Goal: Task Accomplishment & Management: Manage account settings

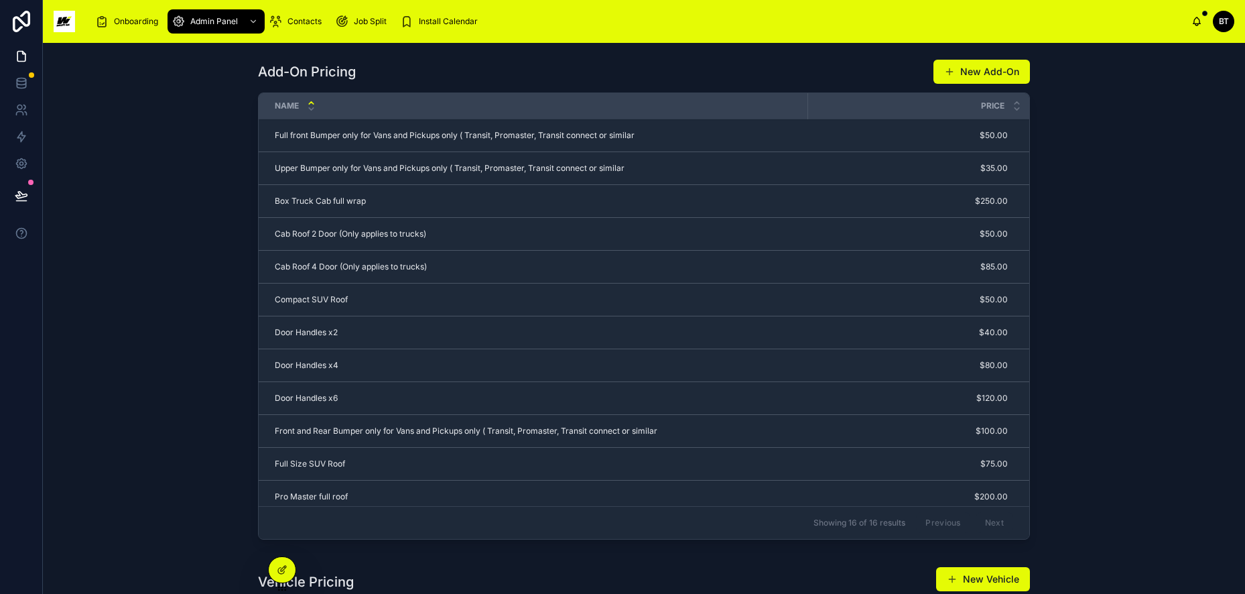
click at [461, 23] on span "Install Calendar" at bounding box center [448, 21] width 59 height 11
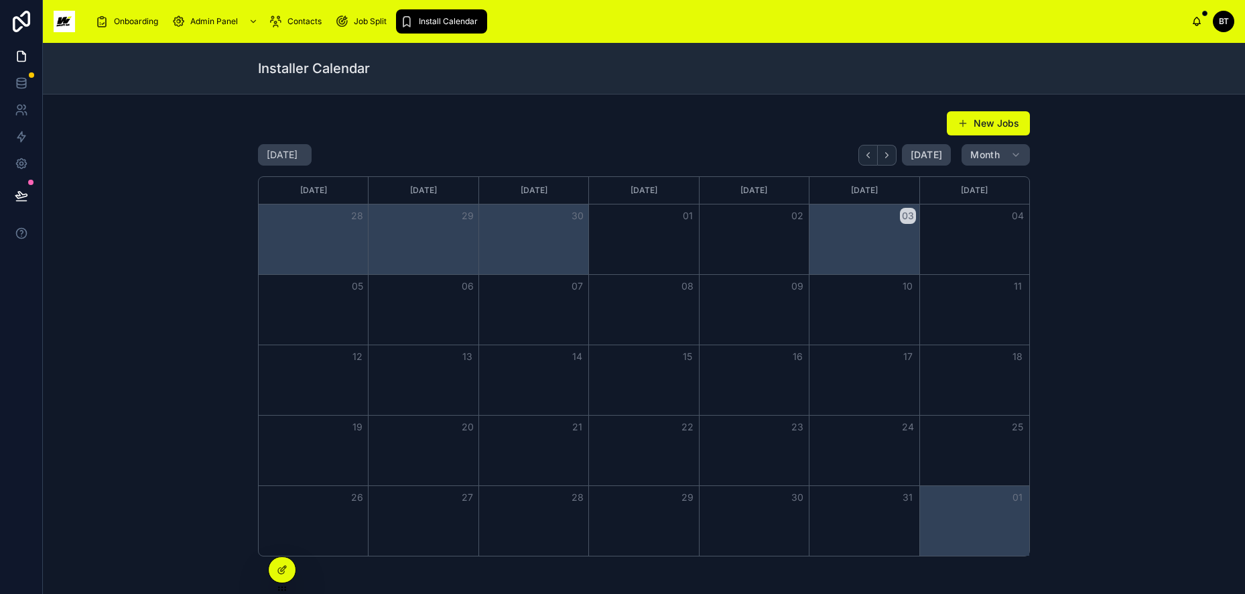
click at [976, 120] on button "New Jobs" at bounding box center [988, 123] width 83 height 24
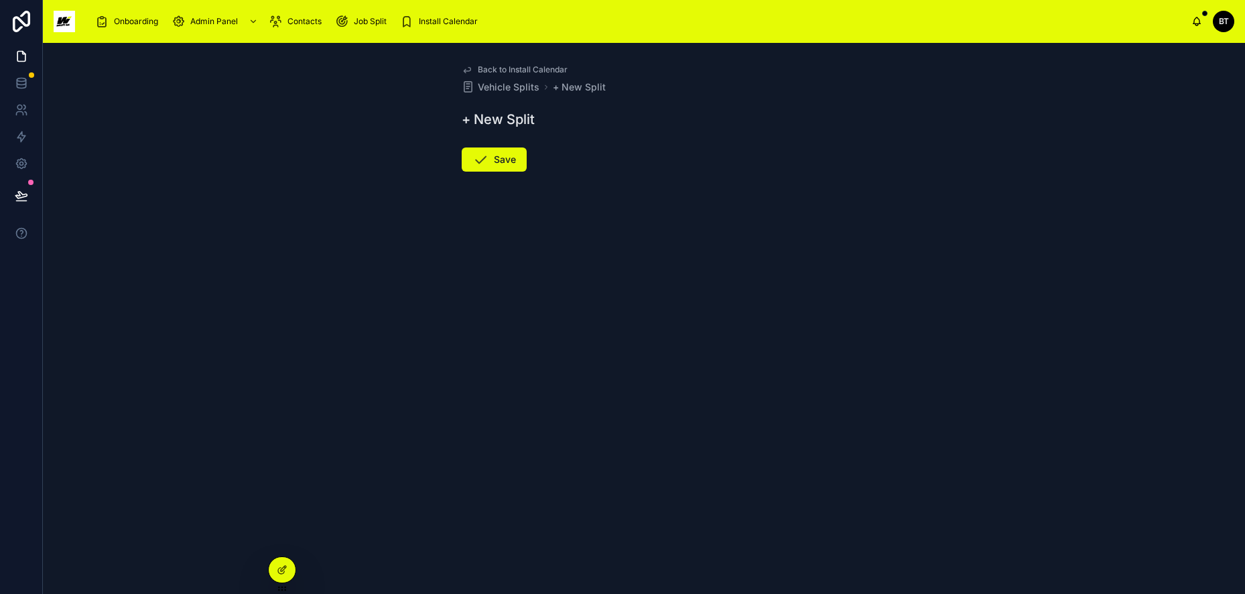
click at [586, 90] on span "+ New Split" at bounding box center [579, 86] width 53 height 13
click at [577, 72] on span "+ New Split" at bounding box center [579, 70] width 53 height 13
click at [570, 66] on span "+ New Split" at bounding box center [579, 70] width 53 height 13
click at [503, 106] on h1 "+ New Split" at bounding box center [498, 103] width 73 height 19
click at [504, 139] on button "Save" at bounding box center [494, 143] width 65 height 24
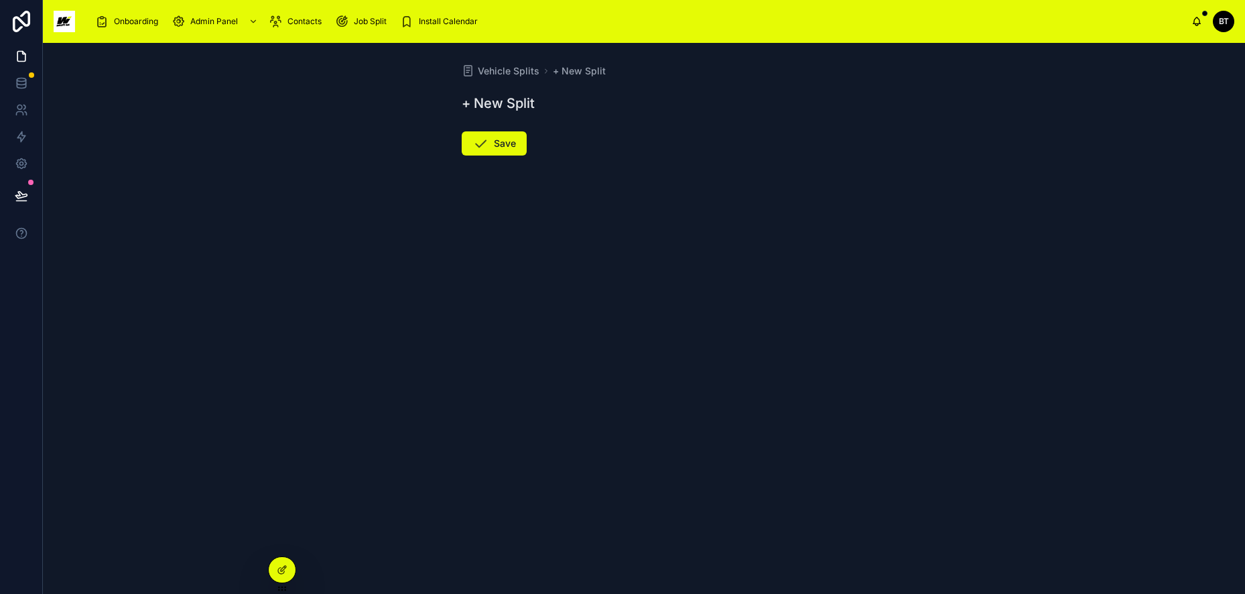
click at [576, 72] on span "+ New Split" at bounding box center [579, 70] width 53 height 13
click at [521, 72] on span "Vehicle Splits" at bounding box center [509, 70] width 62 height 13
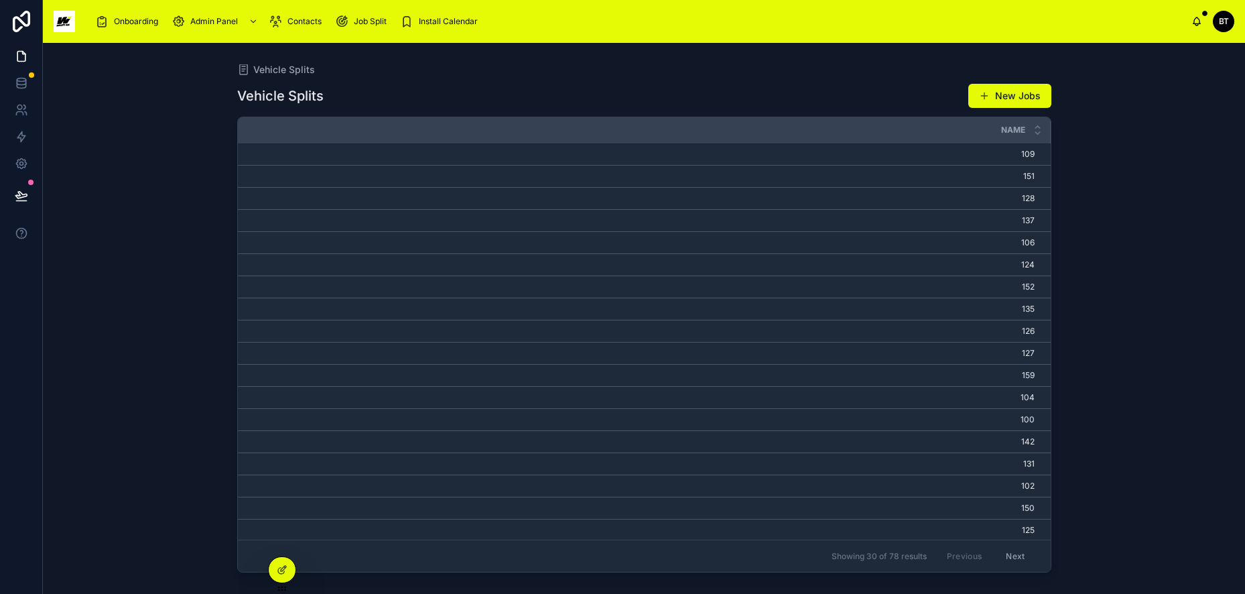
click at [998, 98] on button "New Jobs" at bounding box center [1009, 96] width 83 height 24
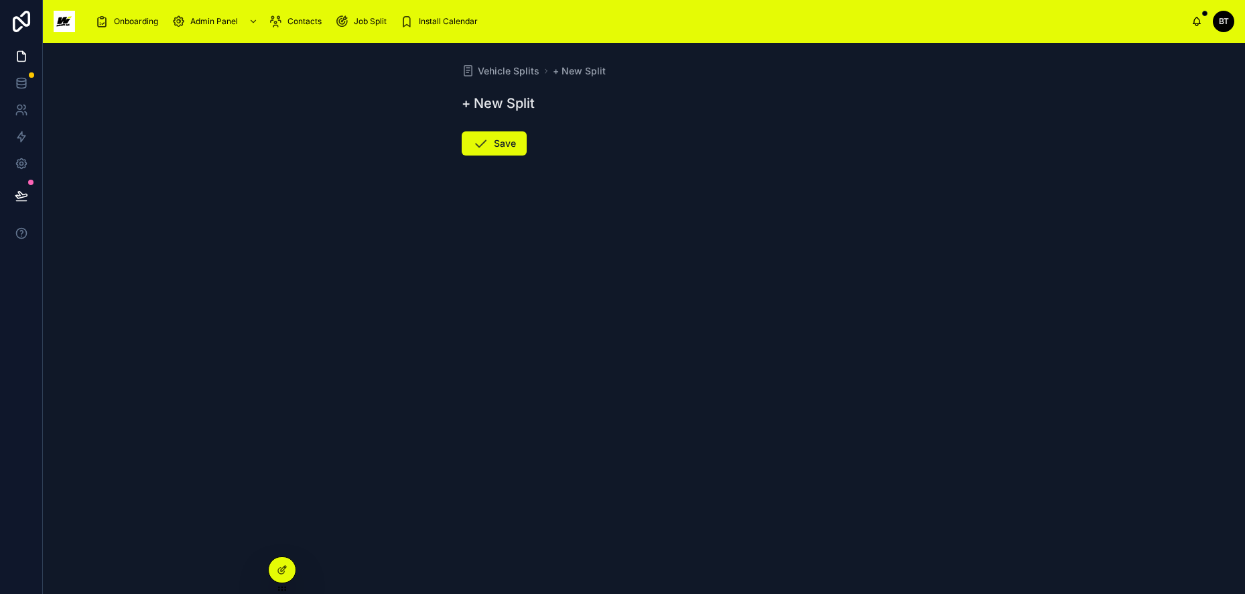
click at [588, 76] on span "+ New Split" at bounding box center [579, 70] width 53 height 13
click at [428, 16] on span "Install Calendar" at bounding box center [448, 21] width 59 height 11
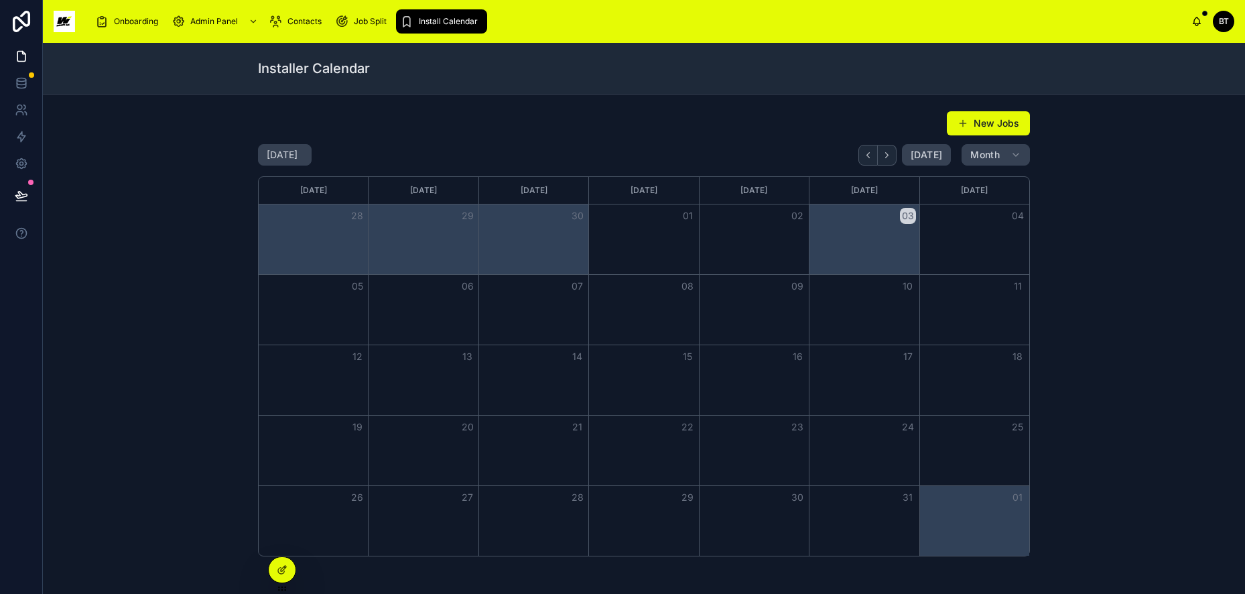
click at [900, 213] on button "03" at bounding box center [908, 216] width 16 height 16
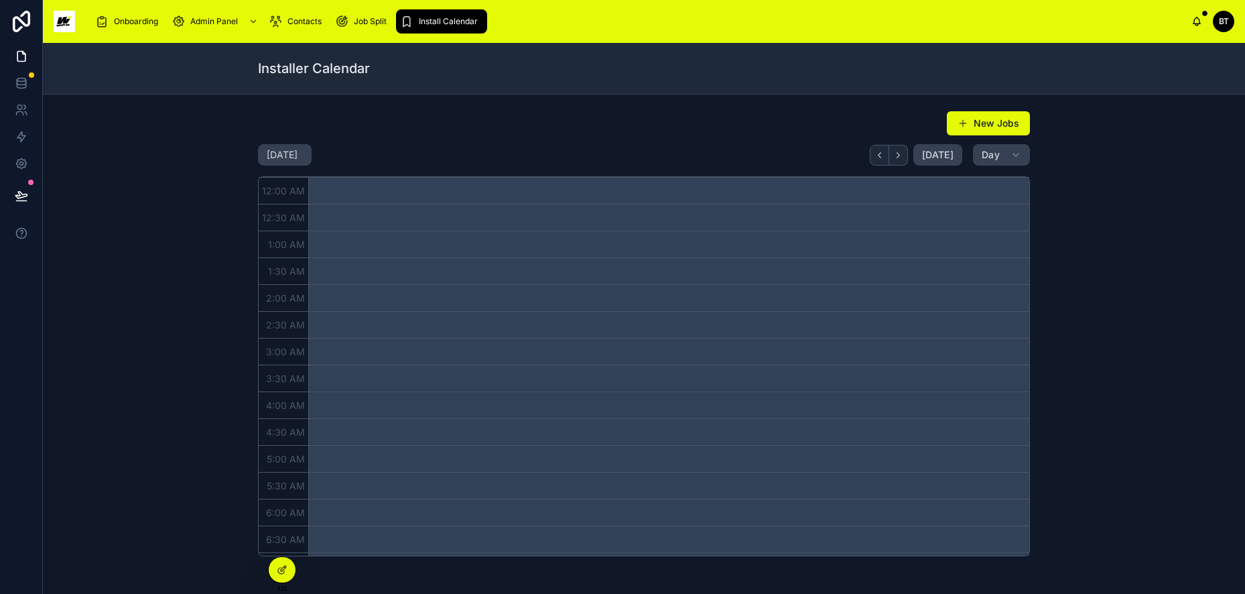
drag, startPoint x: 338, startPoint y: 192, endPoint x: 453, endPoint y: 176, distance: 115.7
click at [972, 117] on button "New Jobs" at bounding box center [988, 123] width 83 height 24
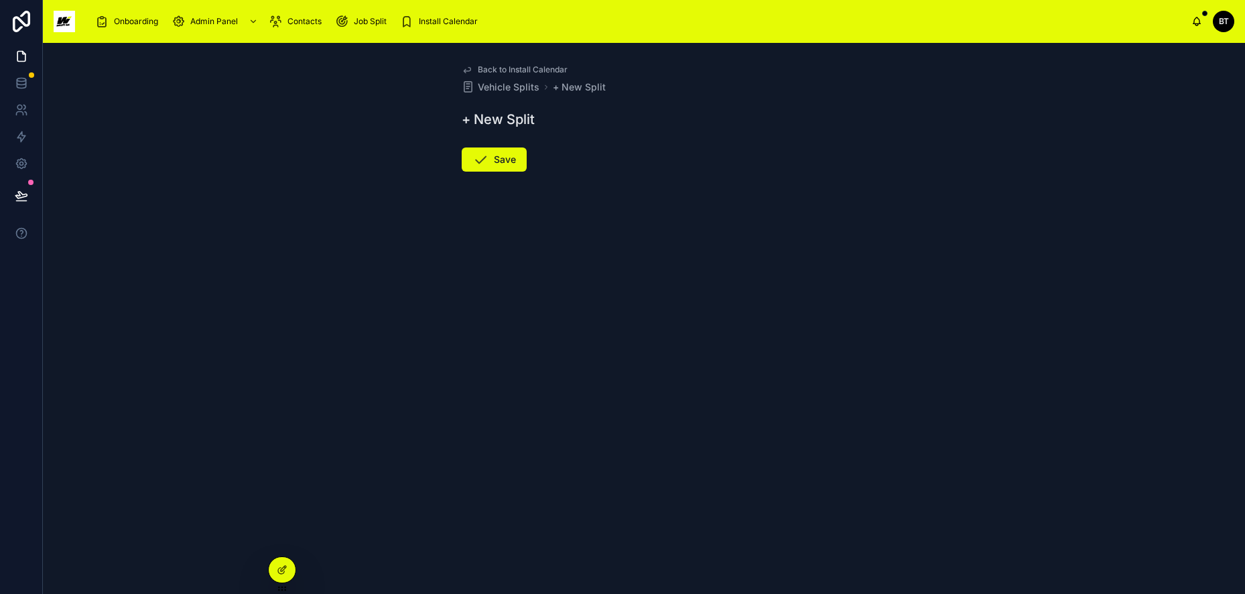
click at [708, 249] on form "Save" at bounding box center [644, 198] width 365 height 118
click at [435, 27] on div "Install Calendar" at bounding box center [441, 21] width 83 height 21
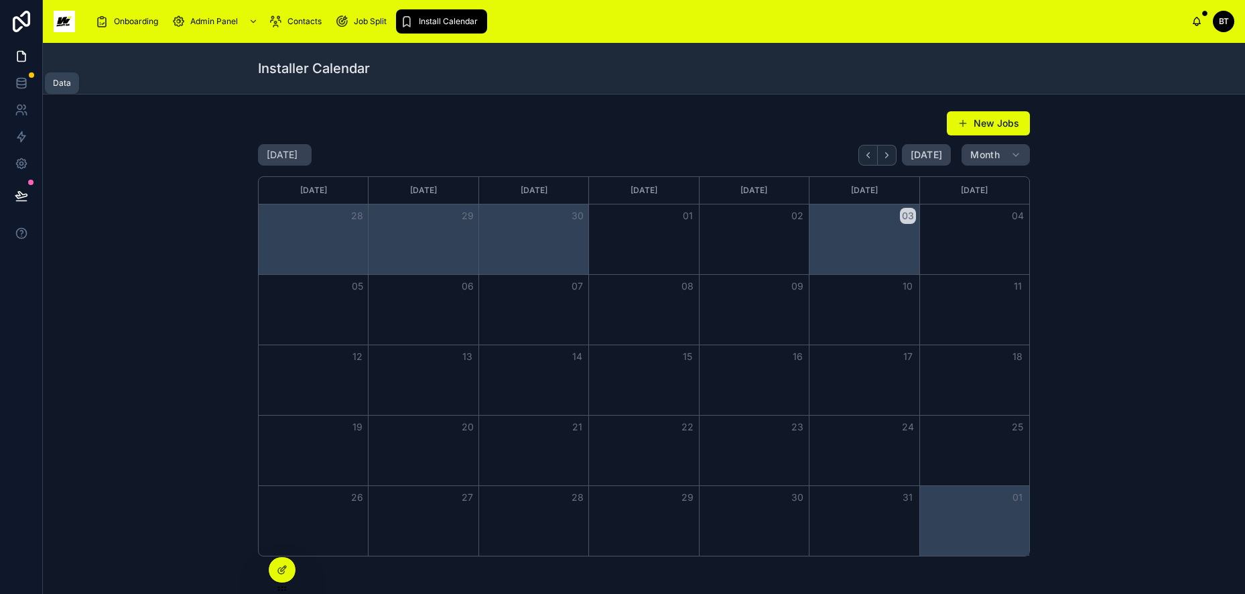
click at [18, 82] on icon at bounding box center [21, 82] width 13 height 13
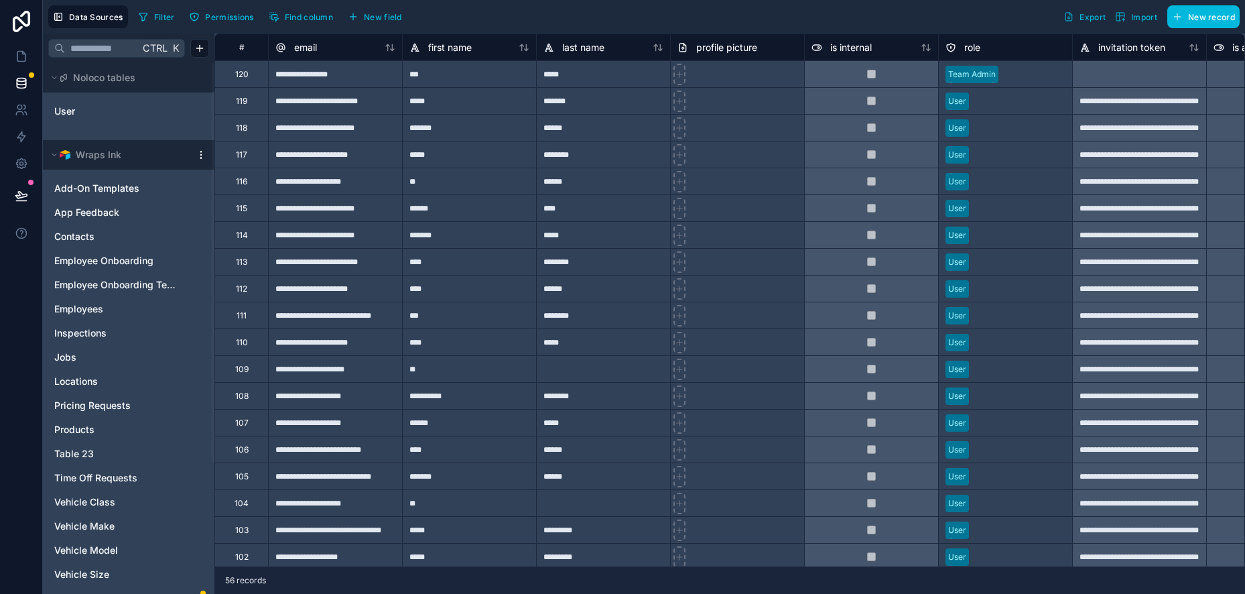
click at [85, 15] on span "Data Sources" at bounding box center [96, 17] width 54 height 10
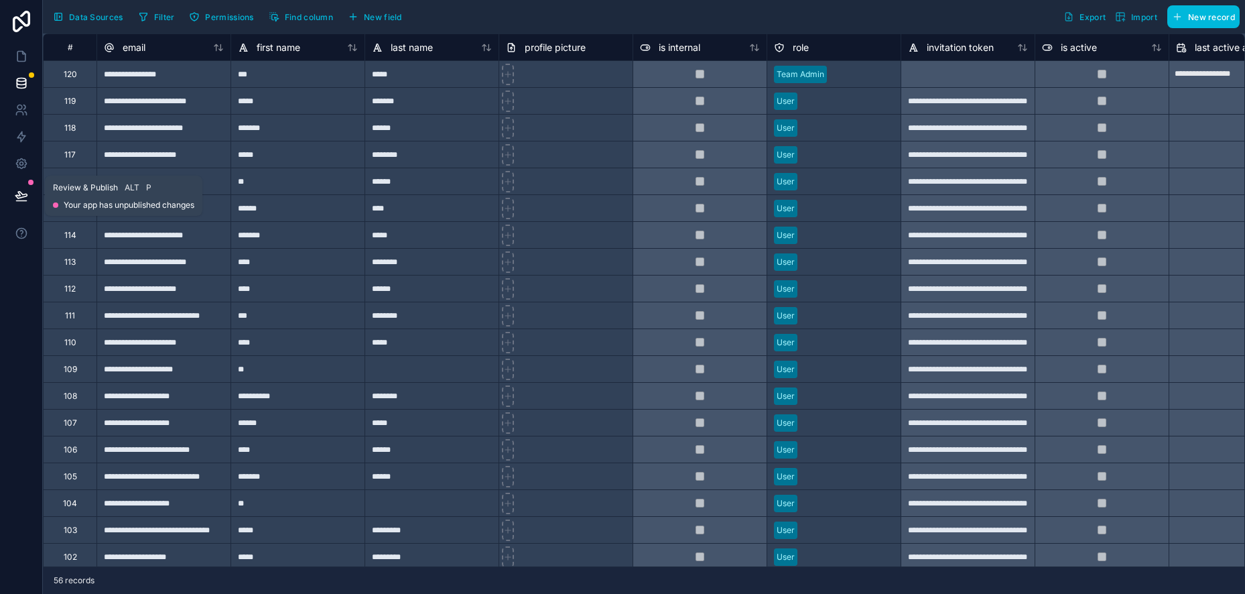
click at [25, 195] on icon at bounding box center [21, 195] width 13 height 13
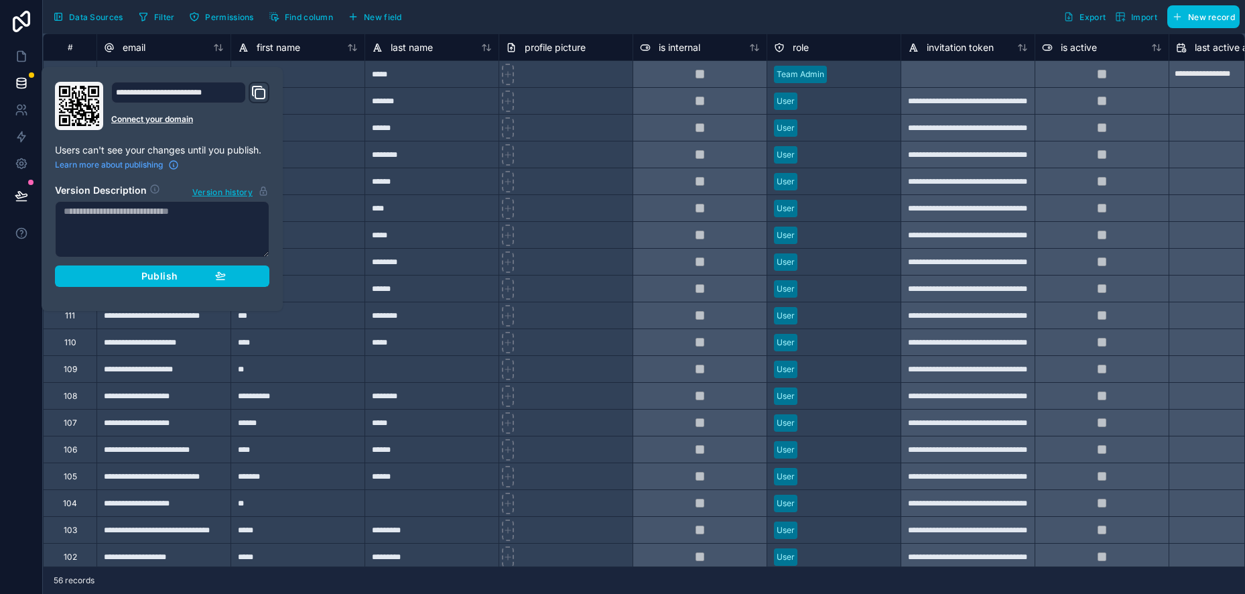
click at [18, 263] on div at bounding box center [21, 297] width 43 height 594
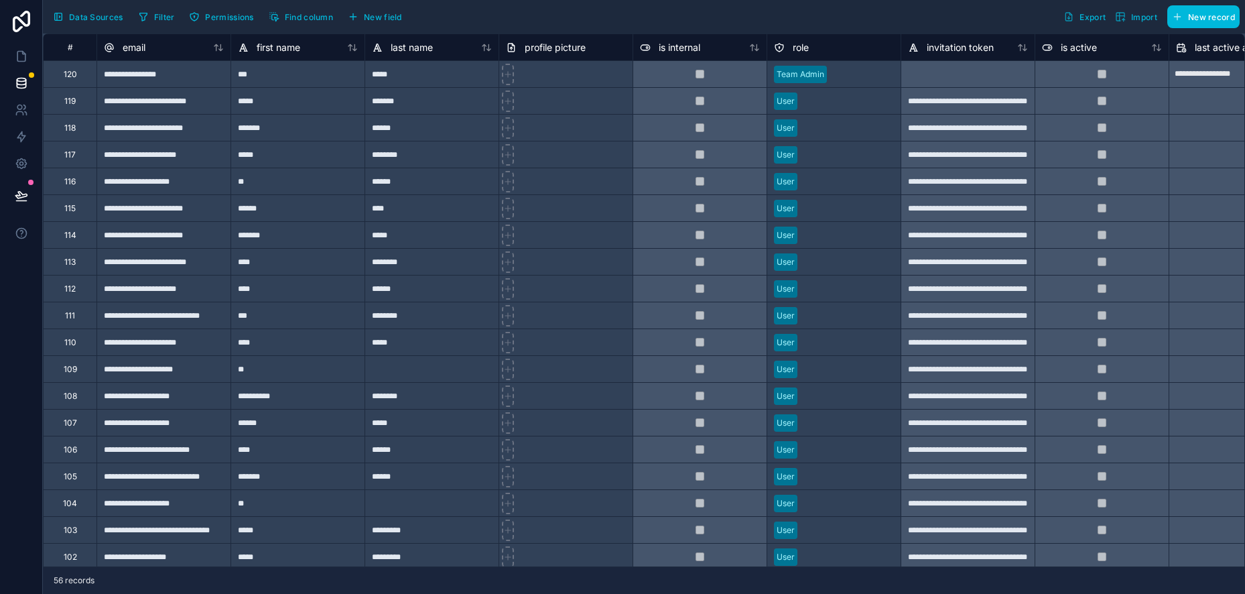
click at [88, 13] on span "Data Sources" at bounding box center [96, 17] width 54 height 10
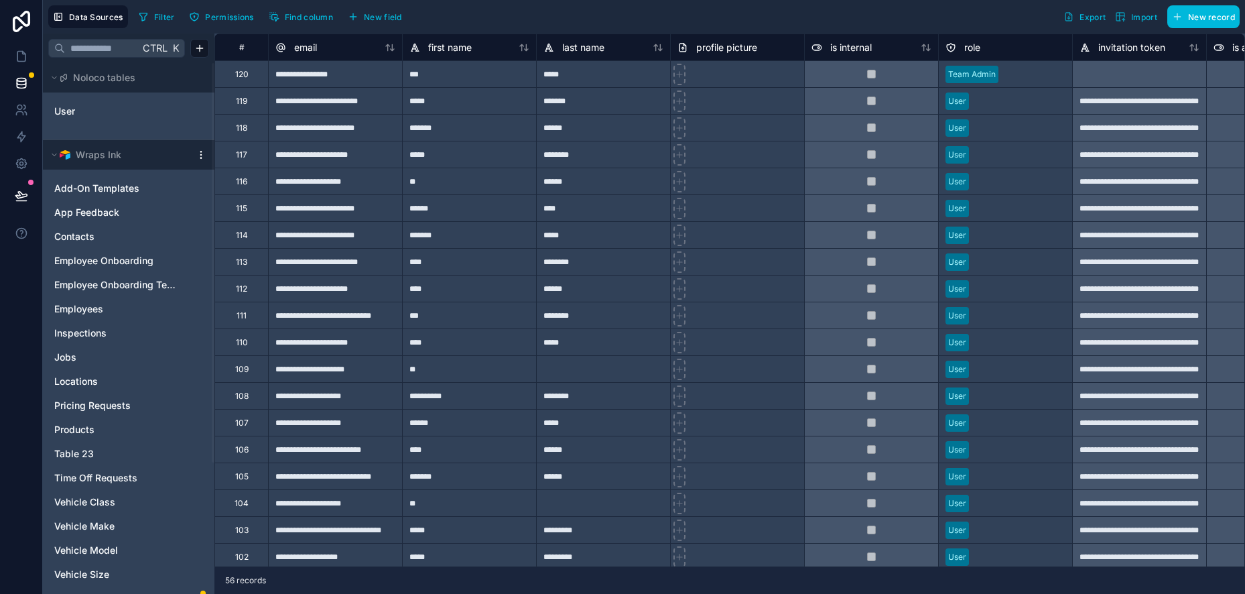
click at [68, 74] on div "Noloco tables" at bounding box center [98, 77] width 76 height 13
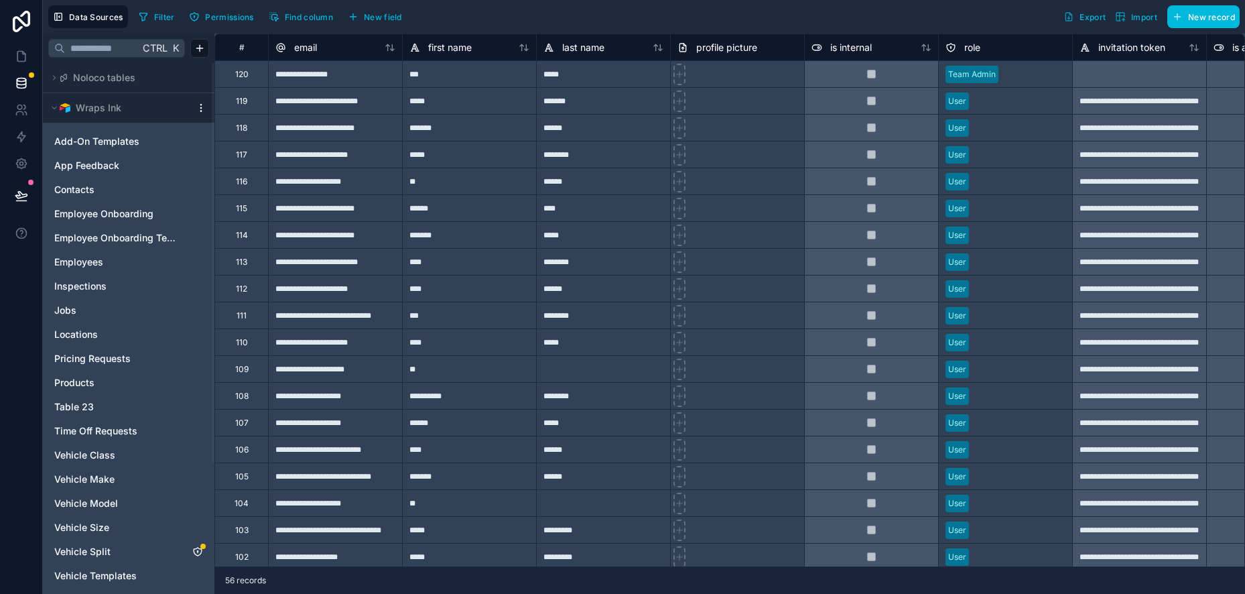
click at [68, 74] on div "Noloco tables" at bounding box center [98, 77] width 76 height 13
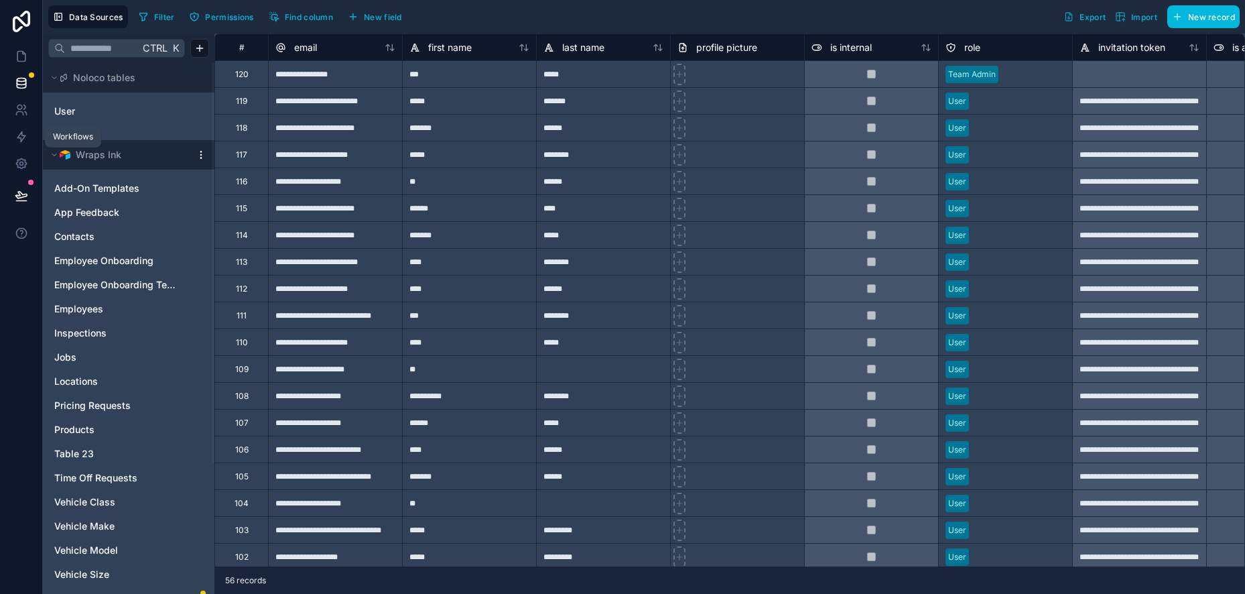
click at [21, 140] on icon at bounding box center [21, 137] width 8 height 10
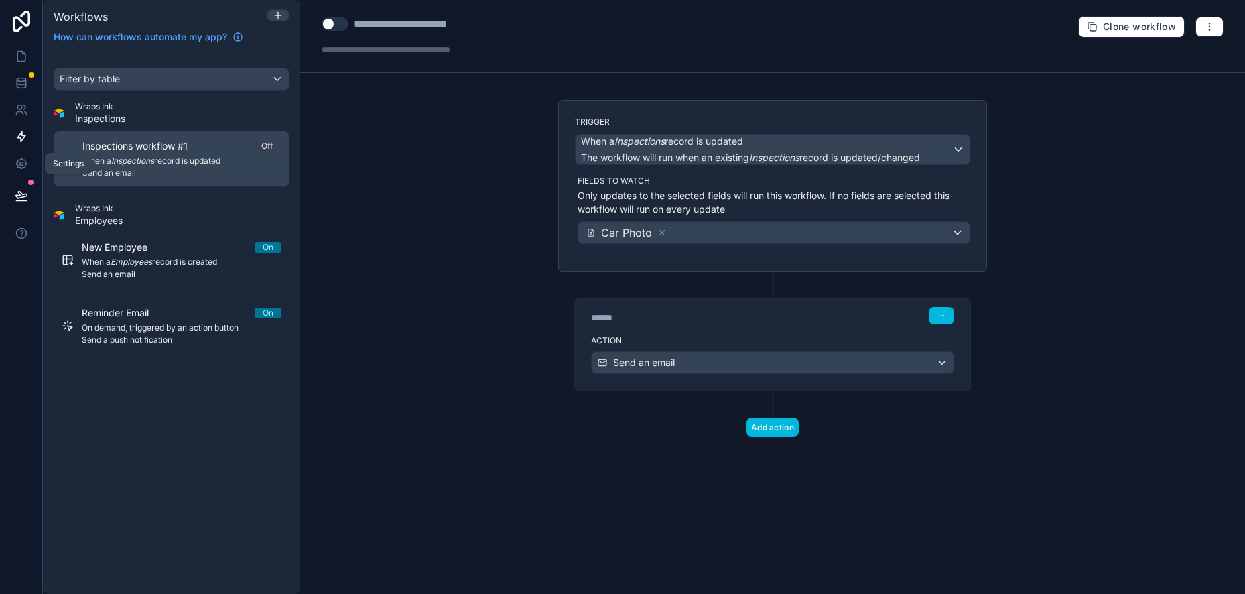
click at [26, 155] on link at bounding box center [21, 163] width 42 height 27
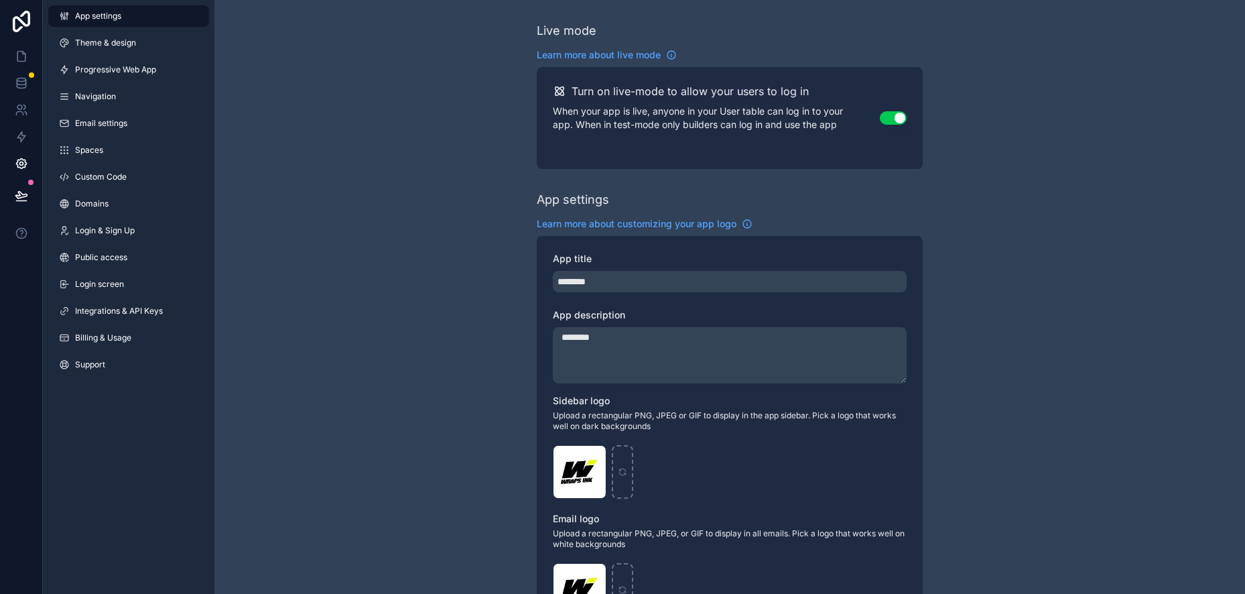
click at [133, 311] on span "Integrations & API Keys" at bounding box center [119, 311] width 88 height 11
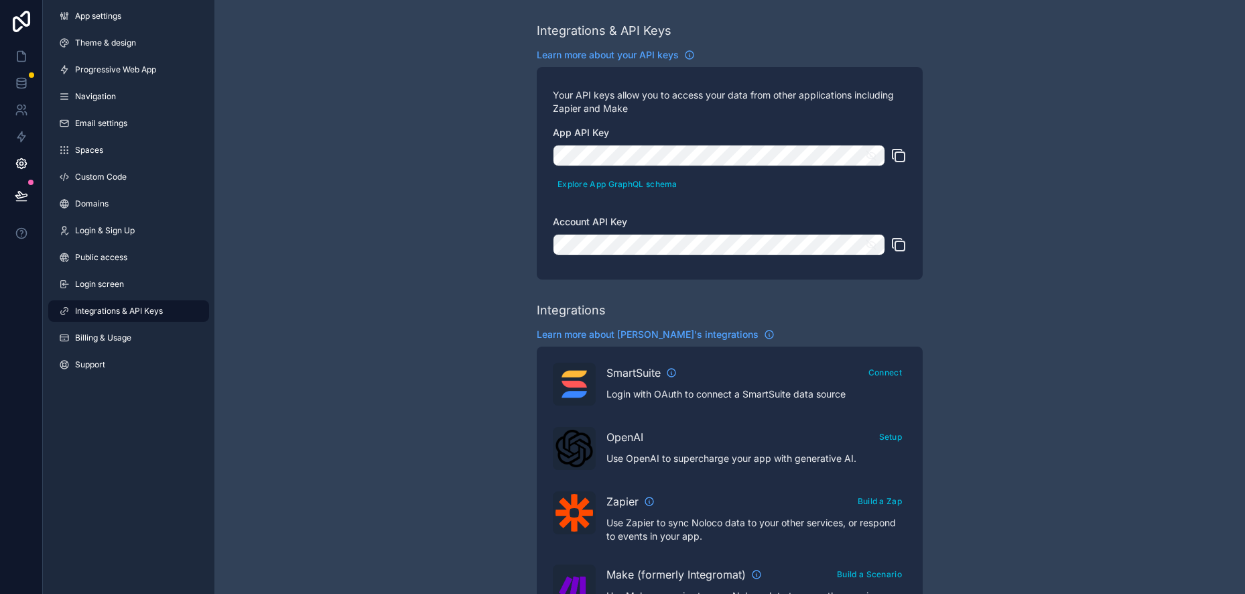
click at [100, 19] on span "App settings" at bounding box center [98, 16] width 46 height 11
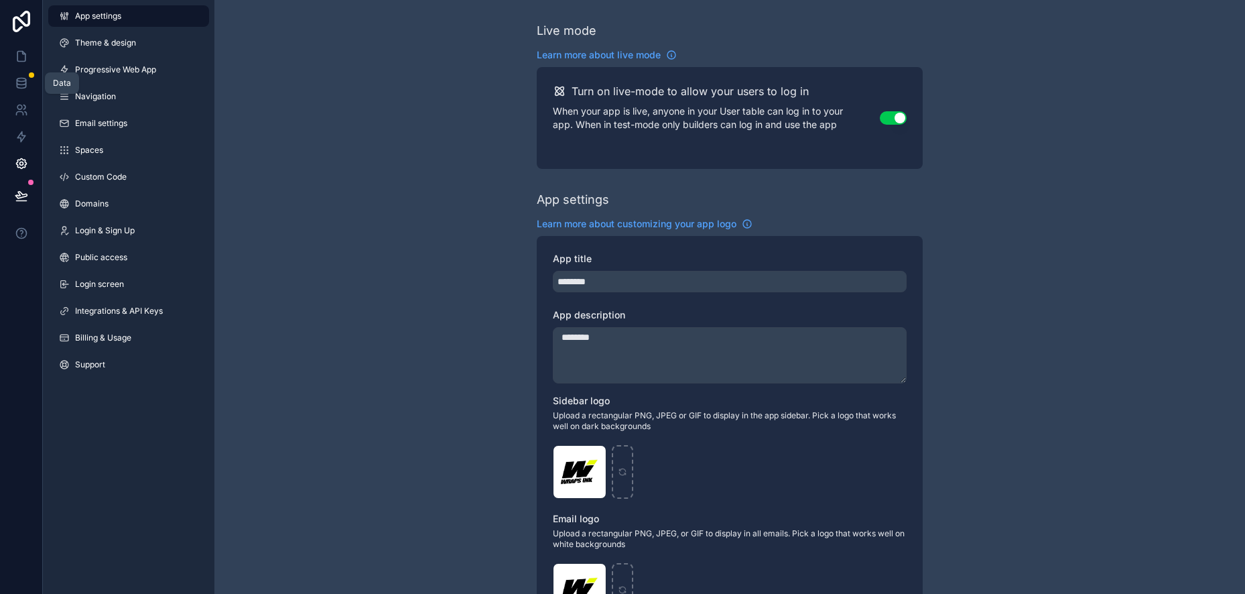
click at [25, 76] on link at bounding box center [21, 83] width 42 height 27
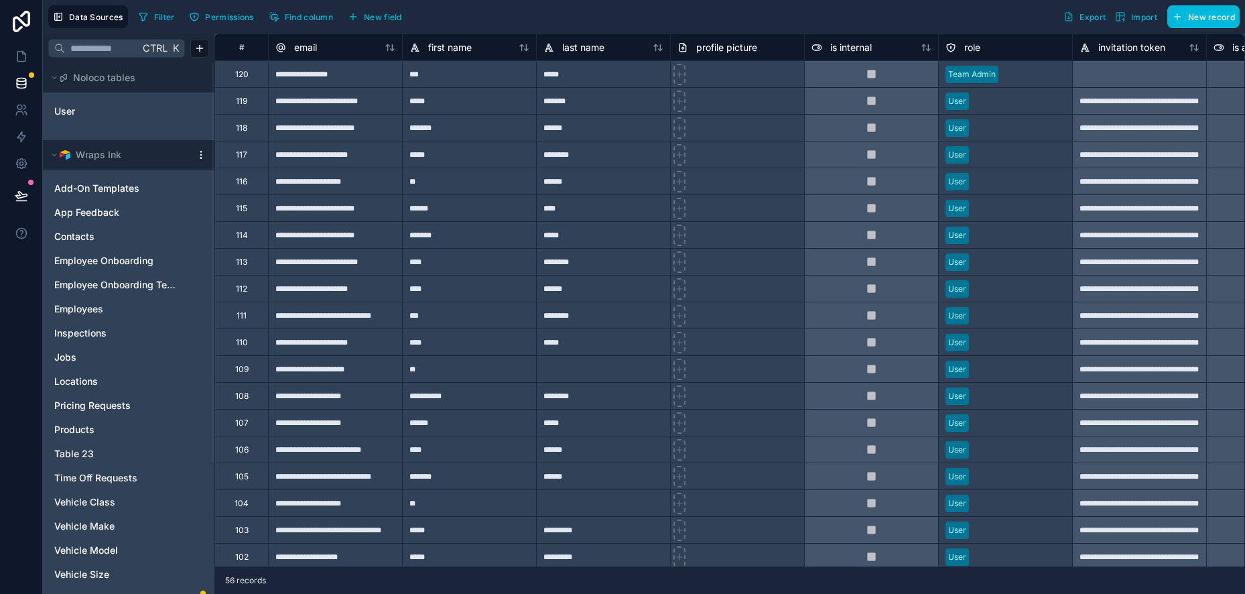
click at [105, 13] on span "Data Sources" at bounding box center [96, 17] width 54 height 10
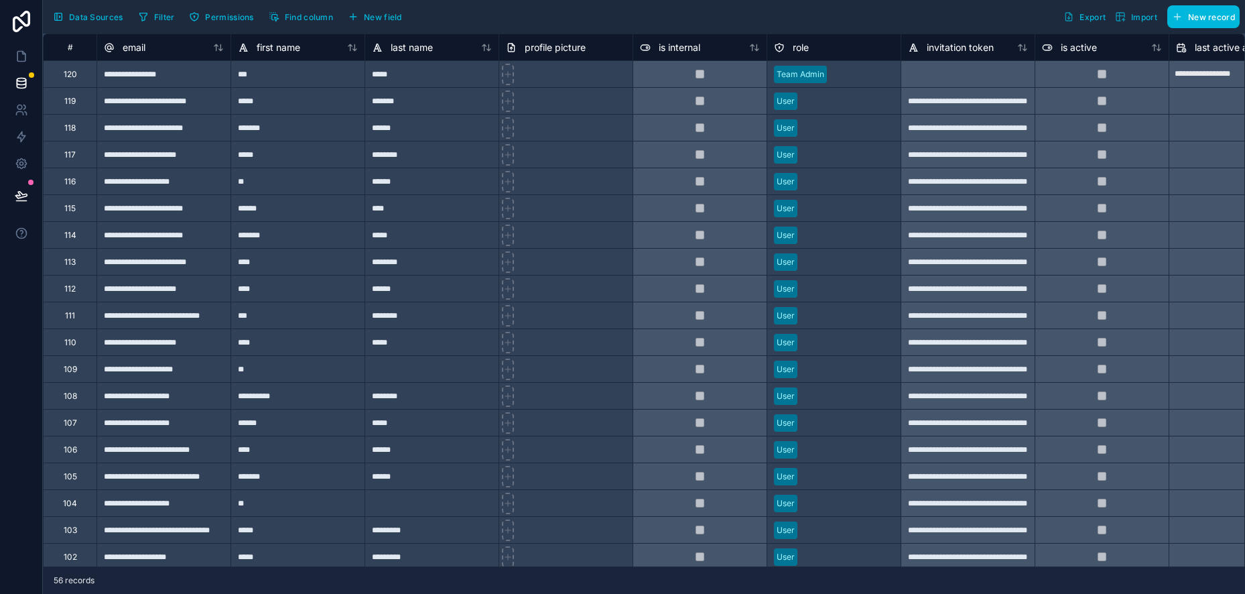
click at [80, 16] on span "Data Sources" at bounding box center [96, 17] width 54 height 10
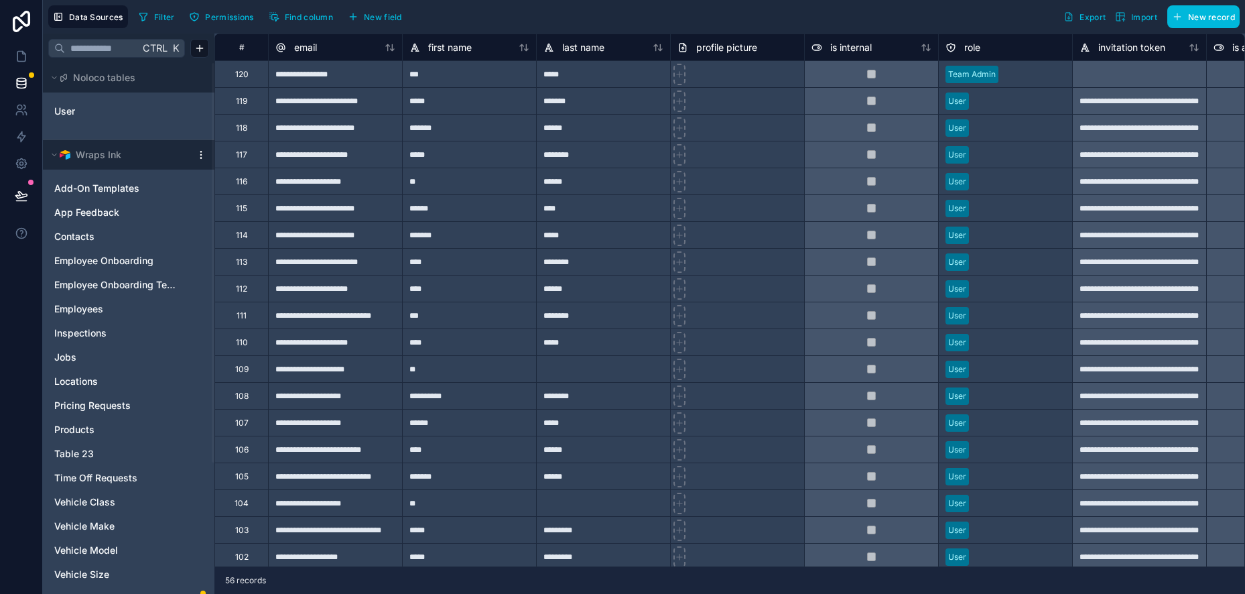
click at [151, 154] on button "Wraps Ink" at bounding box center [119, 154] width 142 height 19
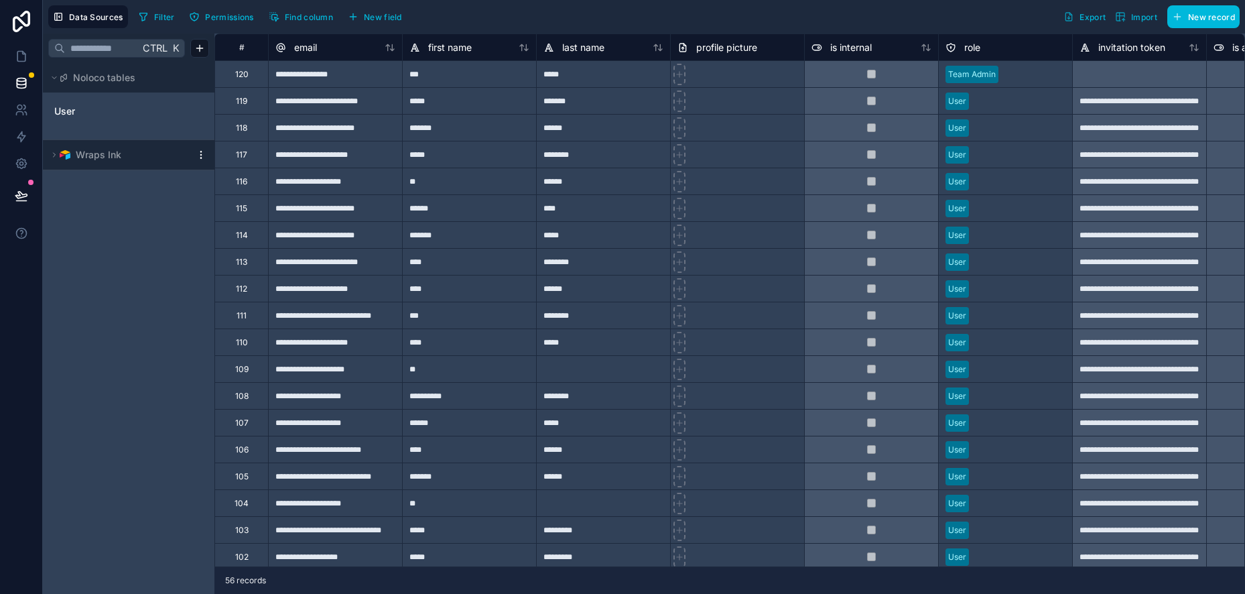
click at [151, 154] on button "Wraps Ink" at bounding box center [119, 154] width 142 height 19
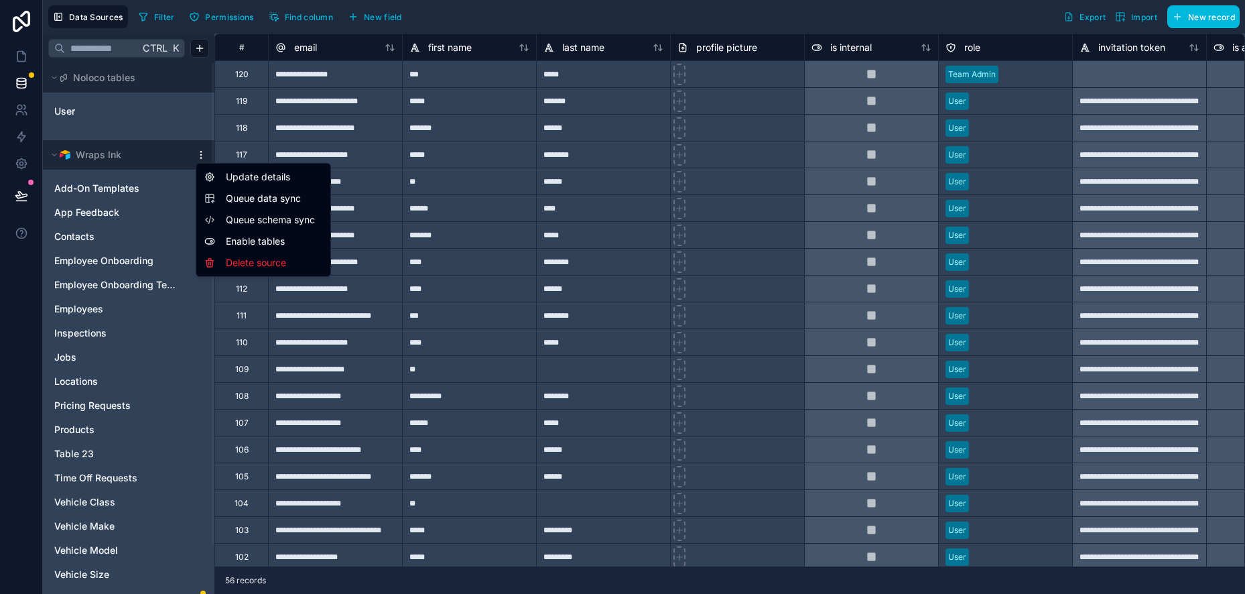
click at [197, 153] on html "**********" at bounding box center [622, 297] width 1245 height 594
click at [265, 176] on div "Update details" at bounding box center [263, 176] width 129 height 21
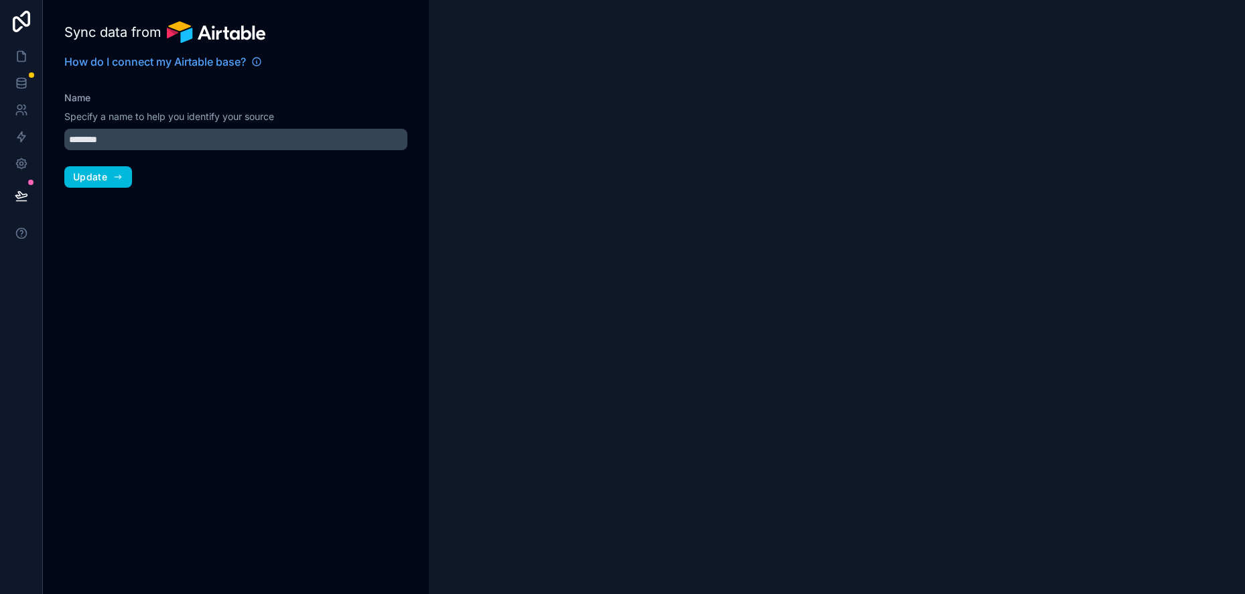
type input "*********"
drag, startPoint x: 95, startPoint y: 178, endPoint x: 109, endPoint y: 228, distance: 51.4
click at [109, 228] on div "Sync data from How do I connect my Airtable base? Name Specify a name to help y…" at bounding box center [236, 297] width 386 height 594
click at [86, 176] on span "Update" at bounding box center [90, 177] width 34 height 12
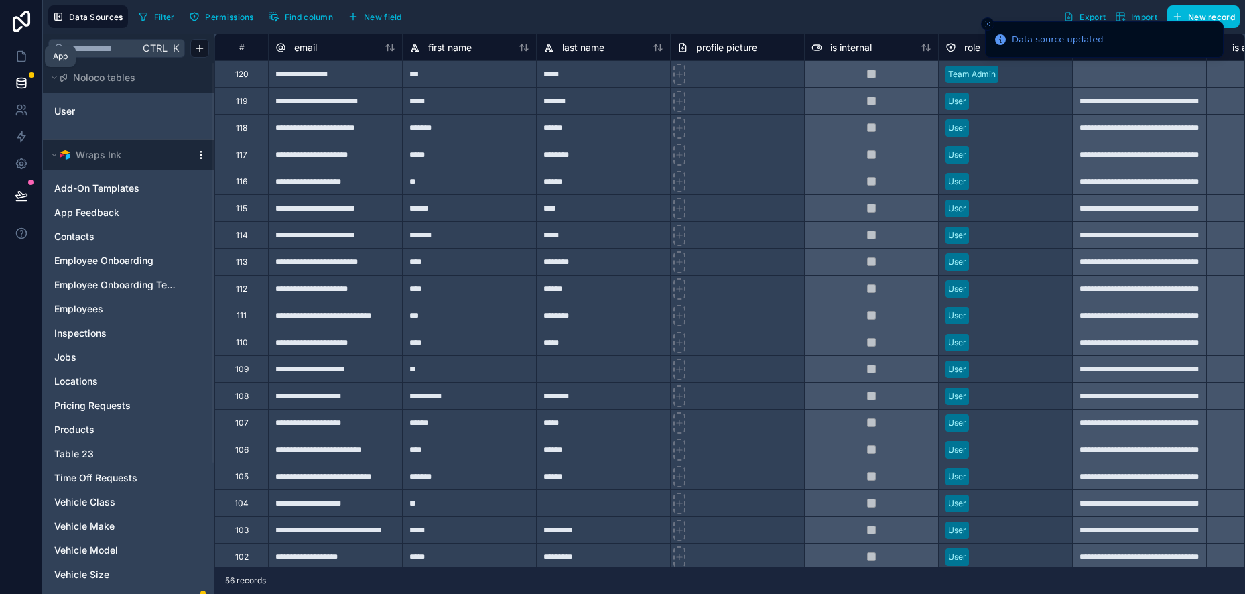
click at [16, 57] on icon at bounding box center [21, 56] width 13 height 13
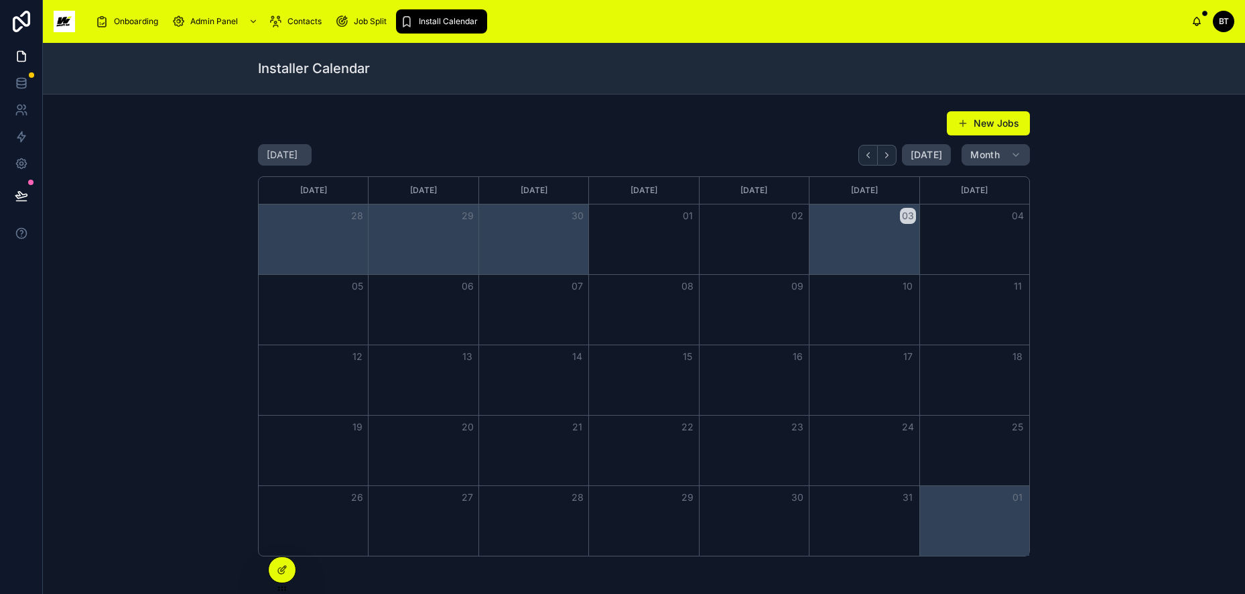
click at [422, 19] on span "Install Calendar" at bounding box center [448, 21] width 59 height 11
click at [990, 124] on button "New Jobs" at bounding box center [988, 123] width 83 height 24
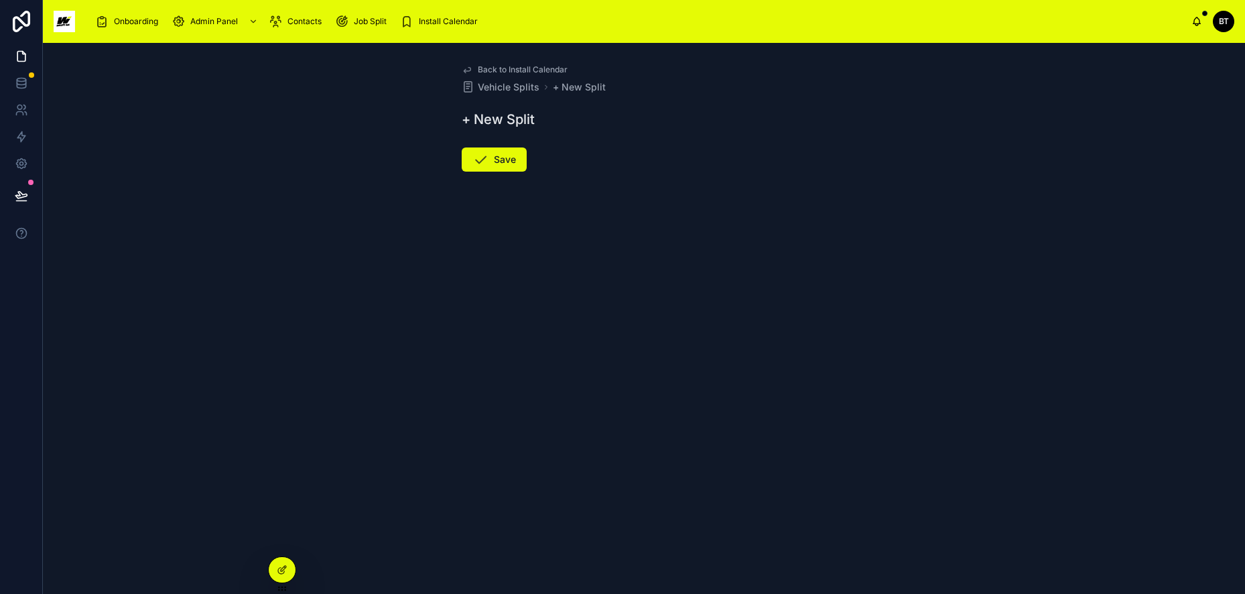
click at [513, 68] on span "Back to Install Calendar" at bounding box center [523, 69] width 90 height 11
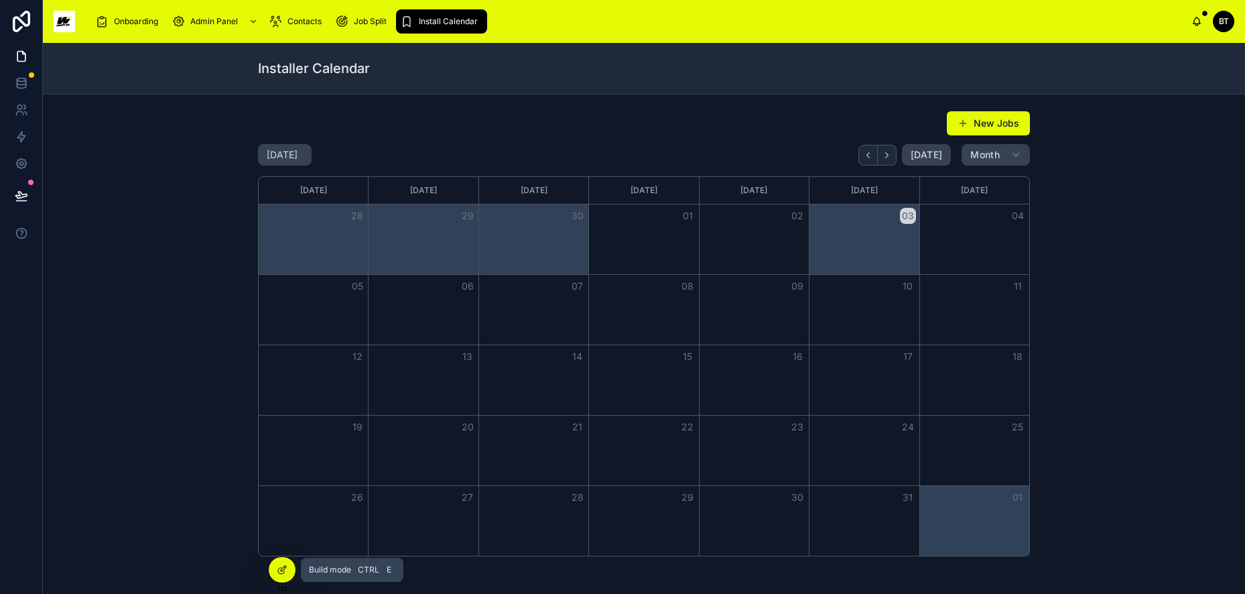
click at [278, 564] on div at bounding box center [282, 569] width 27 height 25
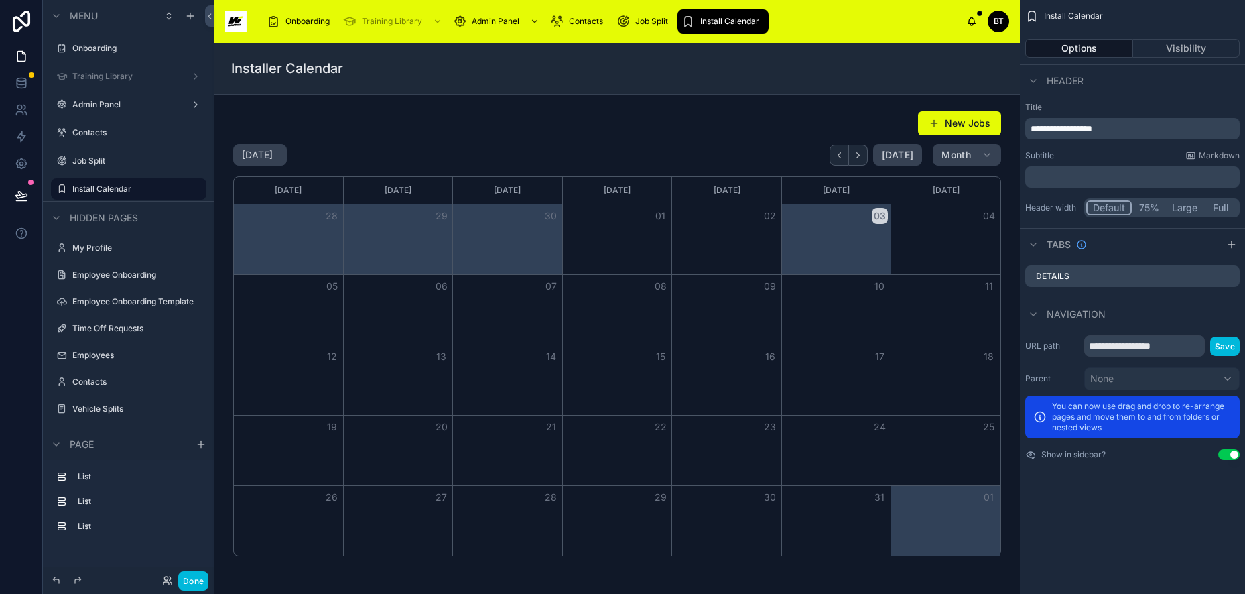
click at [93, 110] on div "Admin Panel" at bounding box center [128, 104] width 113 height 11
click at [24, 78] on icon at bounding box center [21, 82] width 13 height 13
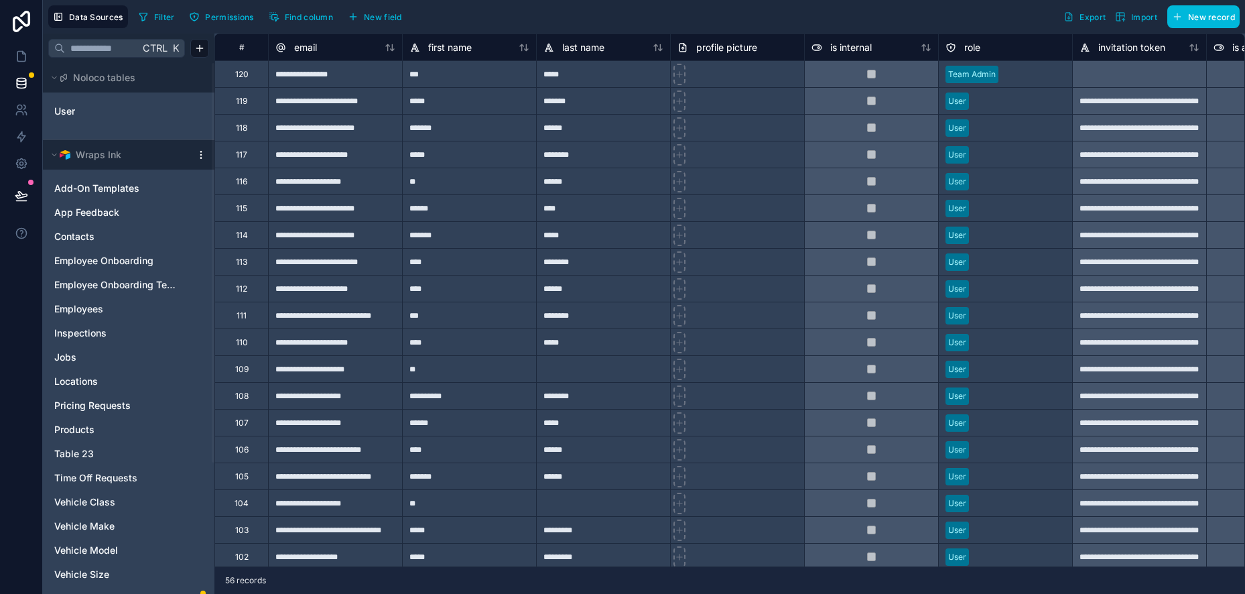
click at [192, 151] on div "Wraps Ink" at bounding box center [129, 154] width 172 height 29
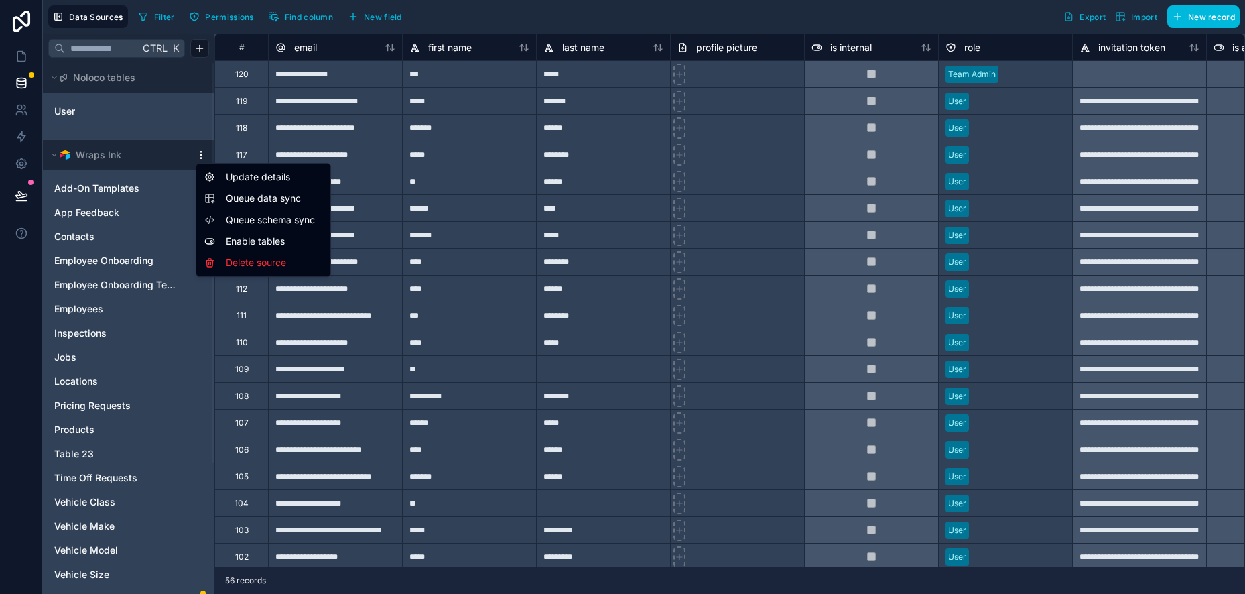
click at [196, 153] on html "**********" at bounding box center [622, 297] width 1245 height 594
click at [127, 147] on html "**********" at bounding box center [622, 297] width 1245 height 594
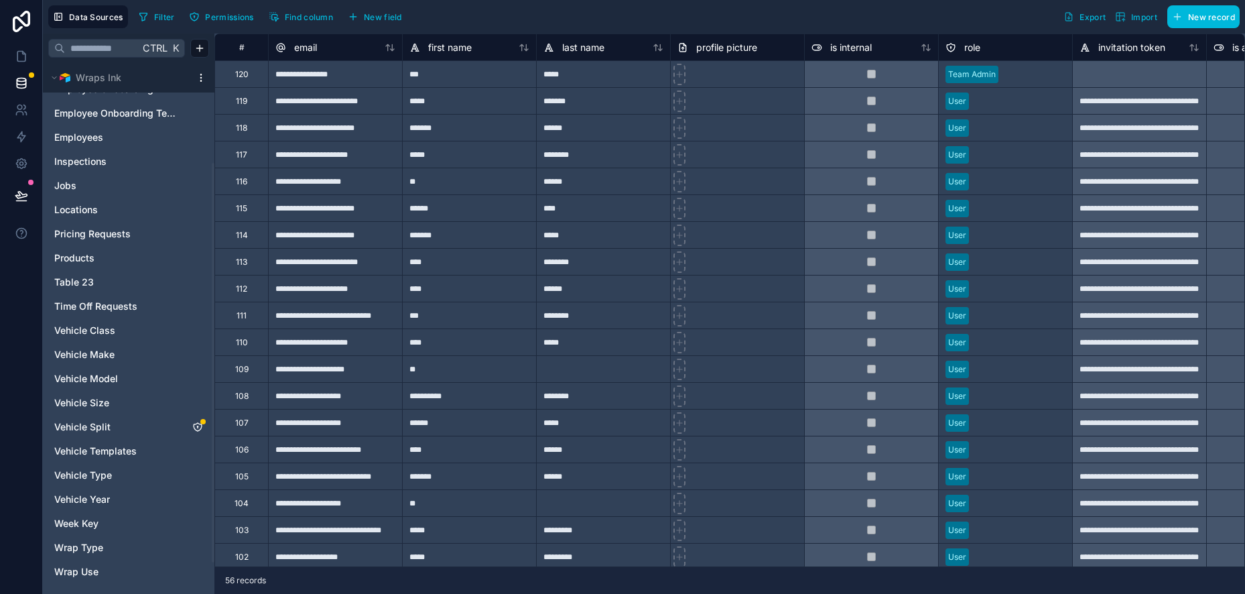
scroll to position [174, 0]
click at [96, 419] on span "Vehicle Split" at bounding box center [82, 423] width 56 height 13
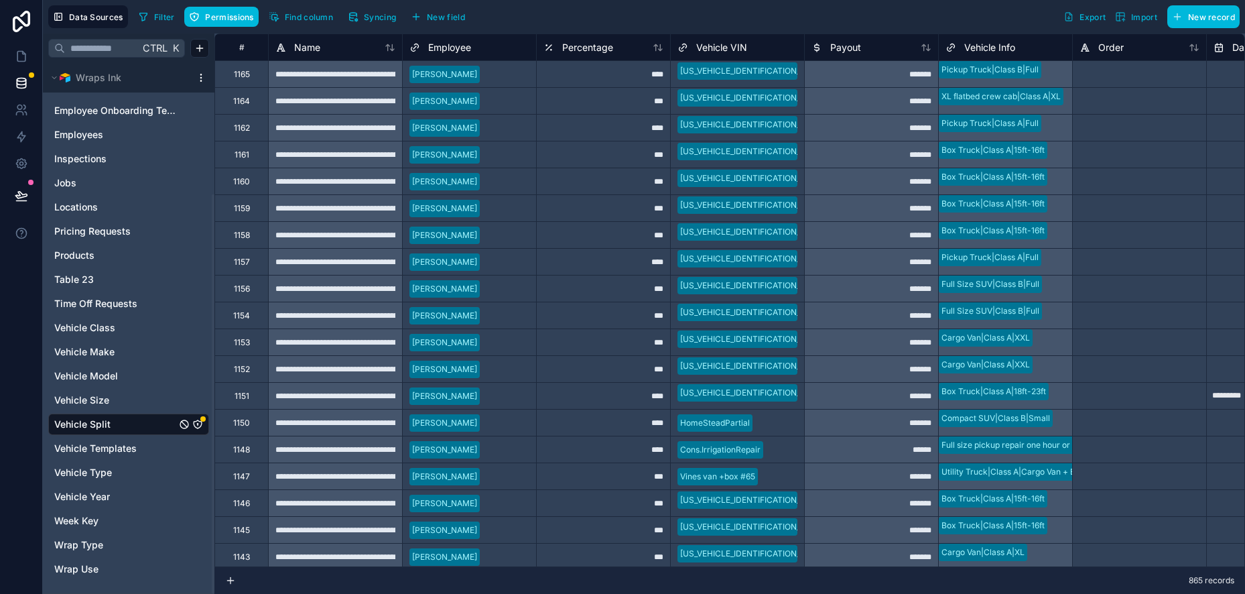
click at [233, 15] on span "Permissions" at bounding box center [229, 17] width 48 height 10
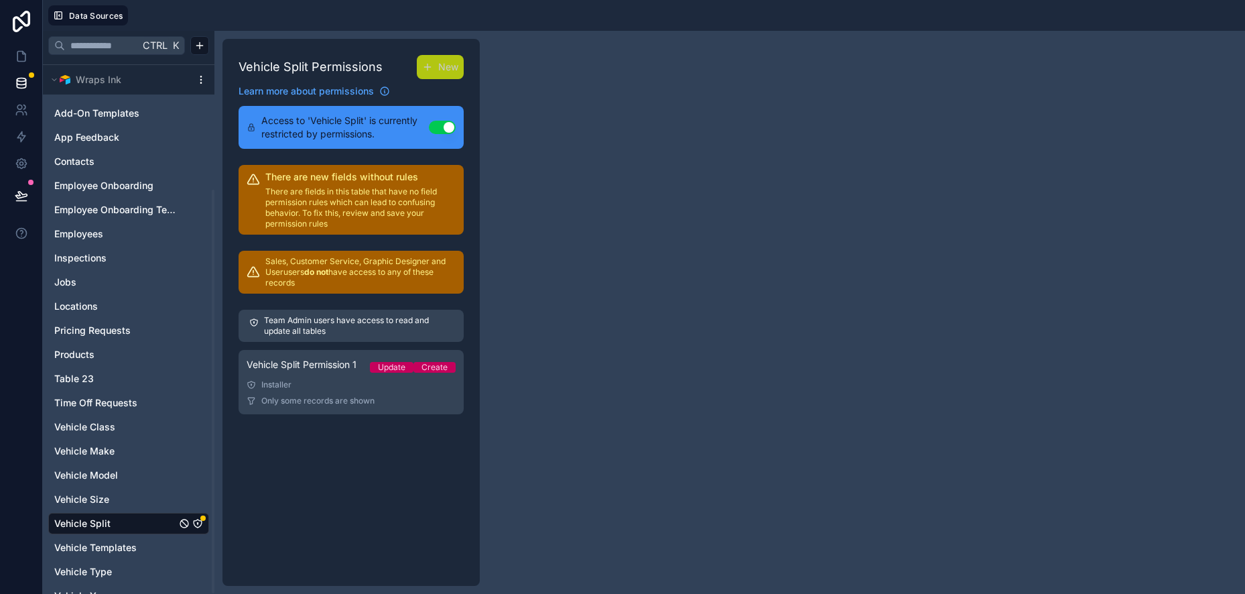
scroll to position [172, 0]
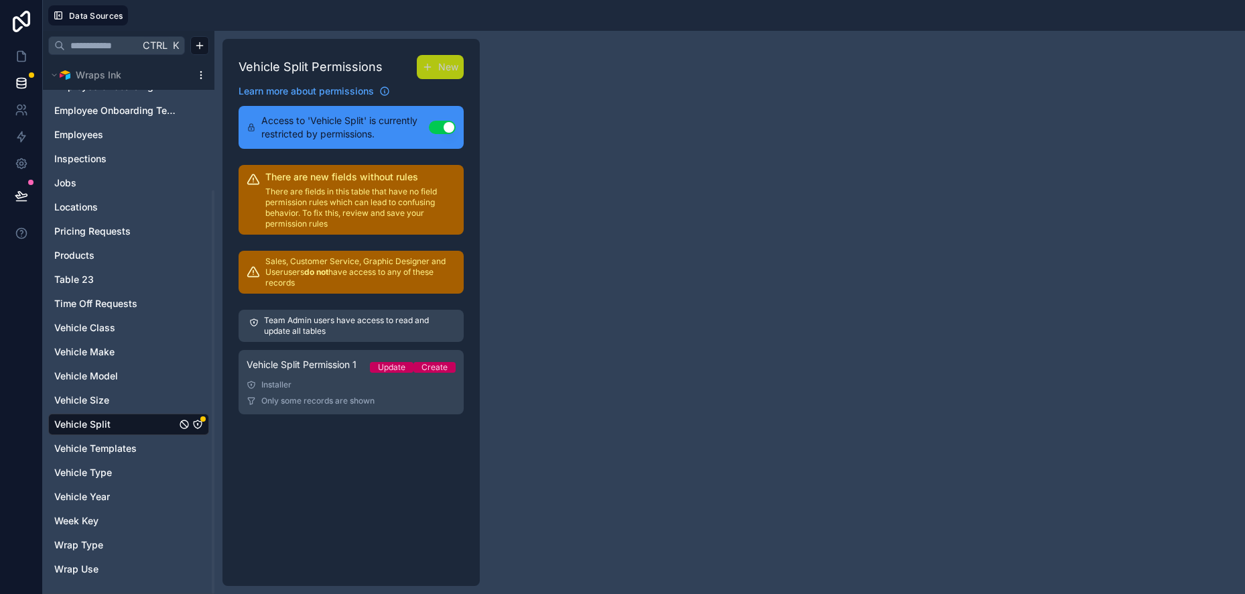
click at [95, 525] on span "Week Key" at bounding box center [76, 520] width 44 height 13
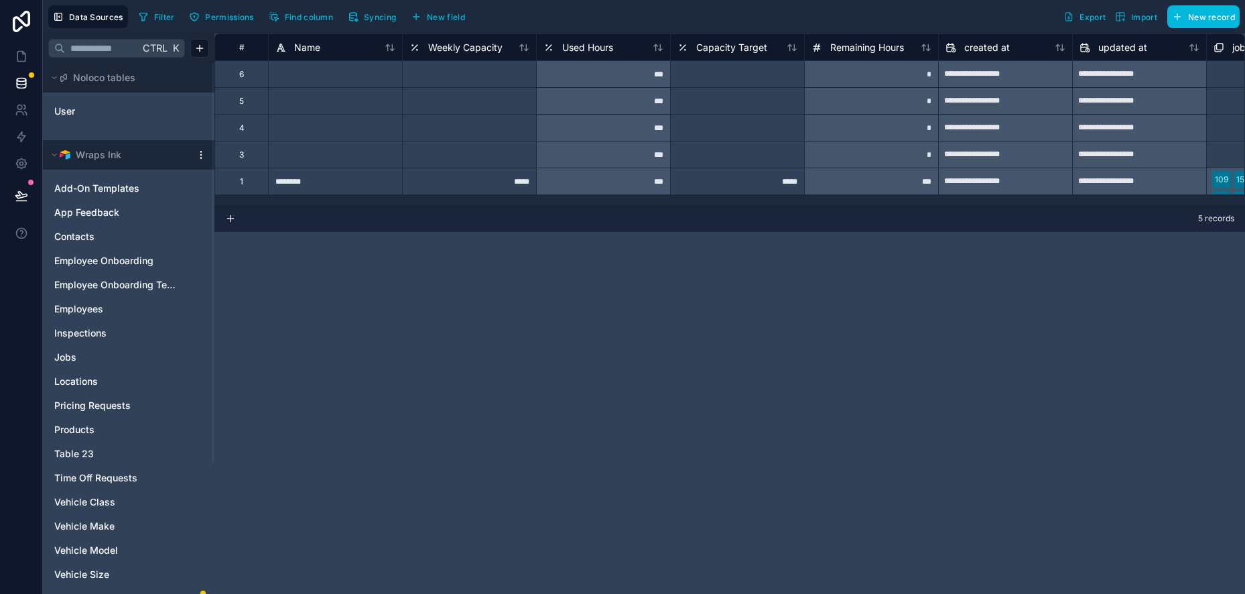
click at [56, 72] on button "Noloco tables" at bounding box center [124, 77] width 153 height 19
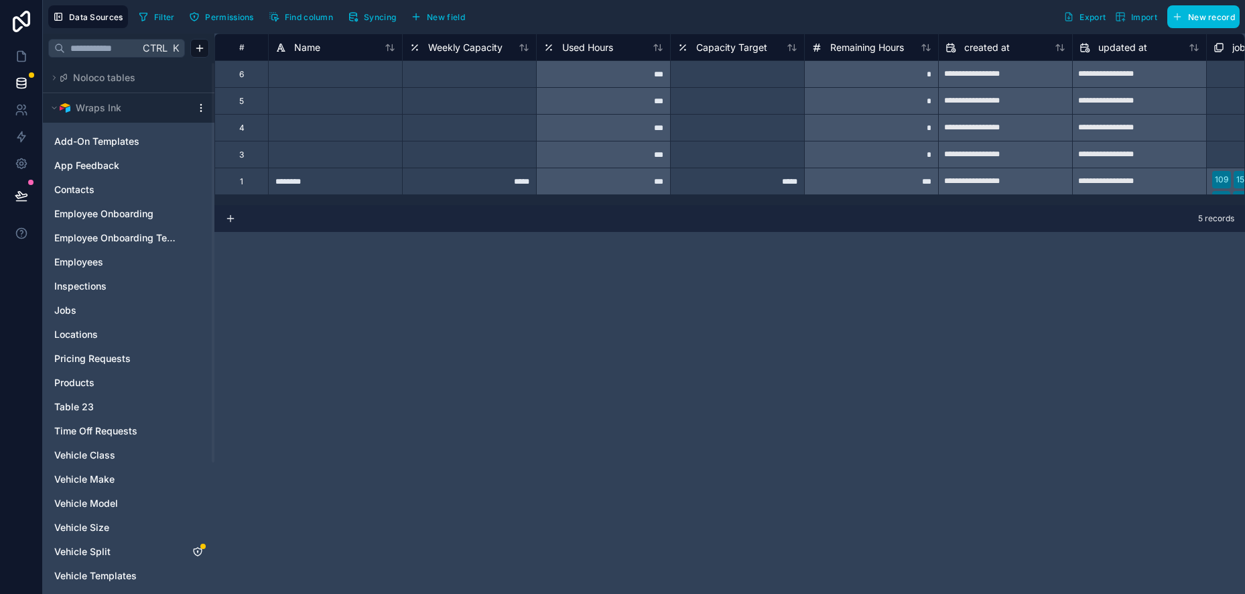
click at [56, 72] on button "Noloco tables" at bounding box center [124, 77] width 153 height 19
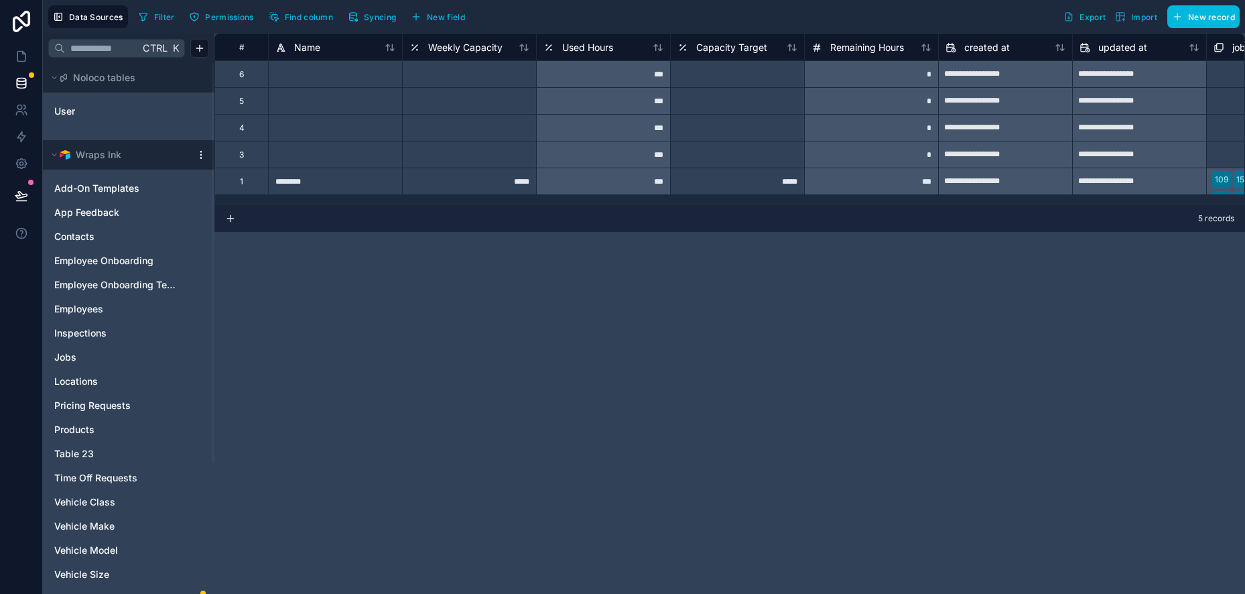
click at [1149, 17] on span "Import" at bounding box center [1144, 17] width 26 height 10
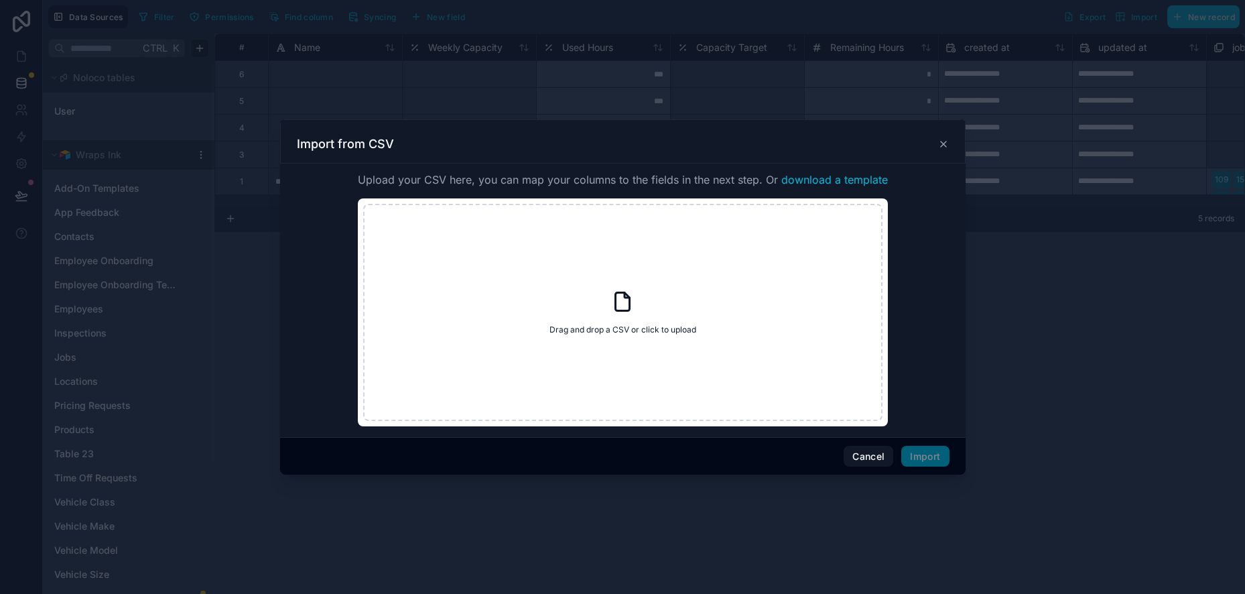
click at [871, 452] on button "Cancel" at bounding box center [869, 456] width 50 height 21
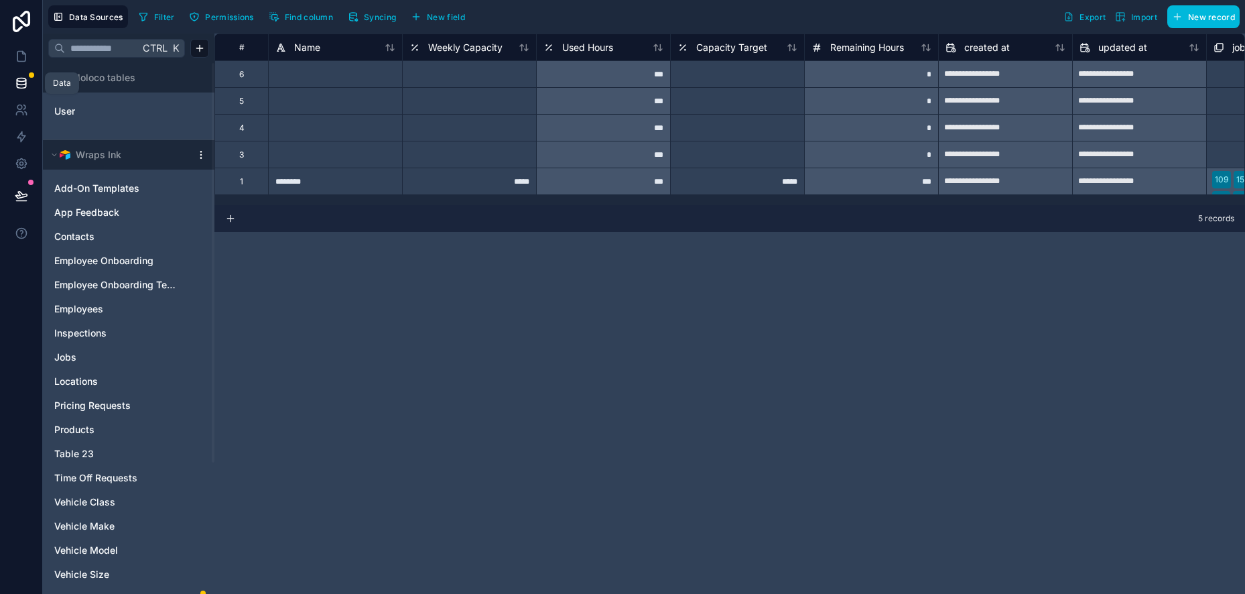
click at [26, 76] on icon at bounding box center [21, 82] width 13 height 13
click at [52, 77] on div "Data" at bounding box center [62, 82] width 34 height 21
click at [58, 87] on div "Data" at bounding box center [62, 83] width 18 height 11
click at [19, 85] on icon at bounding box center [21, 82] width 9 height 5
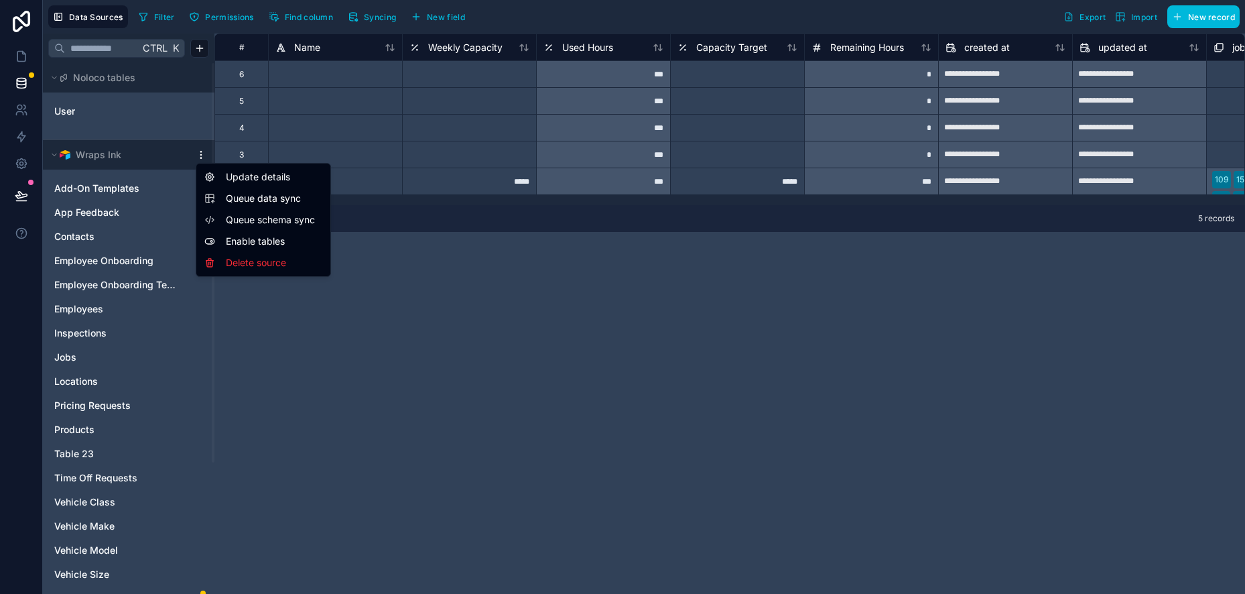
click at [204, 153] on html "**********" at bounding box center [622, 297] width 1245 height 594
click at [252, 219] on span "Queue schema sync" at bounding box center [274, 219] width 96 height 13
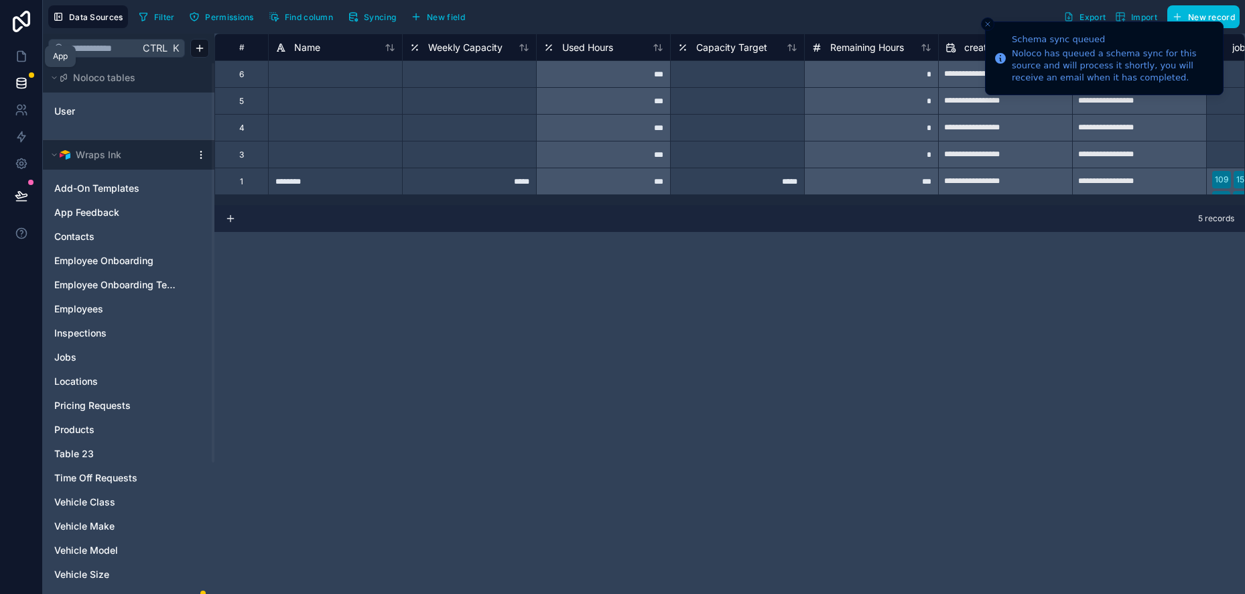
click at [18, 58] on icon at bounding box center [21, 56] width 13 height 13
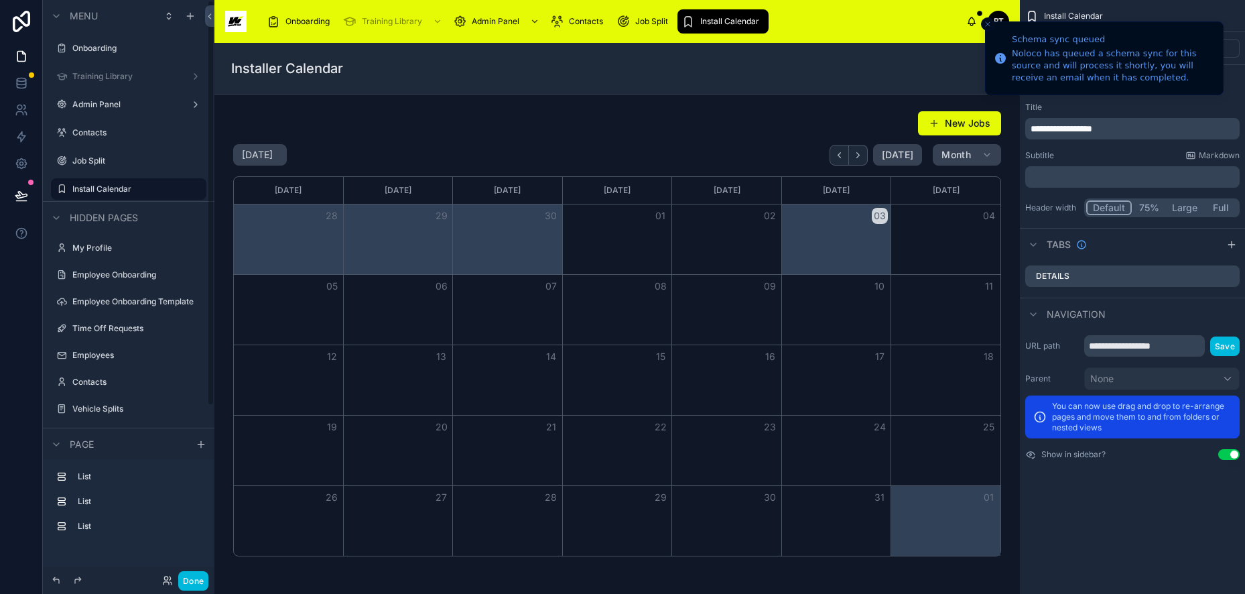
click at [718, 22] on span "Install Calendar" at bounding box center [729, 21] width 59 height 11
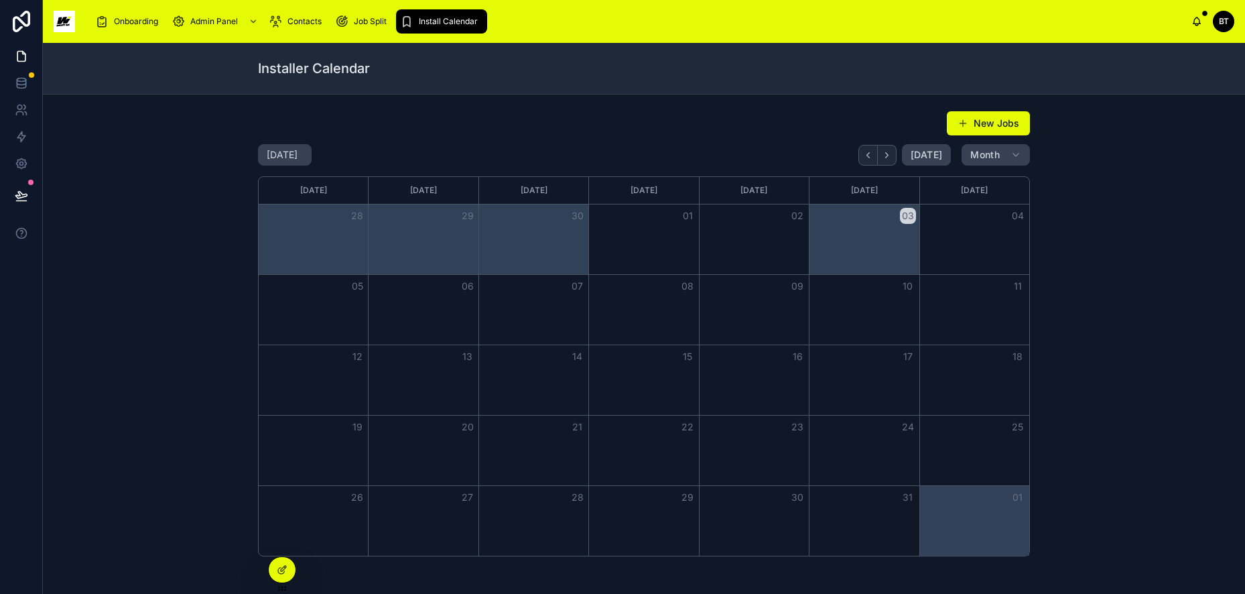
click at [963, 117] on button "New Jobs" at bounding box center [988, 123] width 83 height 24
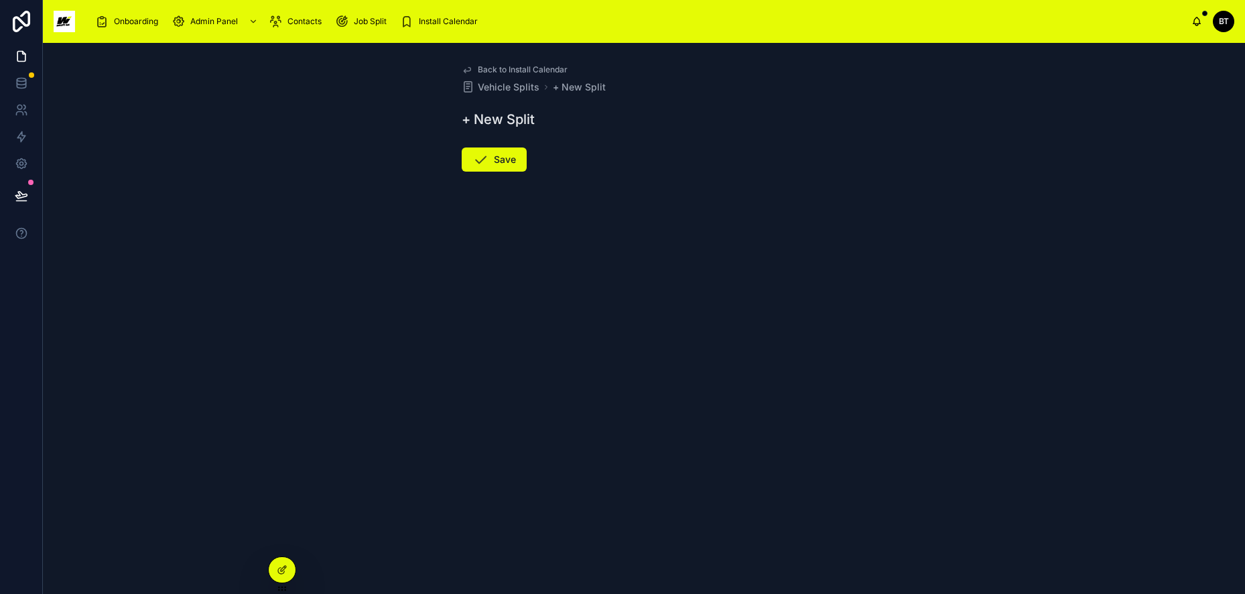
click at [569, 83] on span "+ New Split" at bounding box center [579, 86] width 53 height 13
click at [576, 69] on span "+ New Split" at bounding box center [579, 70] width 53 height 13
click at [496, 147] on button "Save" at bounding box center [494, 143] width 65 height 24
click at [491, 105] on h1 "+ New Split" at bounding box center [498, 103] width 73 height 19
click at [468, 107] on h1 "+ New Split" at bounding box center [498, 103] width 73 height 19
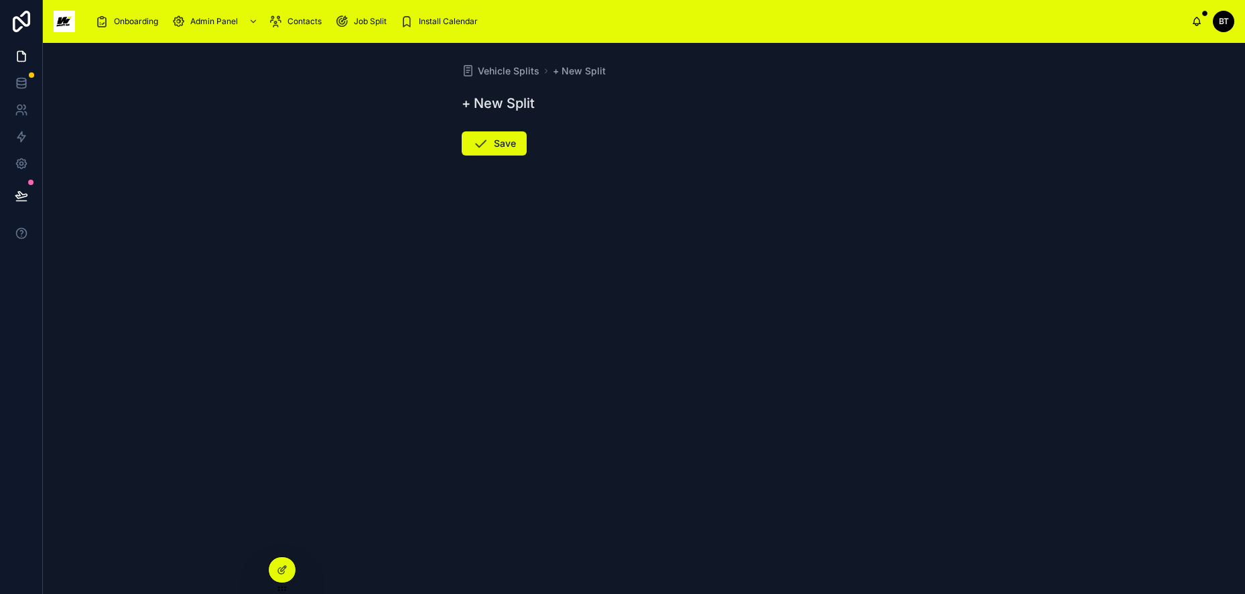
click at [491, 78] on div "Vehicle Splits + New Split + New Split Save" at bounding box center [644, 142] width 386 height 198
click at [494, 66] on span "Vehicle Splits" at bounding box center [509, 70] width 62 height 13
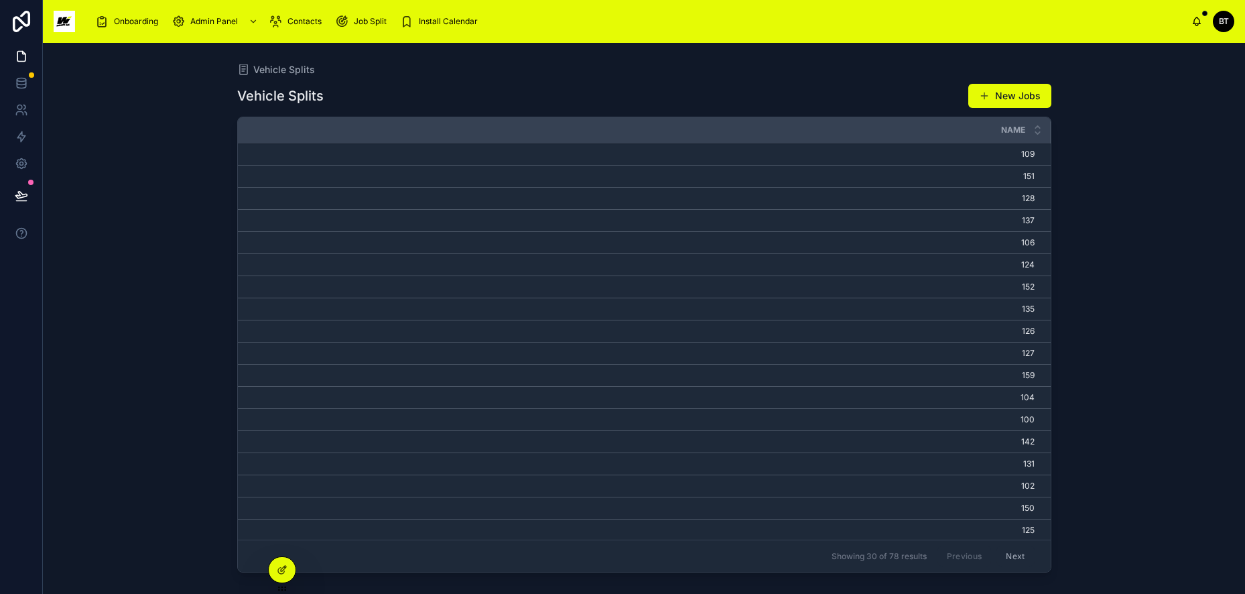
click at [1021, 91] on button "New Jobs" at bounding box center [1009, 96] width 83 height 24
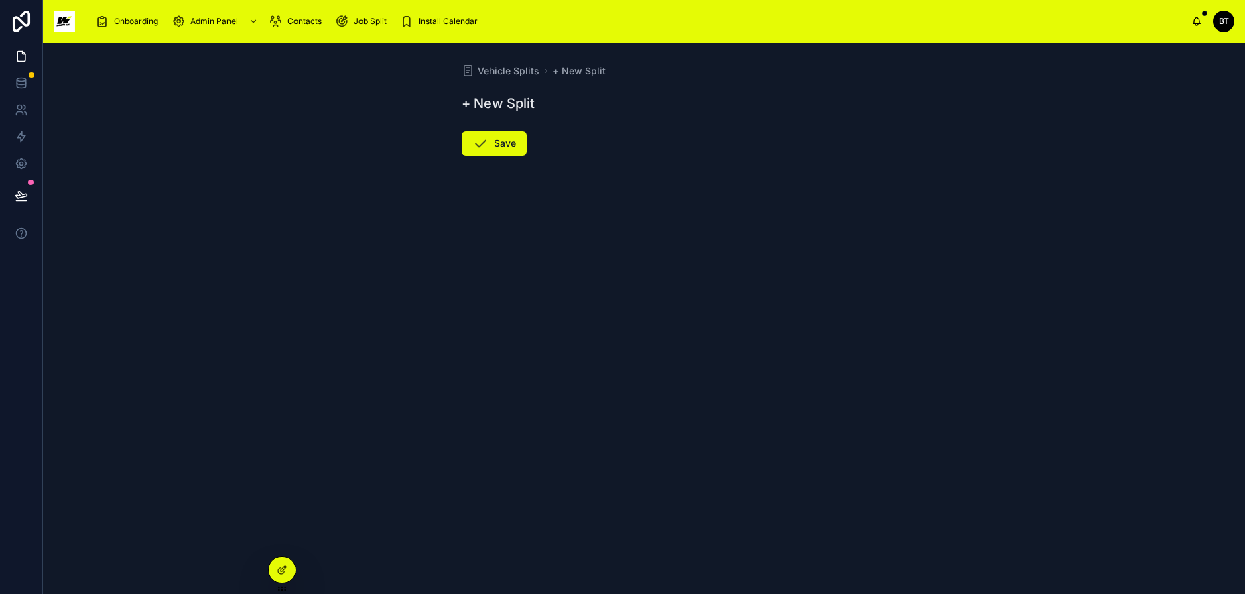
click at [420, 13] on div "Install Calendar" at bounding box center [441, 21] width 83 height 21
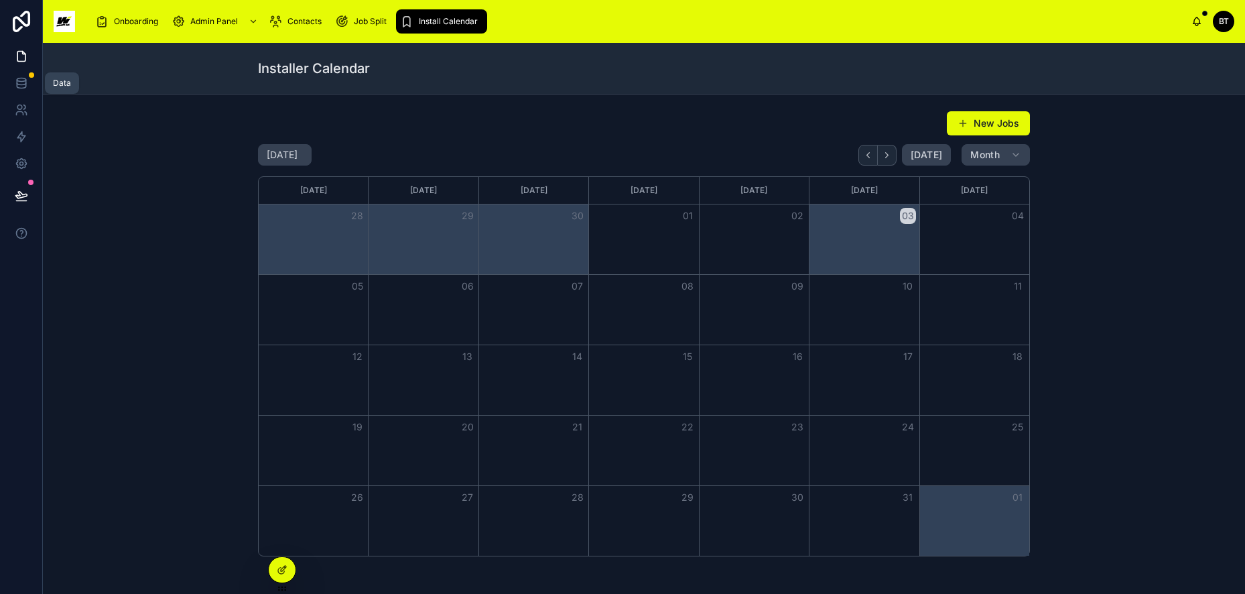
click at [19, 82] on icon at bounding box center [21, 79] width 9 height 3
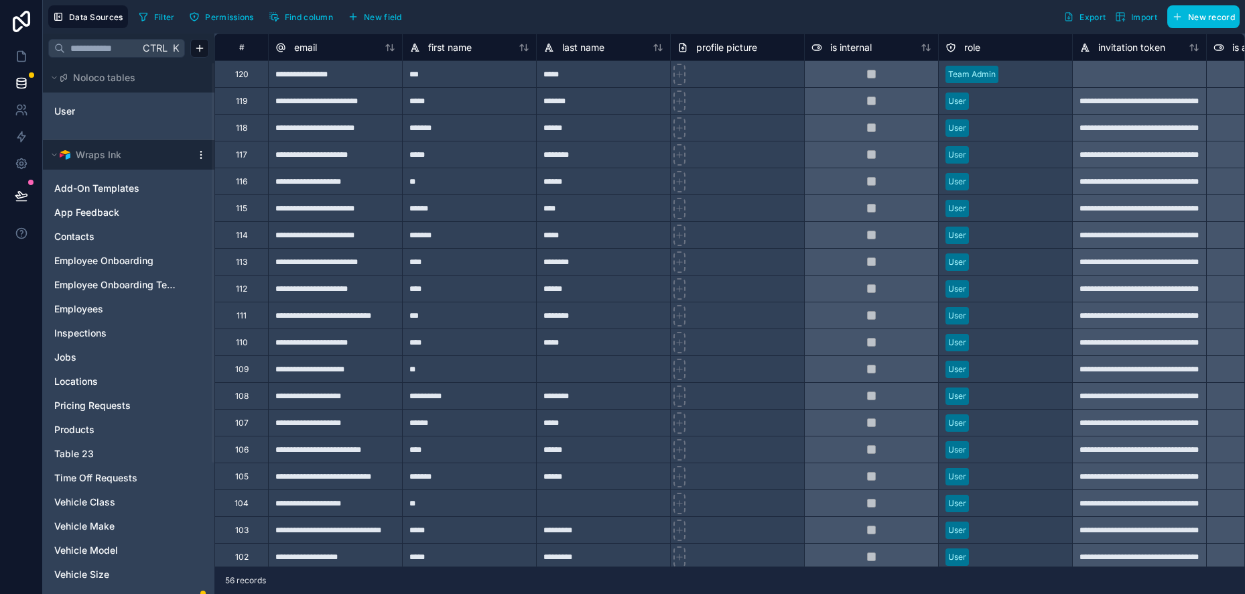
click at [93, 151] on span "Wraps Ink" at bounding box center [99, 154] width 46 height 13
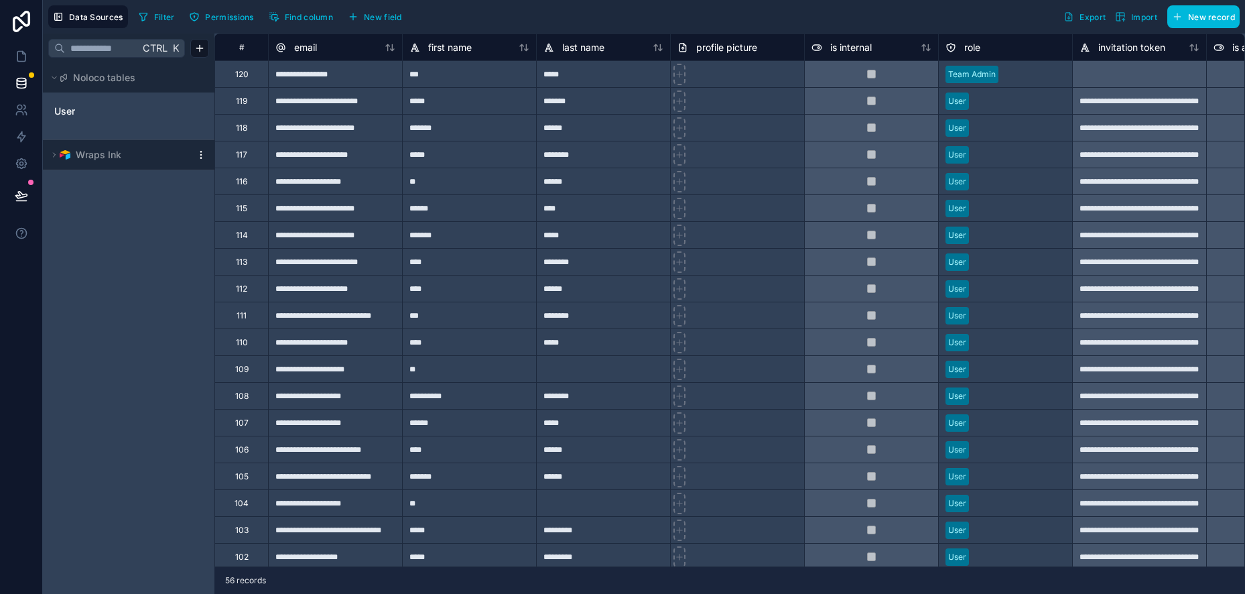
click at [93, 151] on span "Wraps Ink" at bounding box center [99, 154] width 46 height 13
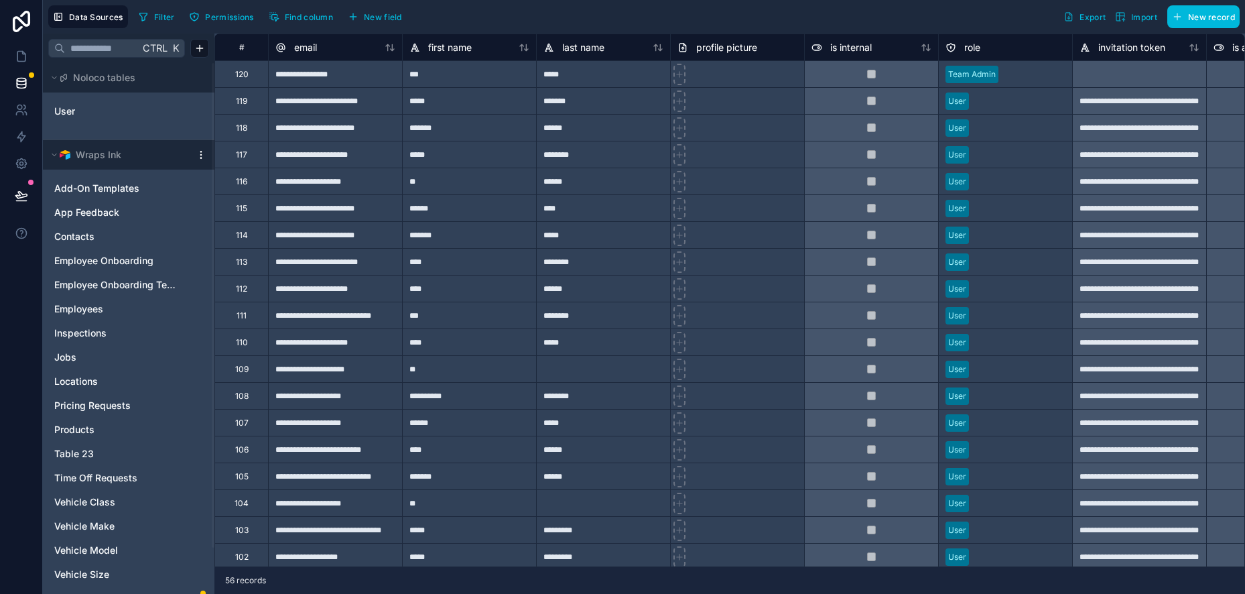
click at [76, 355] on link "Jobs" at bounding box center [115, 356] width 122 height 13
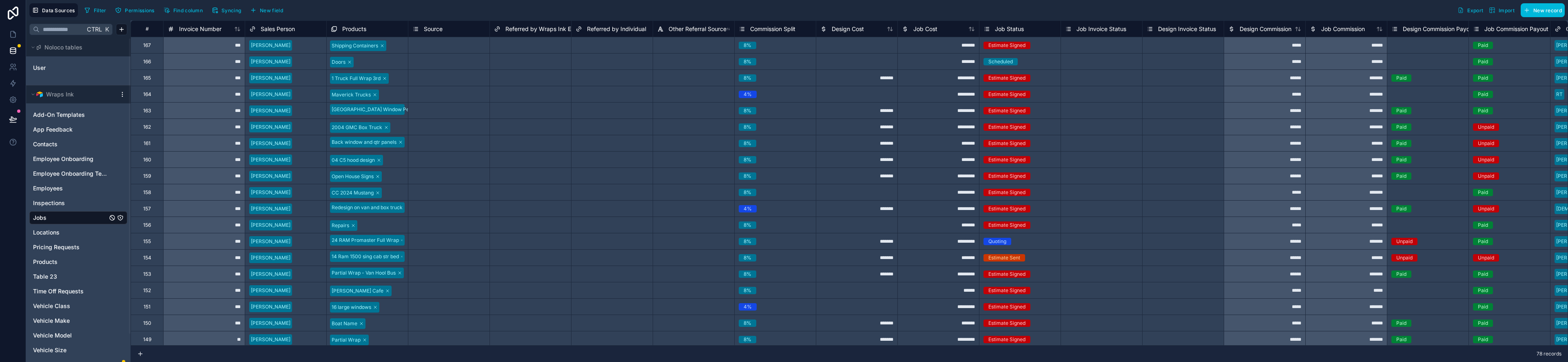
drag, startPoint x: 1567, startPoint y: 19, endPoint x: 1580, endPoint y: 18, distance: 13.0
click at [757, 18] on html "Data Sources Filter Permissions Find column Syncing New field Export Import New…" at bounding box center [784, 181] width 1568 height 362
click at [124, 94] on html "Data Sources Filter Permissions Find column Syncing New field Export Import New…" at bounding box center [784, 181] width 1568 height 362
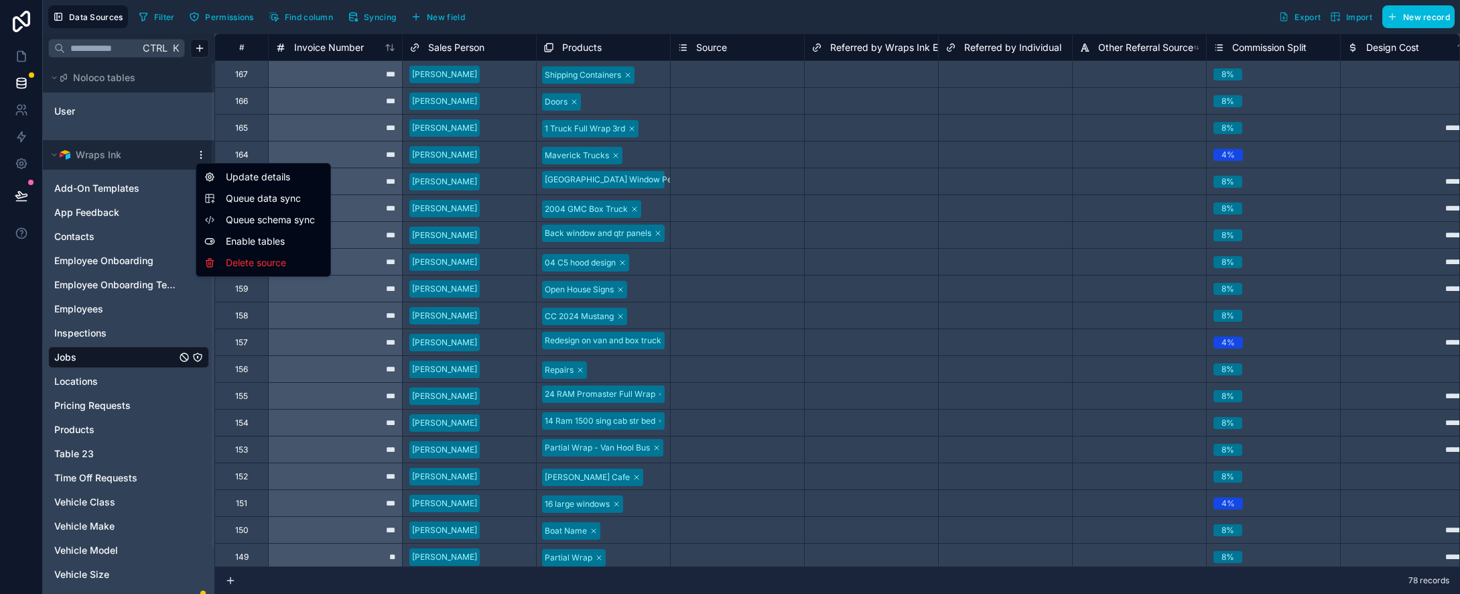
click at [248, 218] on span "Queue schema sync" at bounding box center [274, 219] width 96 height 13
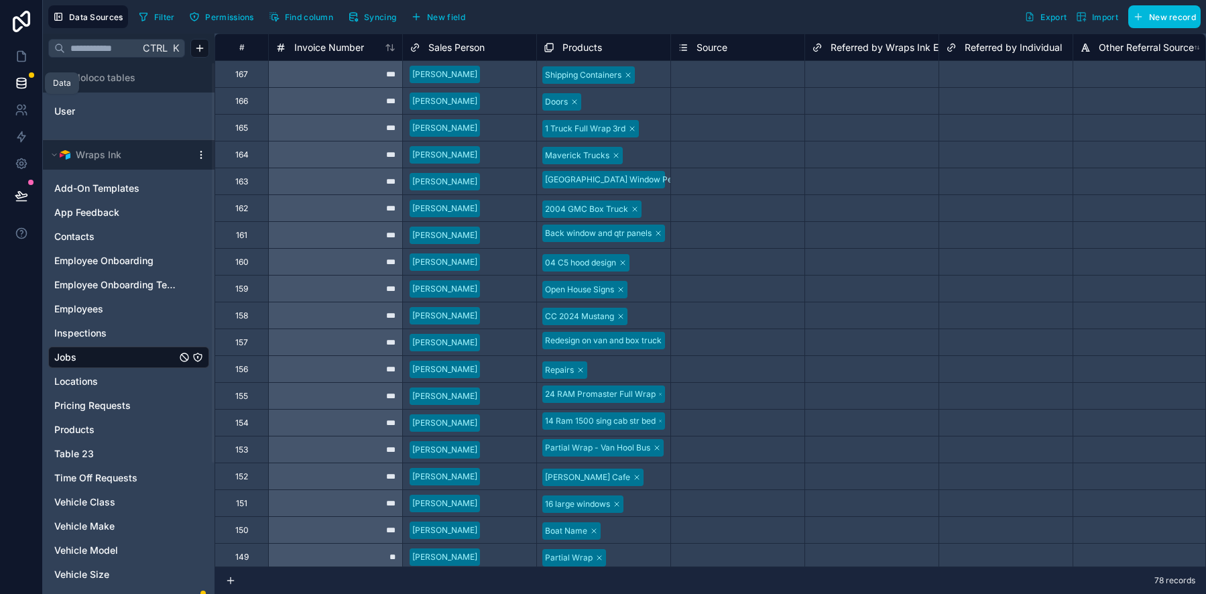
click at [27, 79] on icon at bounding box center [21, 82] width 13 height 13
click at [23, 53] on icon at bounding box center [23, 53] width 3 height 3
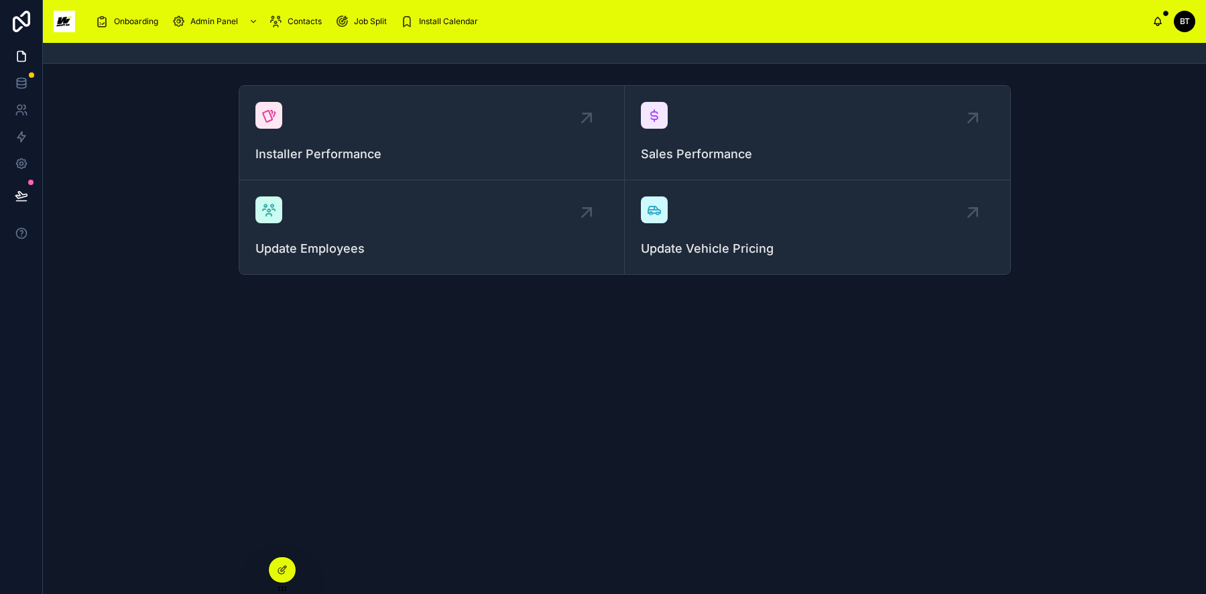
click at [440, 17] on span "Install Calendar" at bounding box center [448, 21] width 59 height 11
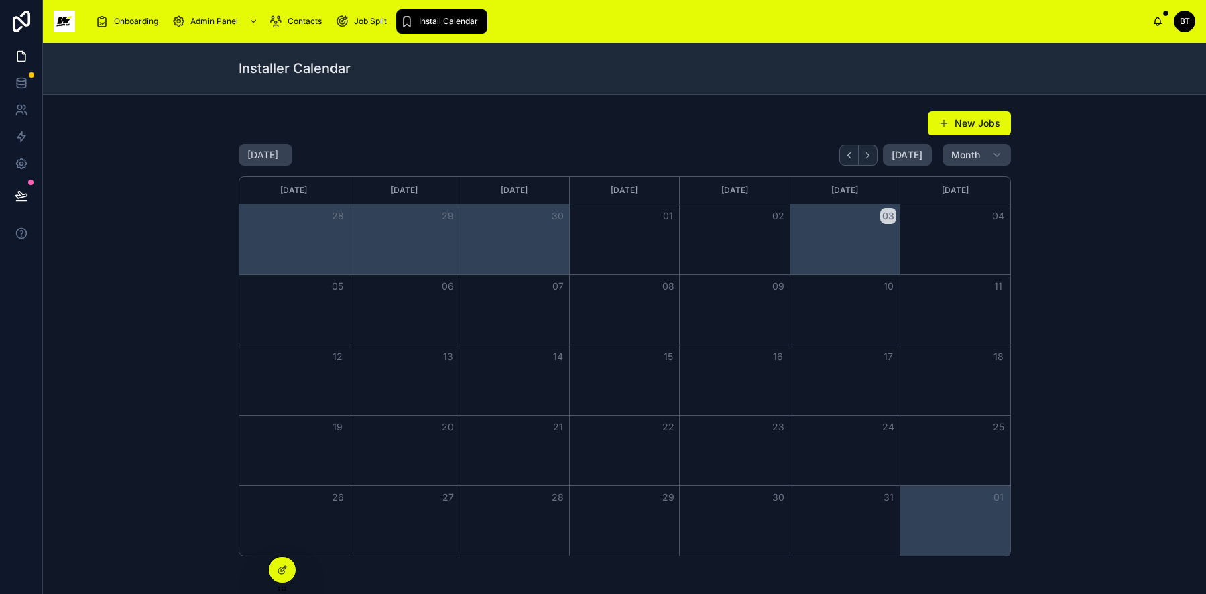
click at [887, 214] on button "03" at bounding box center [888, 216] width 16 height 16
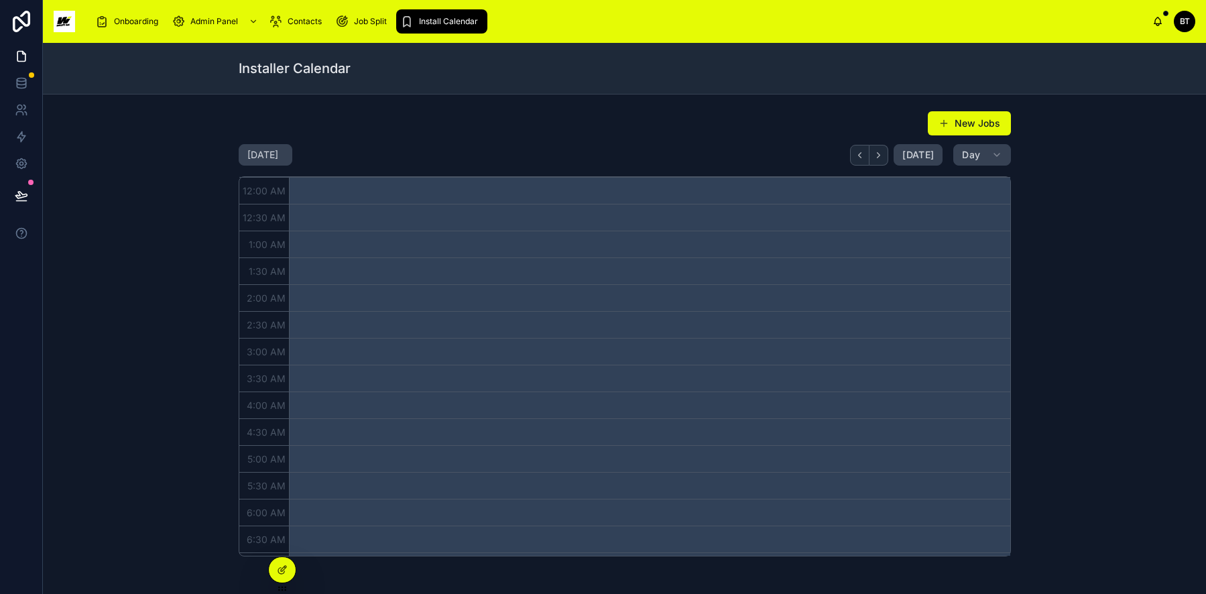
click at [260, 198] on div "12:00 AM" at bounding box center [264, 191] width 50 height 27
click at [278, 159] on h2 "Friday Oct 03" at bounding box center [262, 154] width 31 height 13
select select "****"
select select "*"
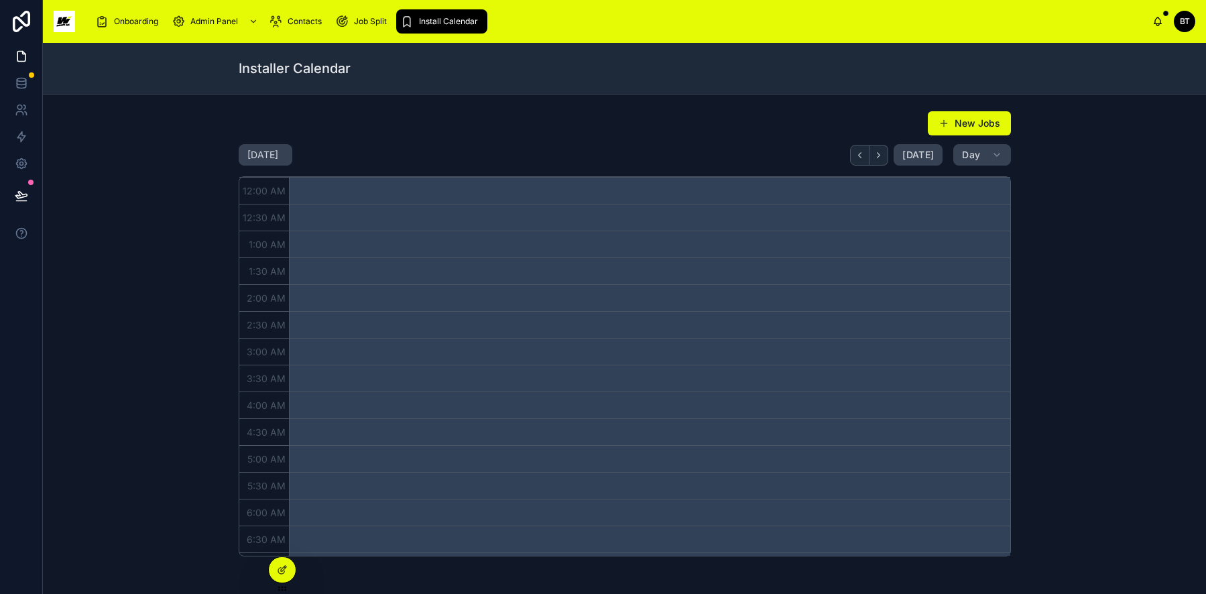
click at [381, 135] on div "New Jobs" at bounding box center [625, 123] width 772 height 25
click at [279, 568] on icon at bounding box center [281, 571] width 6 height 6
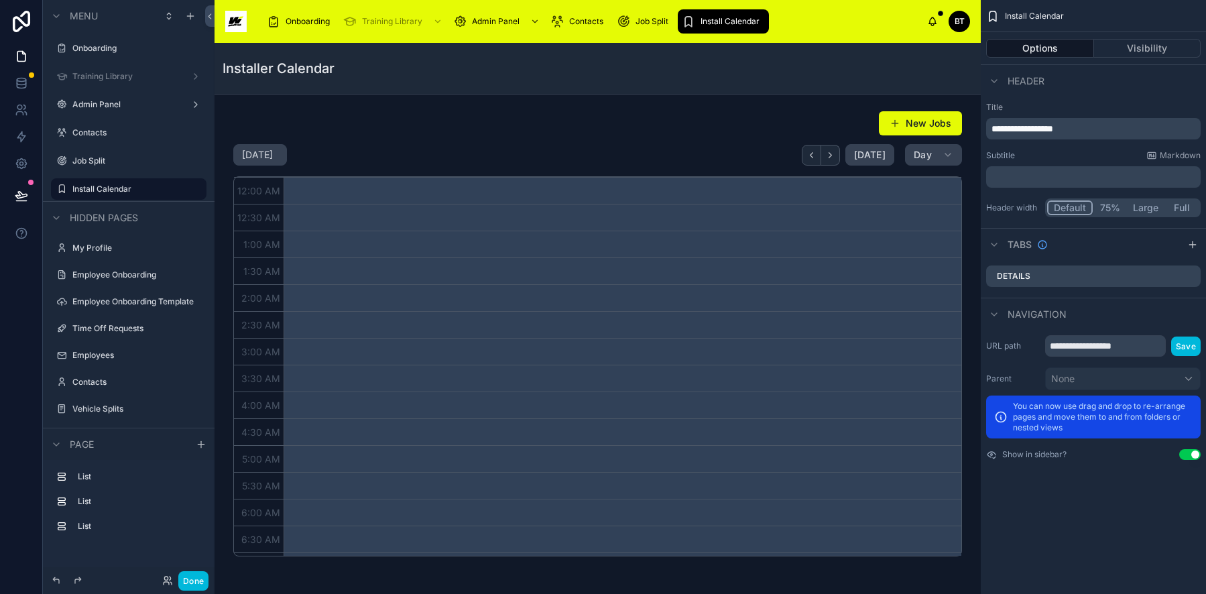
click at [1094, 180] on p "﻿" at bounding box center [1094, 176] width 206 height 13
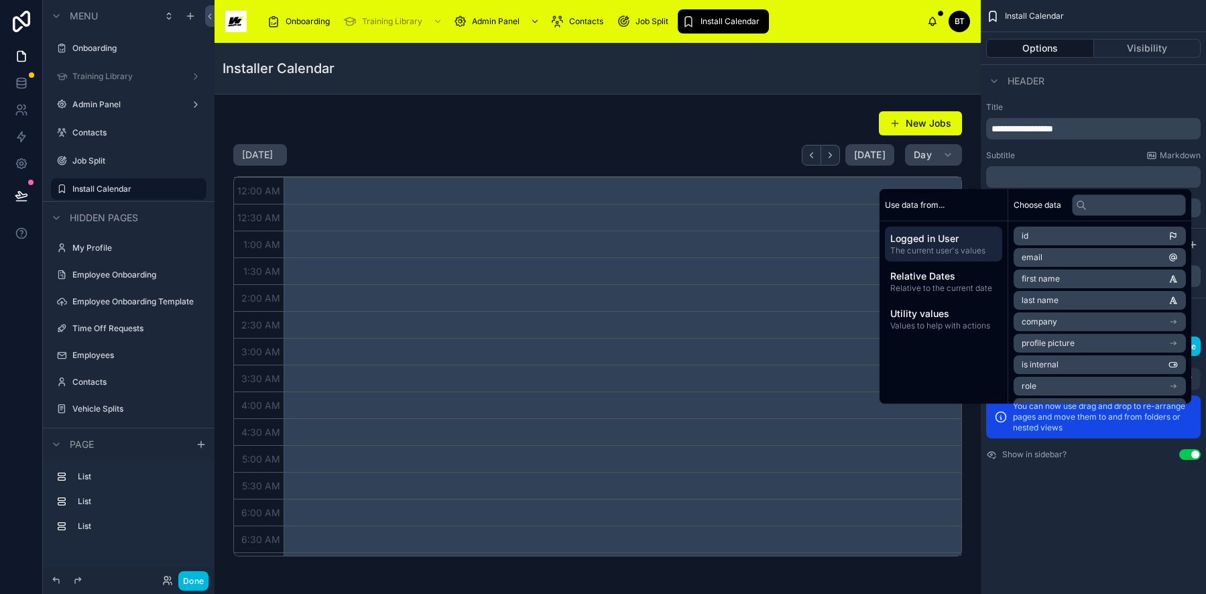
click at [750, 78] on div "Installer Calendar" at bounding box center [597, 68] width 750 height 51
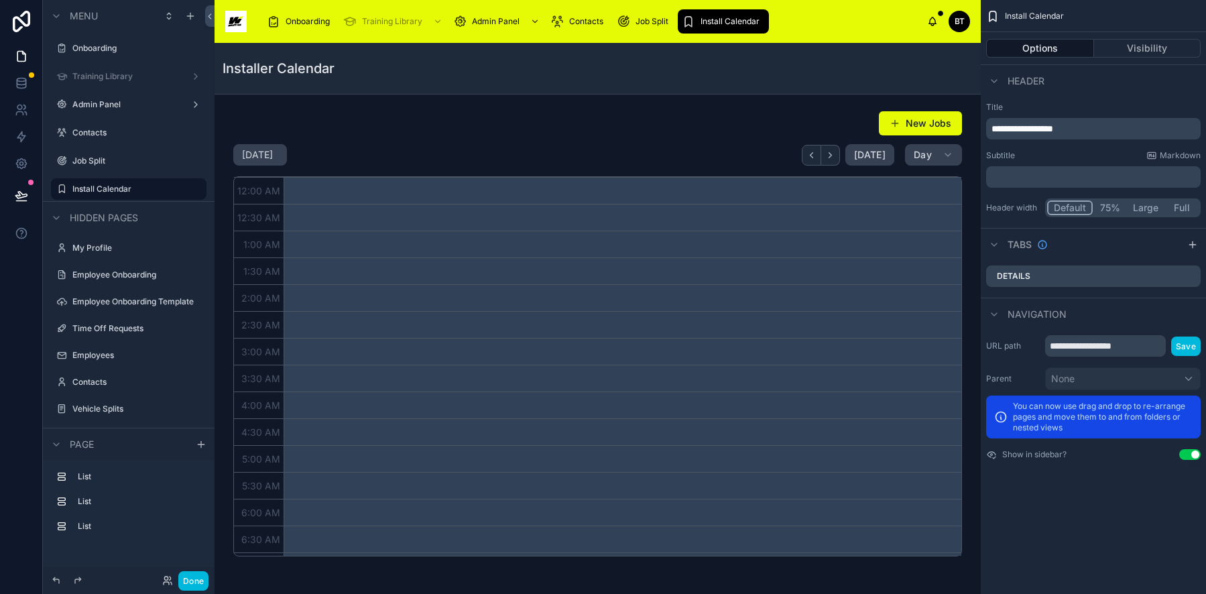
click at [913, 126] on div at bounding box center [597, 333] width 745 height 456
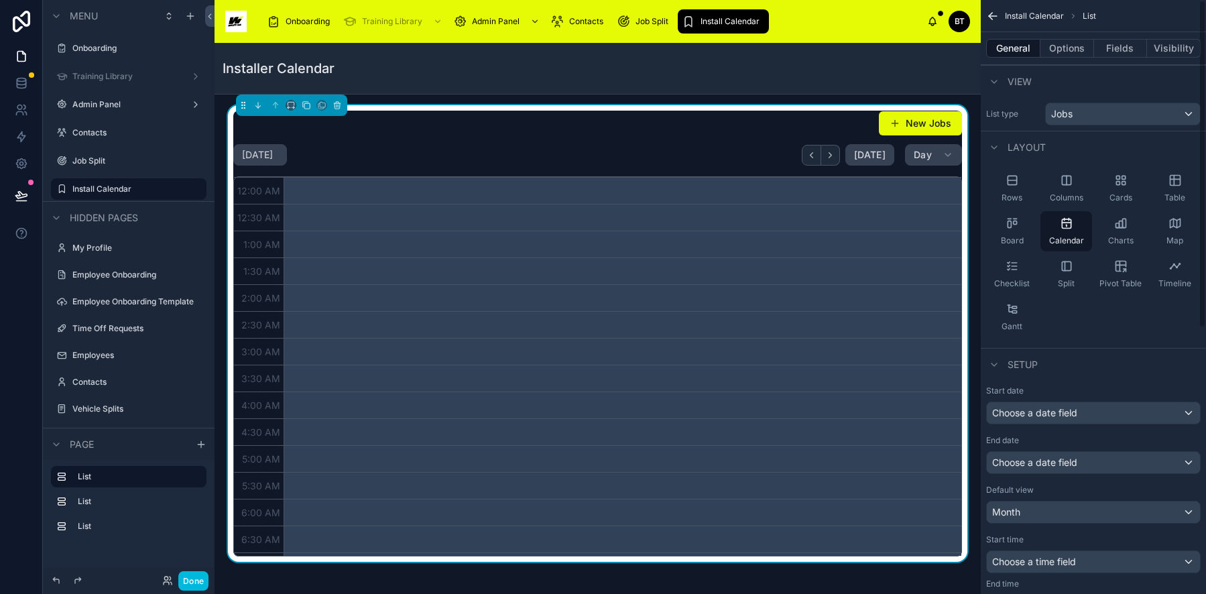
click at [1107, 43] on button "Fields" at bounding box center [1121, 48] width 54 height 19
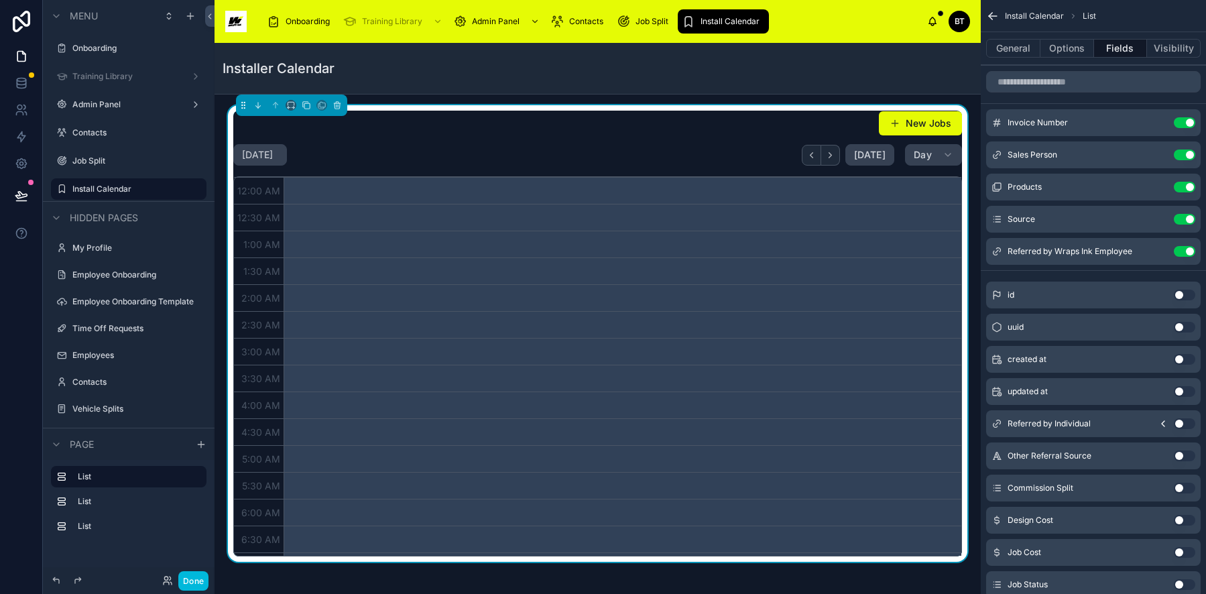
click at [1066, 48] on button "Options" at bounding box center [1067, 48] width 54 height 19
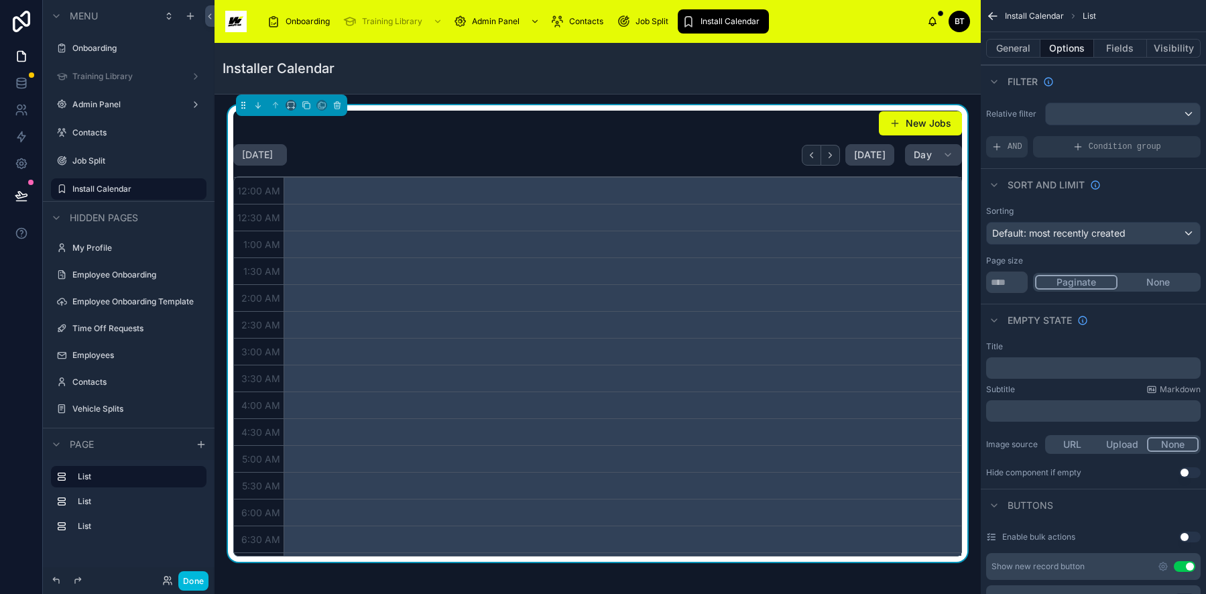
click at [772, 90] on div "Installer Calendar" at bounding box center [597, 68] width 750 height 51
click at [140, 188] on label "Install Calendar" at bounding box center [135, 189] width 126 height 11
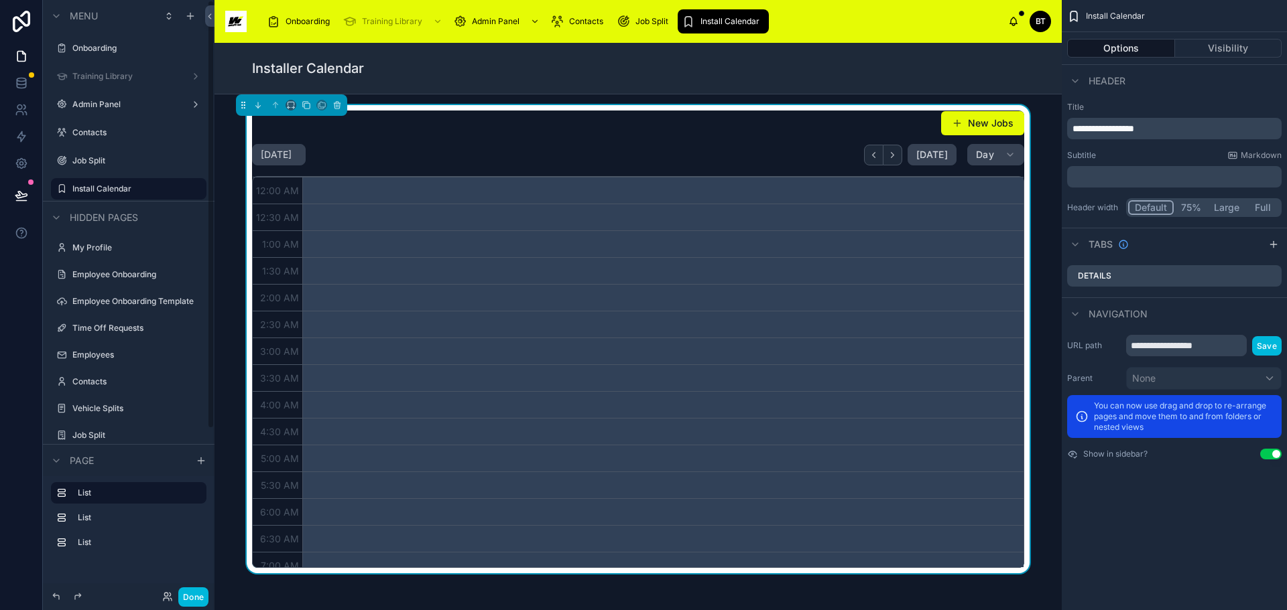
click at [188, 593] on button "Done" at bounding box center [193, 597] width 30 height 19
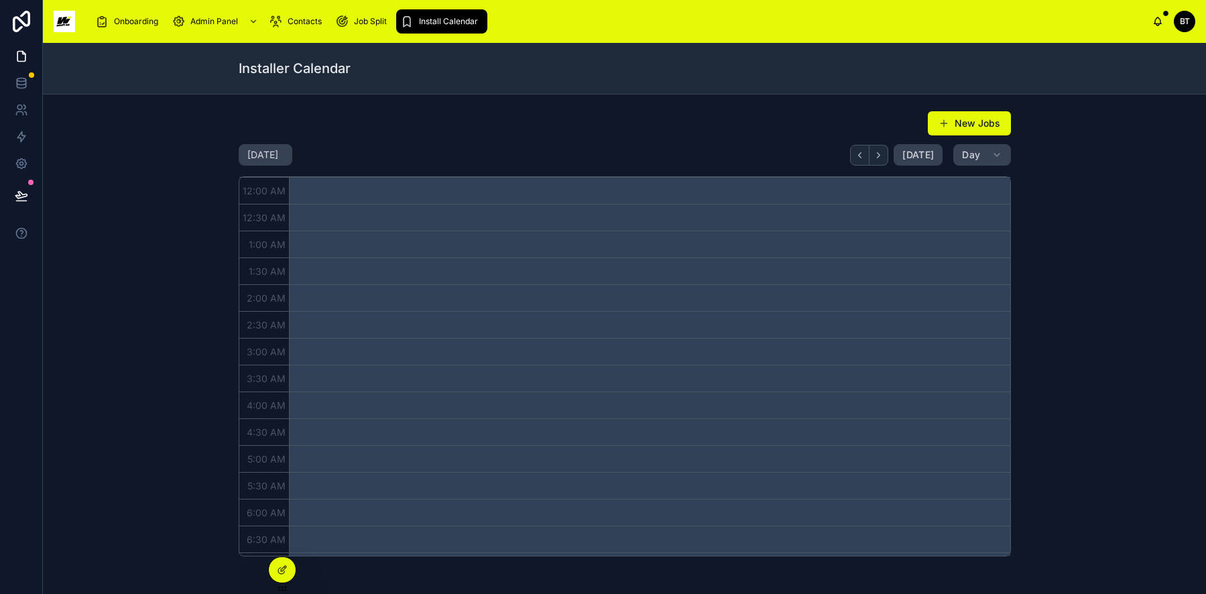
click at [1178, 17] on div "BT" at bounding box center [1183, 21] width 21 height 21
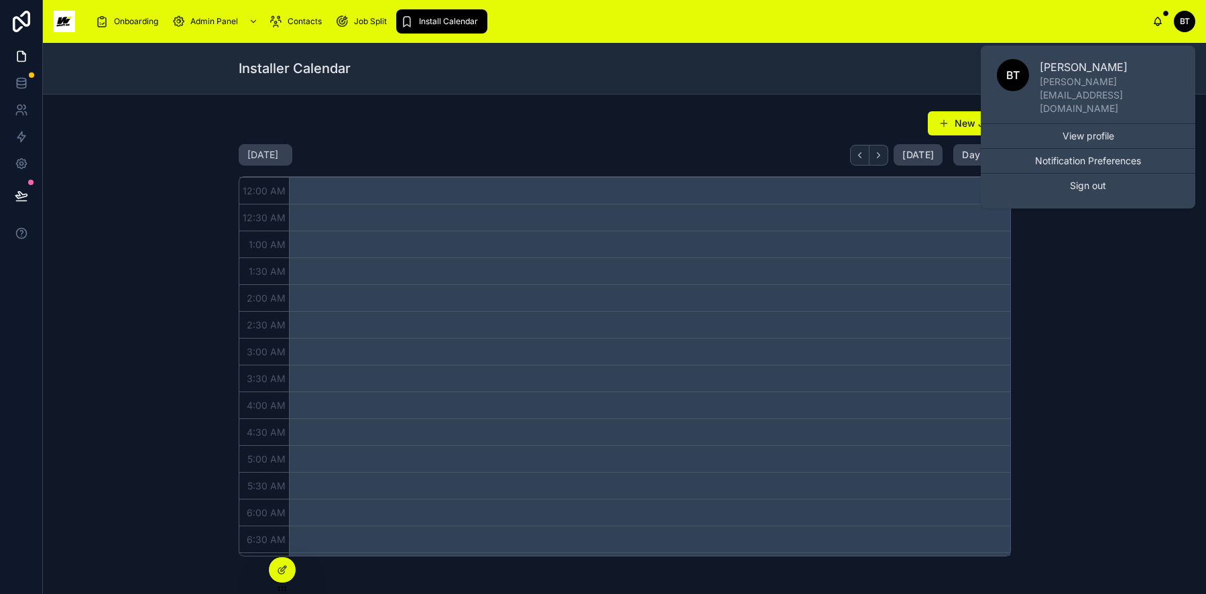
click at [1110, 204] on div "New Jobs Friday Oct 03 Today Day 03 Fri 12:00 AM 12:30 AM 1:00 AM 1:30 AM 2:00 …" at bounding box center [624, 333] width 1141 height 456
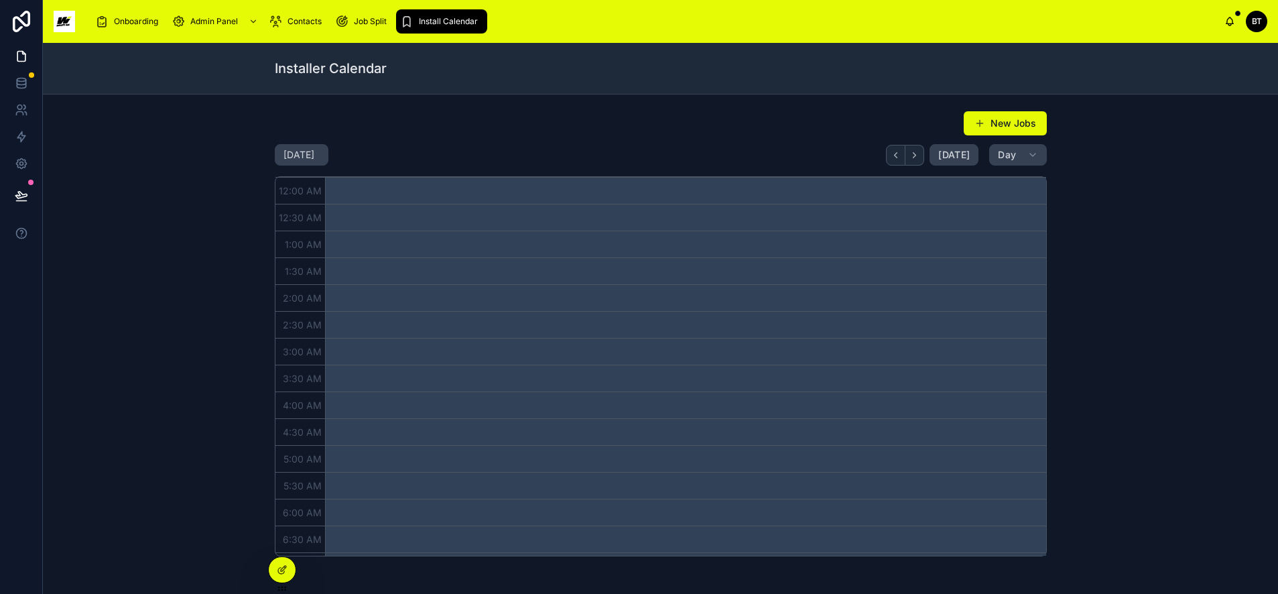
click at [1205, 58] on div "Installer Calendar" at bounding box center [660, 69] width 1235 height 52
click at [1205, 64] on div "Installer Calendar" at bounding box center [660, 69] width 1235 height 52
click at [28, 155] on link at bounding box center [21, 163] width 42 height 27
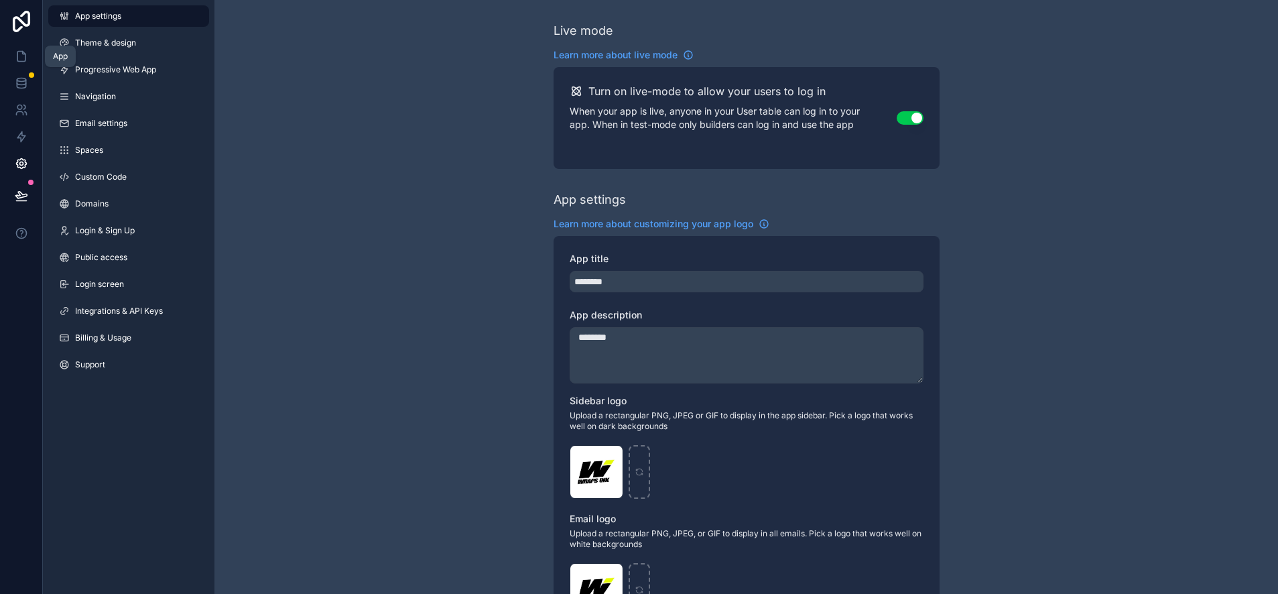
click at [25, 49] on link at bounding box center [21, 56] width 42 height 27
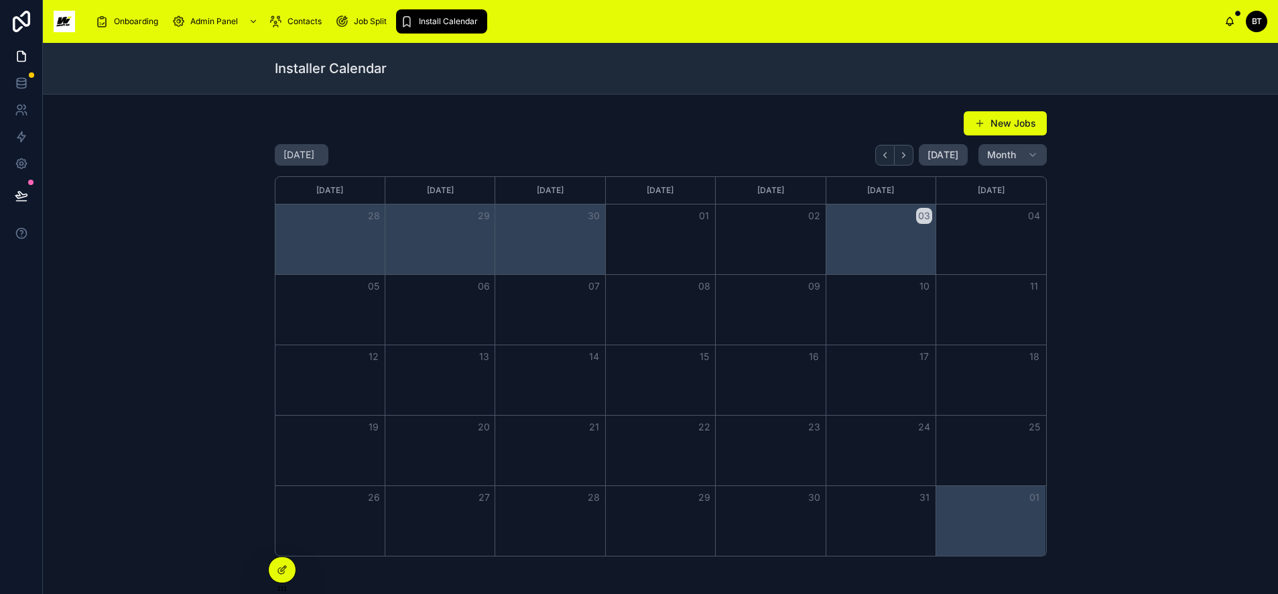
click at [571, 19] on div "Onboarding Admin Panel Contacts Job Split Install Calendar" at bounding box center [655, 21] width 1139 height 29
click at [903, 158] on icon "Next" at bounding box center [904, 155] width 10 height 10
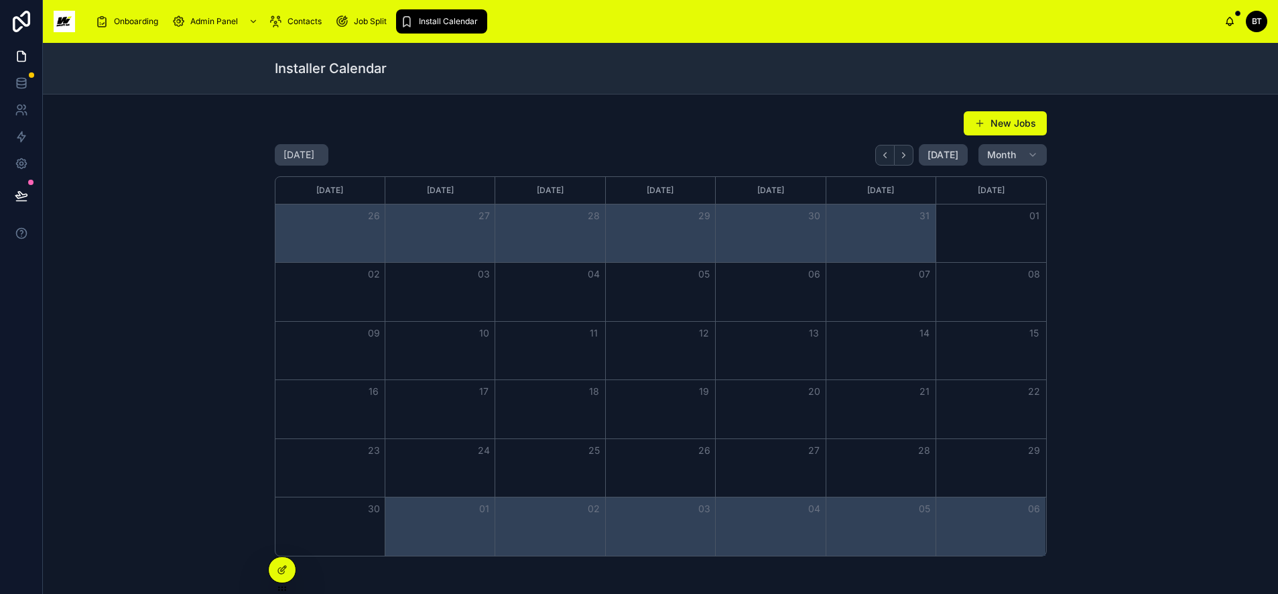
click at [880, 155] on icon "Back" at bounding box center [885, 155] width 10 height 10
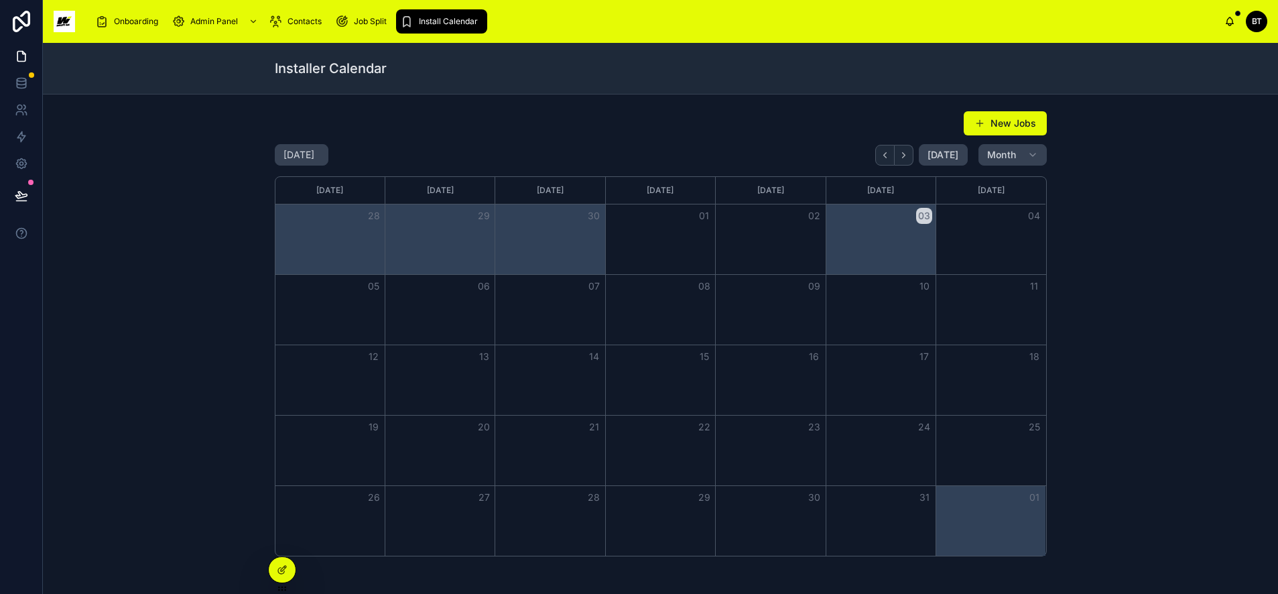
click at [905, 155] on icon "Next" at bounding box center [904, 155] width 10 height 10
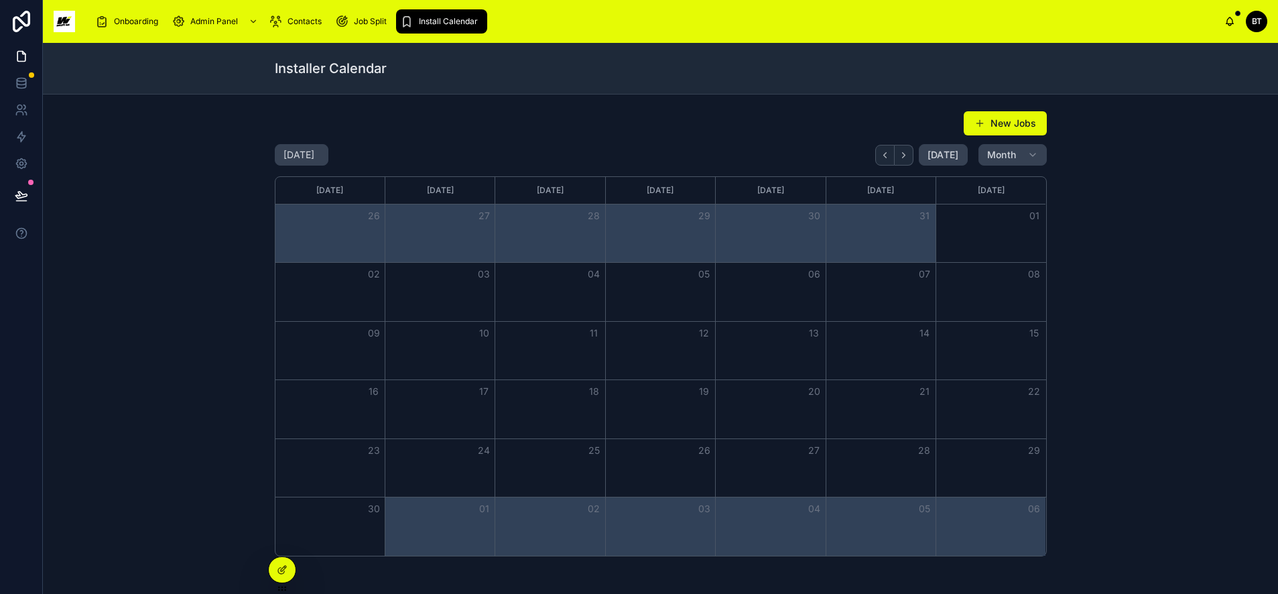
click at [878, 155] on button "Back" at bounding box center [884, 155] width 19 height 21
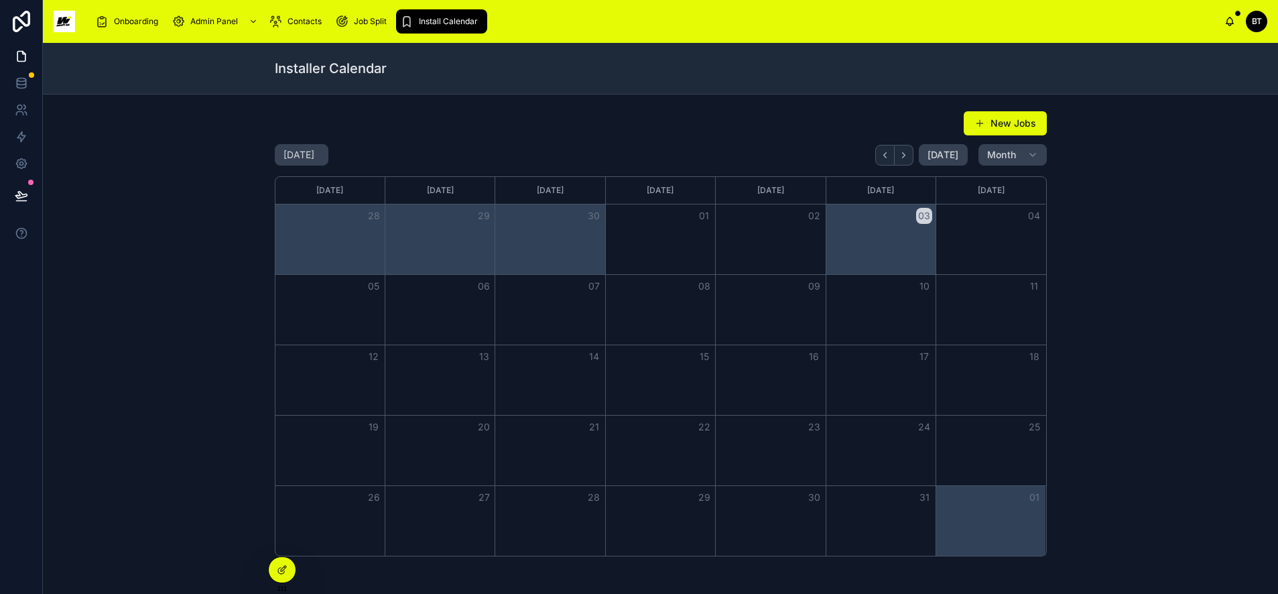
drag, startPoint x: 1051, startPoint y: 139, endPoint x: 1086, endPoint y: 129, distance: 35.6
click at [1086, 129] on div "New Jobs October 2025 Today Month Sunday Monday Tuesday Wednesday Thursday Frid…" at bounding box center [661, 333] width 1214 height 456
click at [1205, 21] on span "BT" at bounding box center [1257, 21] width 10 height 11
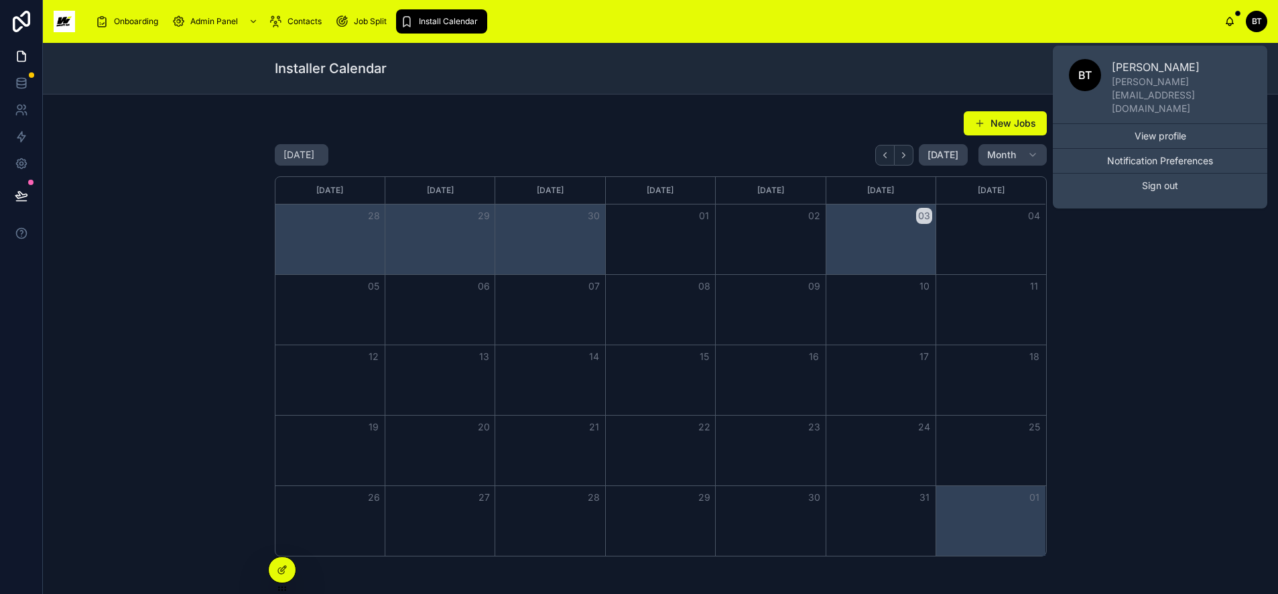
click at [1205, 219] on div "New Jobs October 2025 Today Month Sunday Monday Tuesday Wednesday Thursday Frid…" at bounding box center [661, 333] width 1214 height 456
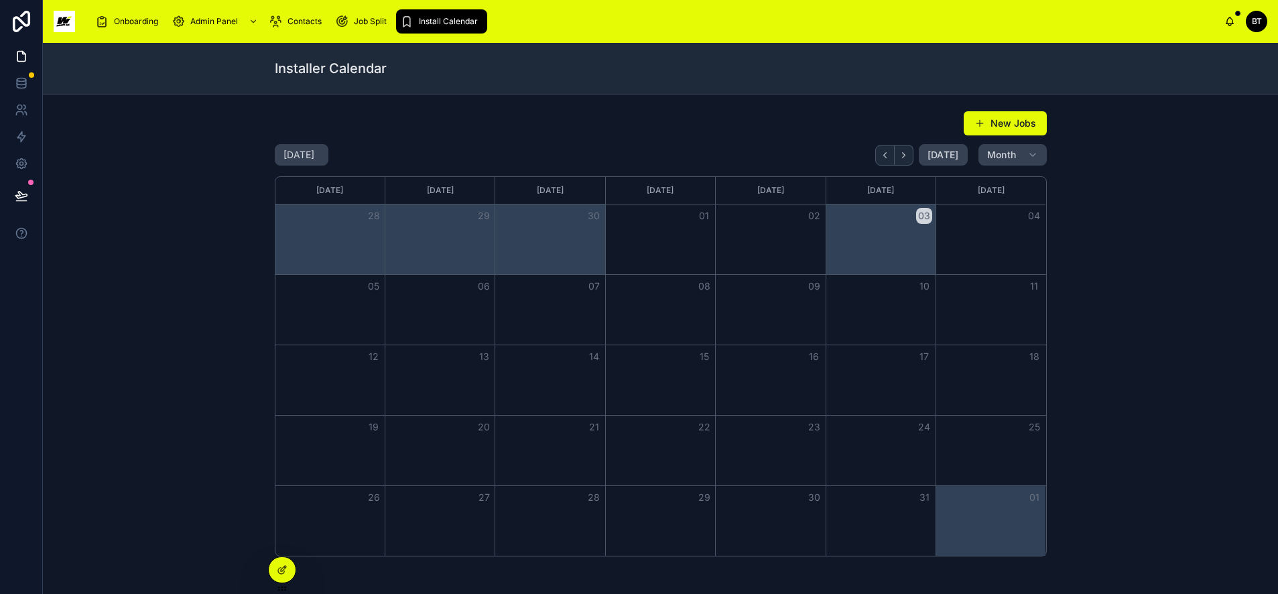
click at [1205, 119] on div "New Jobs October 2025 Today Month Sunday Monday Tuesday Wednesday Thursday Frid…" at bounding box center [661, 333] width 1214 height 456
drag, startPoint x: 1232, startPoint y: 103, endPoint x: 1114, endPoint y: 103, distance: 117.9
click at [1205, 103] on div "New Jobs October 2025 Today Month Sunday Monday Tuesday Wednesday Thursday Frid…" at bounding box center [660, 400] width 1235 height 613
click at [1114, 103] on div "New Jobs October 2025 Today Month Sunday Monday Tuesday Wednesday Thursday Frid…" at bounding box center [660, 400] width 1235 height 613
click at [1059, 115] on div "New Jobs October 2025 Today Month Sunday Monday Tuesday Wednesday Thursday Frid…" at bounding box center [661, 333] width 1214 height 456
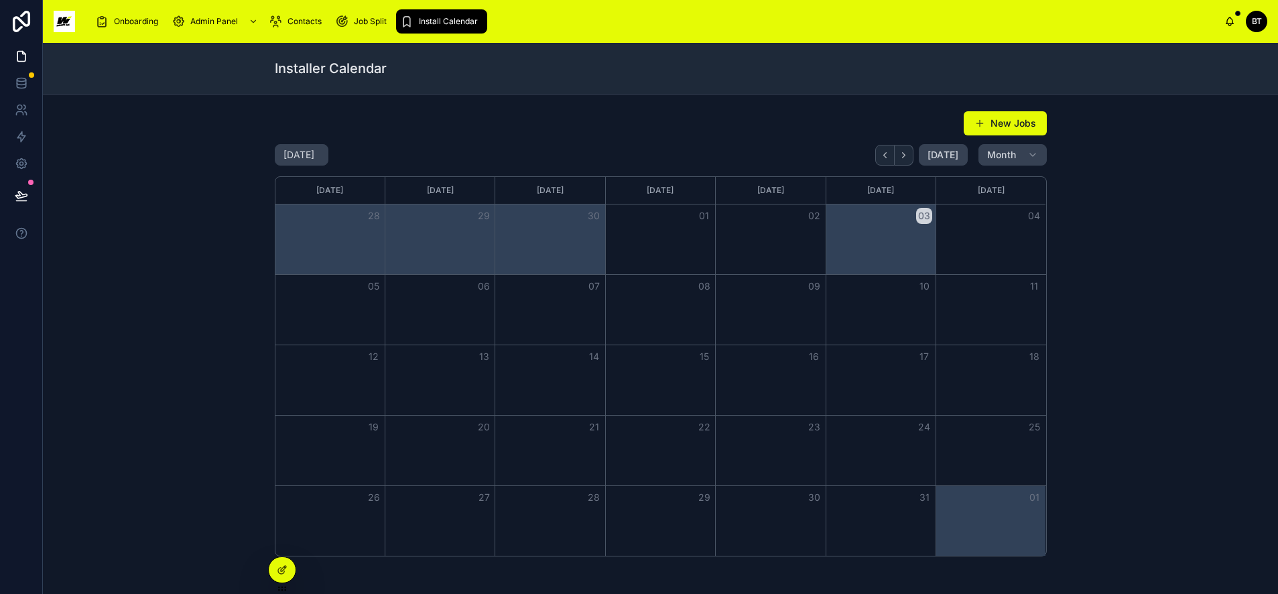
click at [1205, 62] on div "Installer Calendar" at bounding box center [660, 69] width 1235 height 52
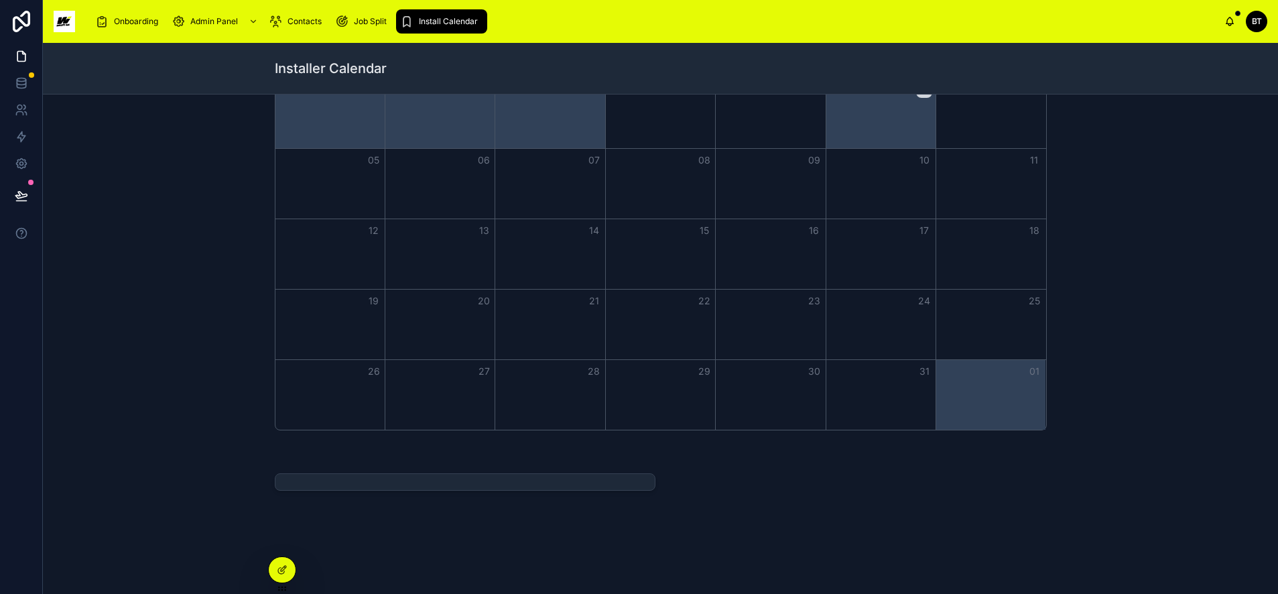
scroll to position [135, 0]
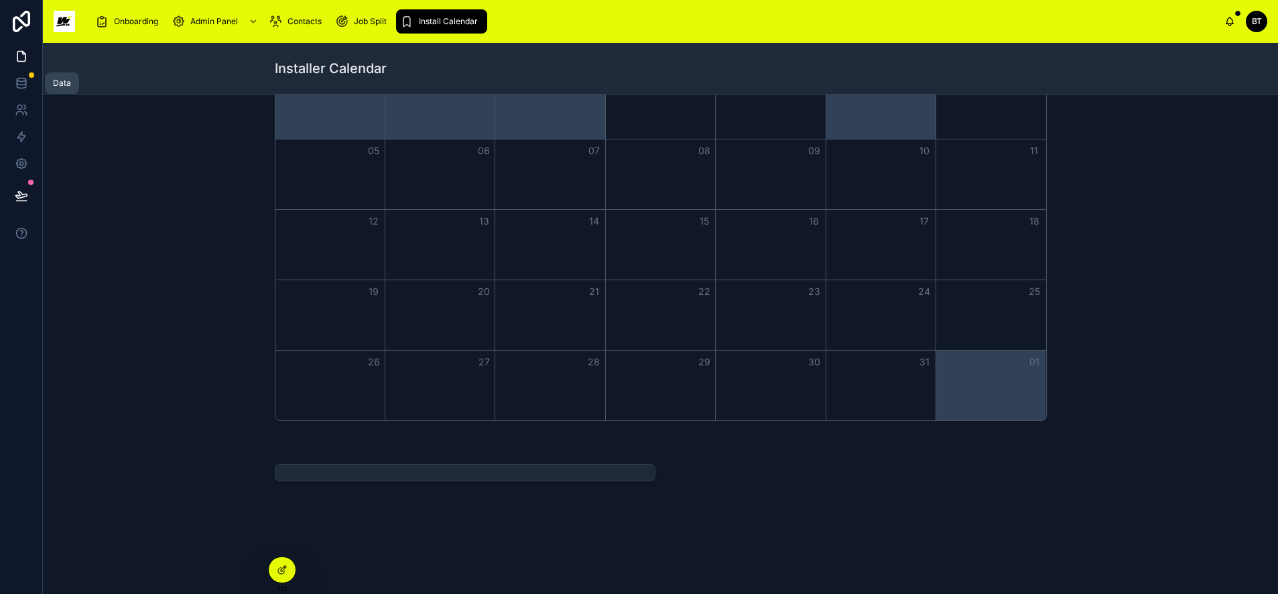
click at [21, 84] on icon at bounding box center [21, 82] width 9 height 5
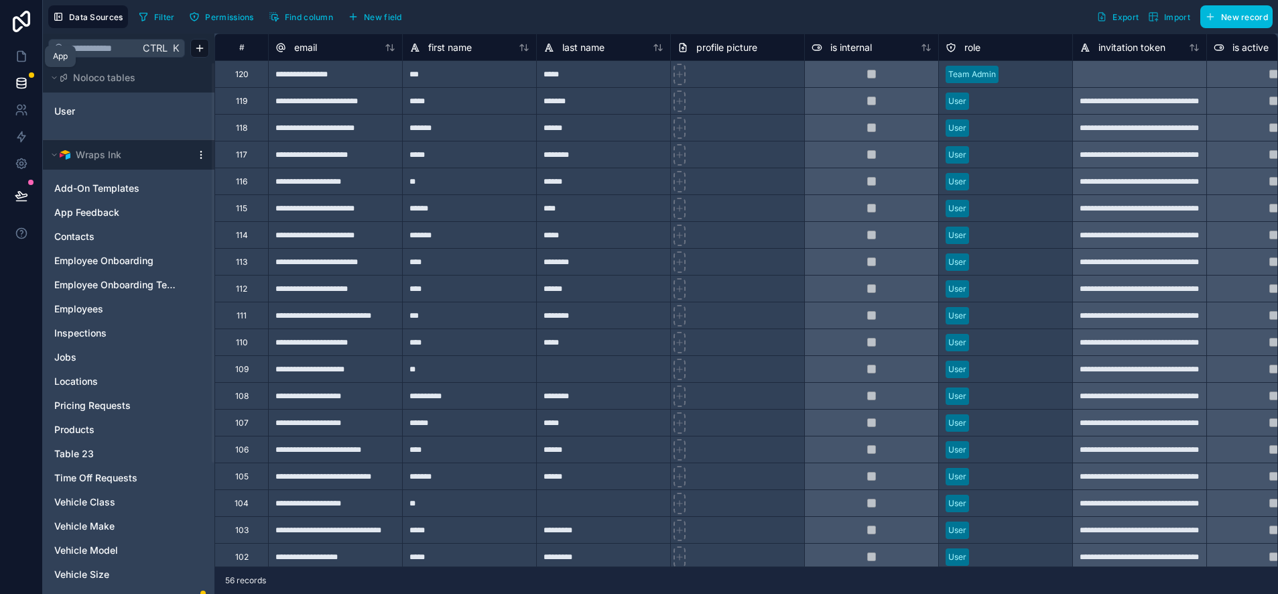
click at [27, 53] on icon at bounding box center [21, 56] width 13 height 13
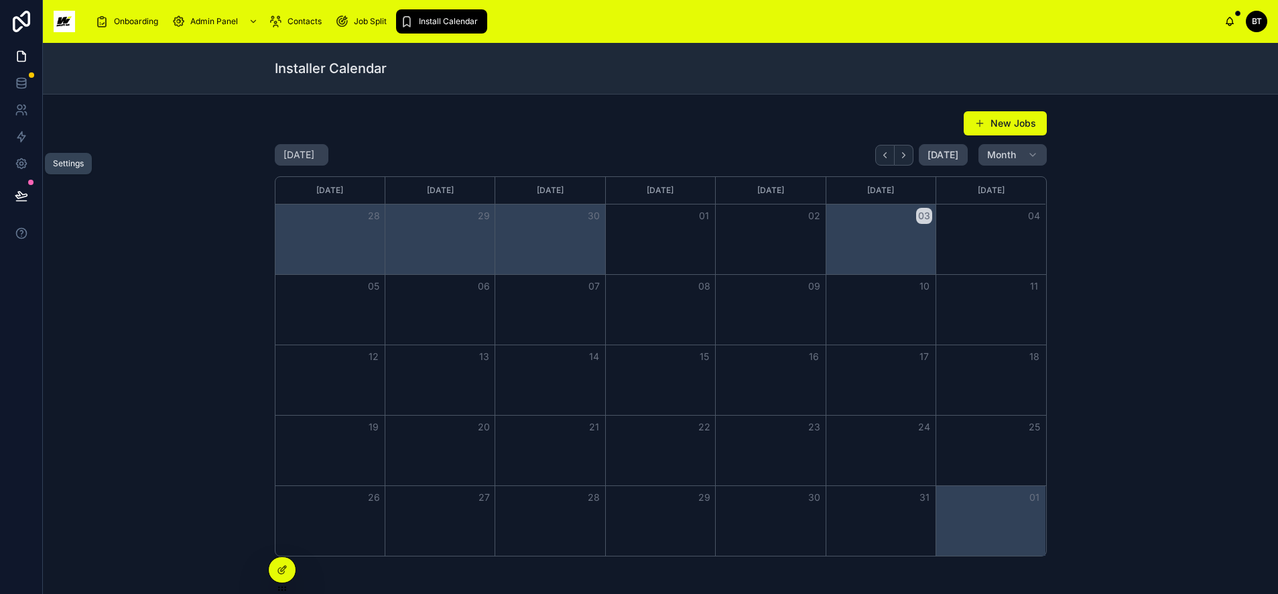
click at [23, 166] on icon at bounding box center [21, 163] width 13 height 13
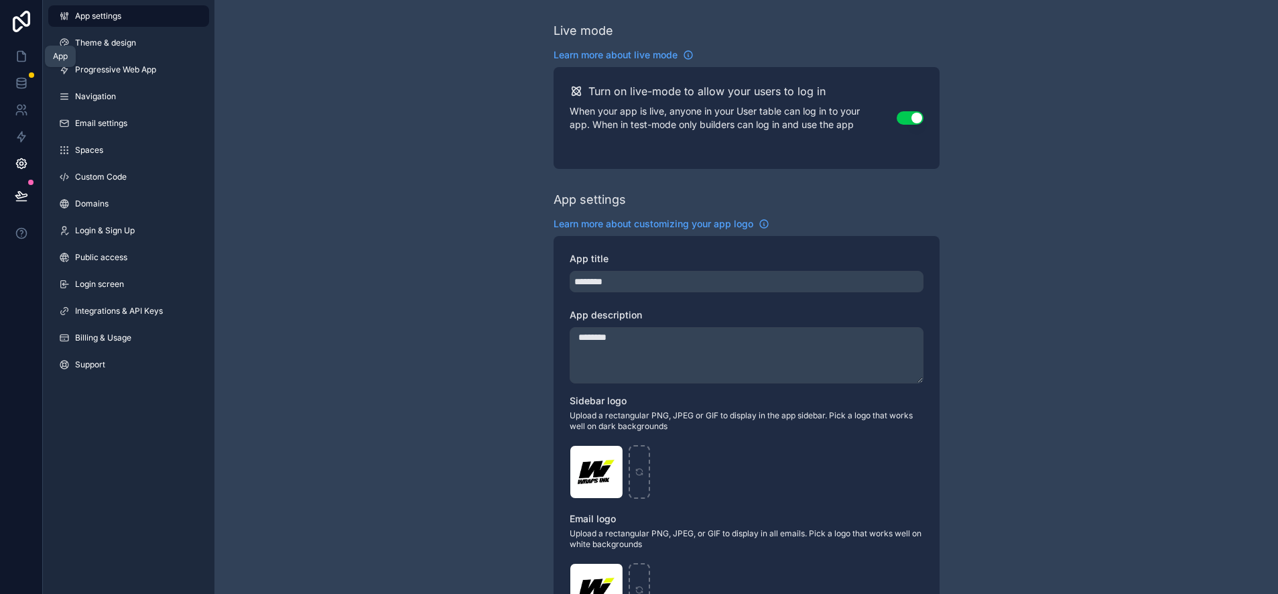
click at [22, 59] on icon at bounding box center [21, 56] width 13 height 13
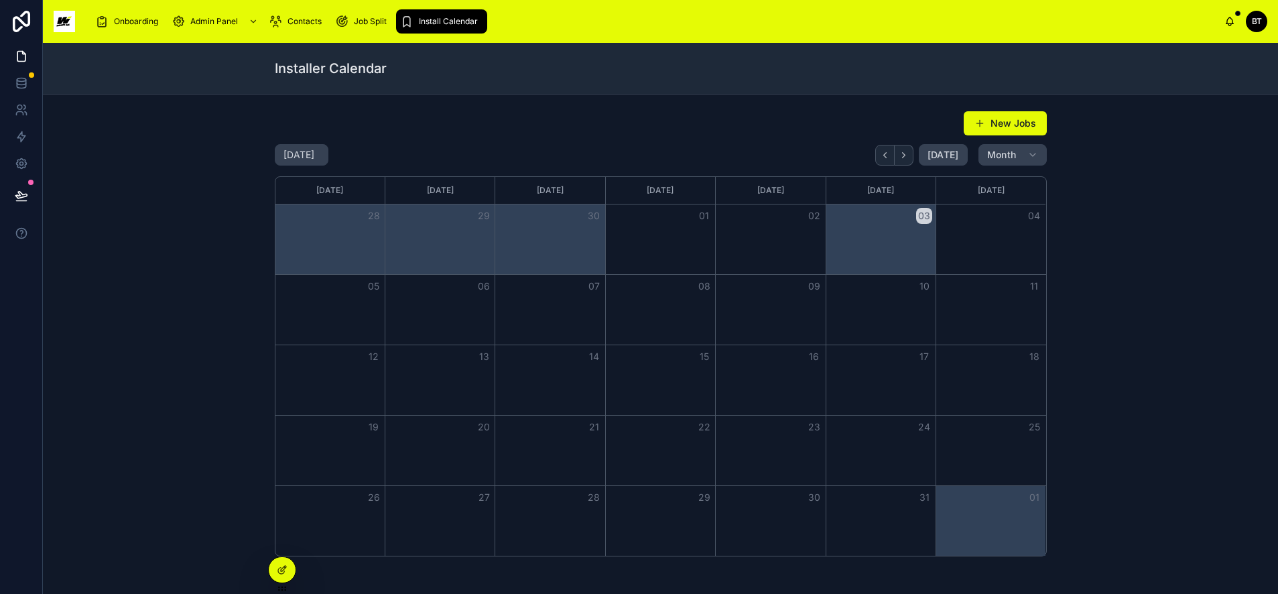
click at [448, 19] on span "Install Calendar" at bounding box center [448, 21] width 59 height 11
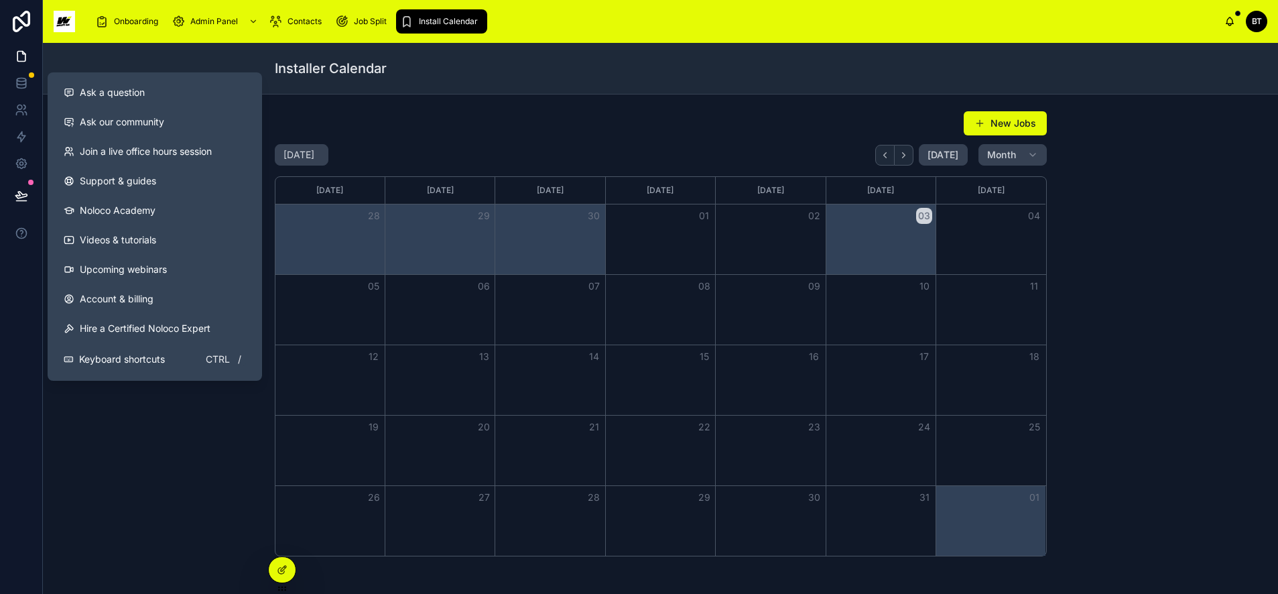
click at [93, 510] on div "New Jobs October 2025 Today Month Sunday Monday Tuesday Wednesday Thursday Frid…" at bounding box center [661, 333] width 1214 height 456
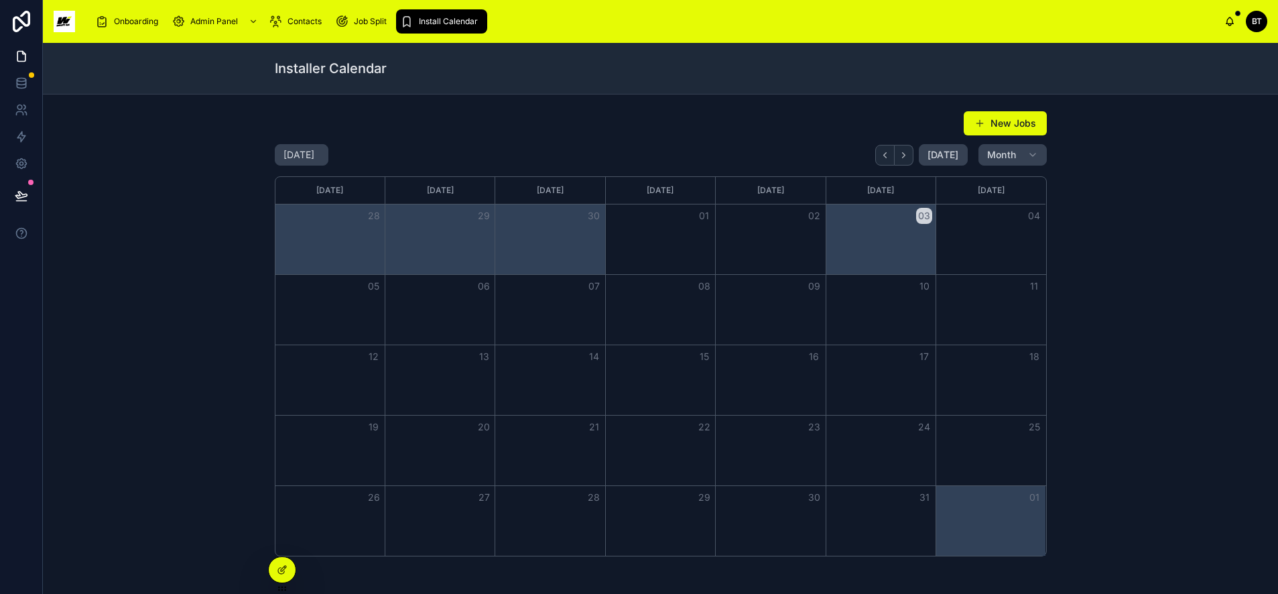
click at [283, 565] on icon at bounding box center [282, 569] width 11 height 11
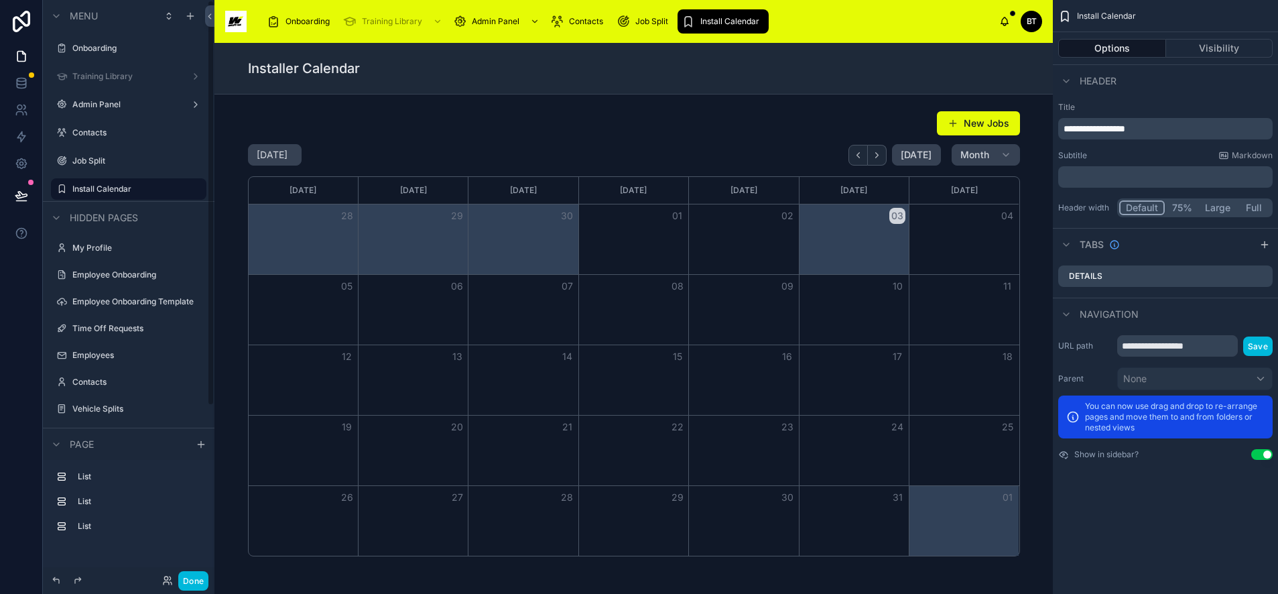
click at [0, 0] on icon "scrollable content" at bounding box center [0, 0] width 0 height 0
click at [1189, 45] on button "Visibility" at bounding box center [1219, 48] width 107 height 19
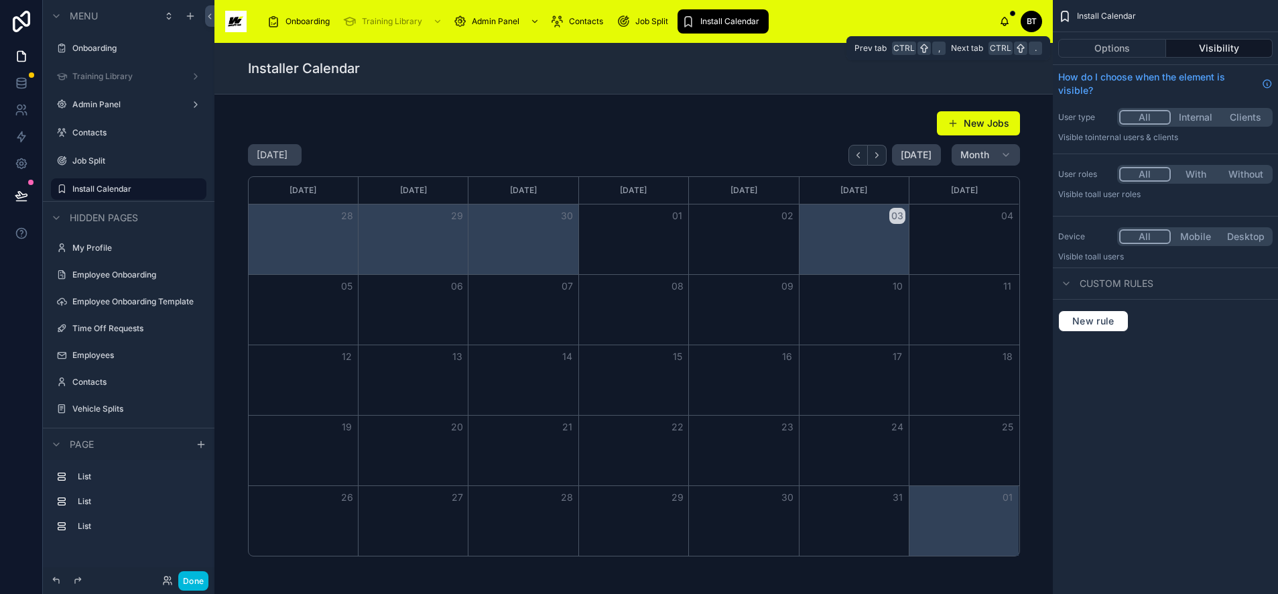
click at [1122, 48] on button "Options" at bounding box center [1112, 48] width 108 height 19
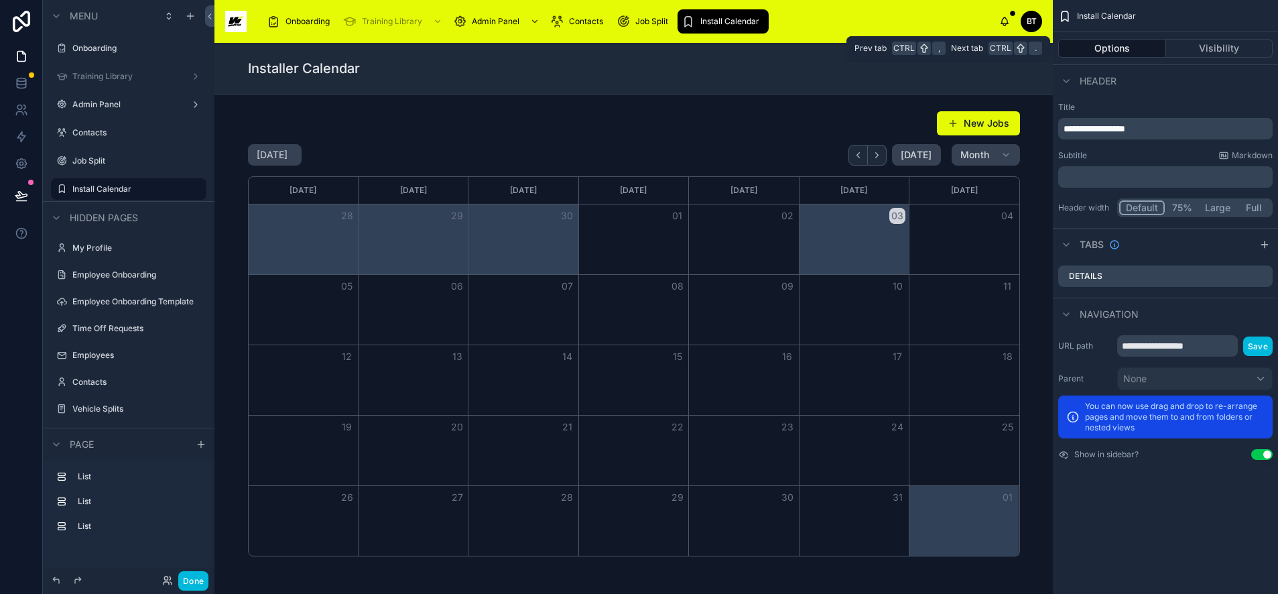
click at [1120, 46] on button "Options" at bounding box center [1112, 48] width 108 height 19
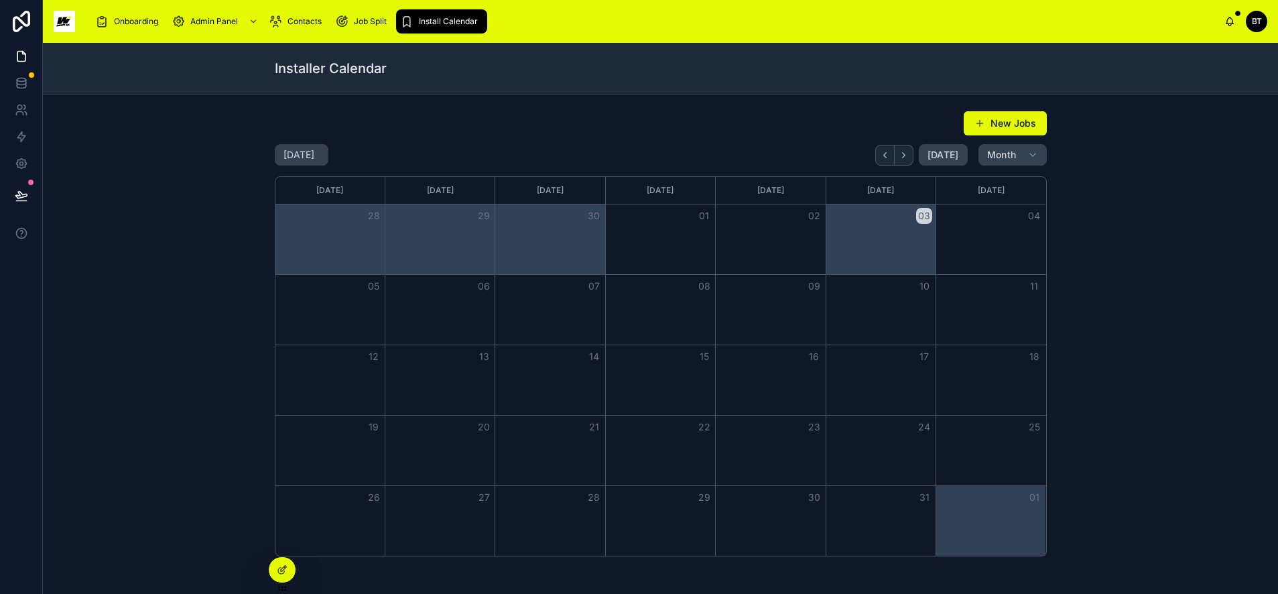
click at [283, 568] on icon at bounding box center [283, 568] width 5 height 5
click at [285, 566] on icon at bounding box center [282, 569] width 11 height 11
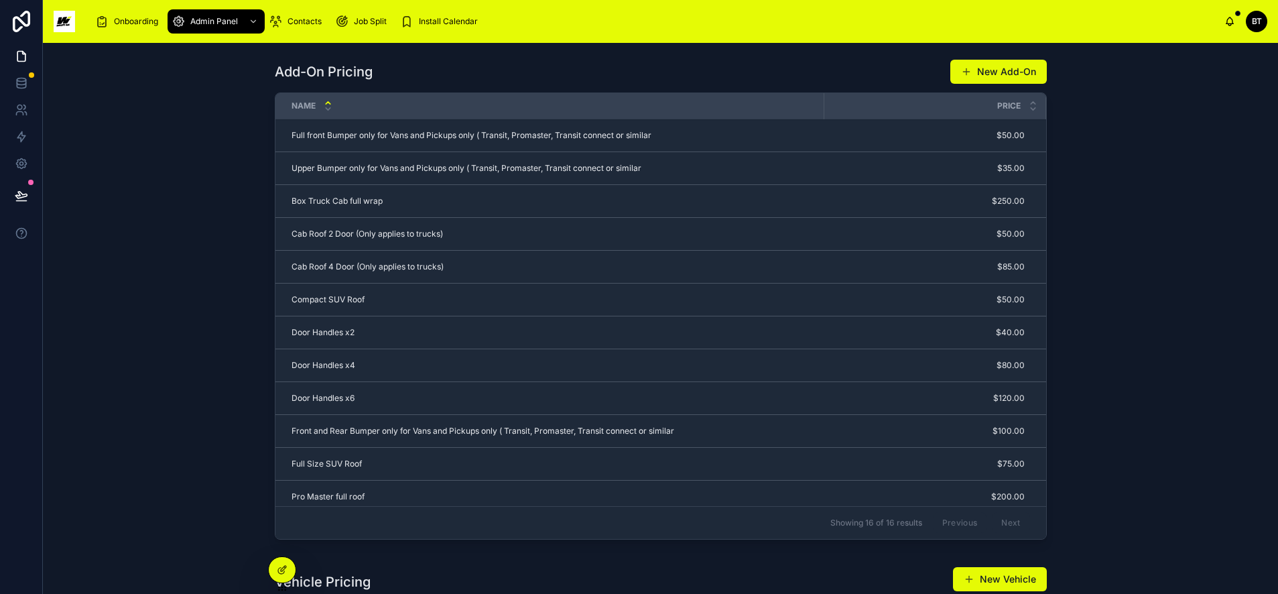
click at [437, 22] on span "Install Calendar" at bounding box center [448, 21] width 59 height 11
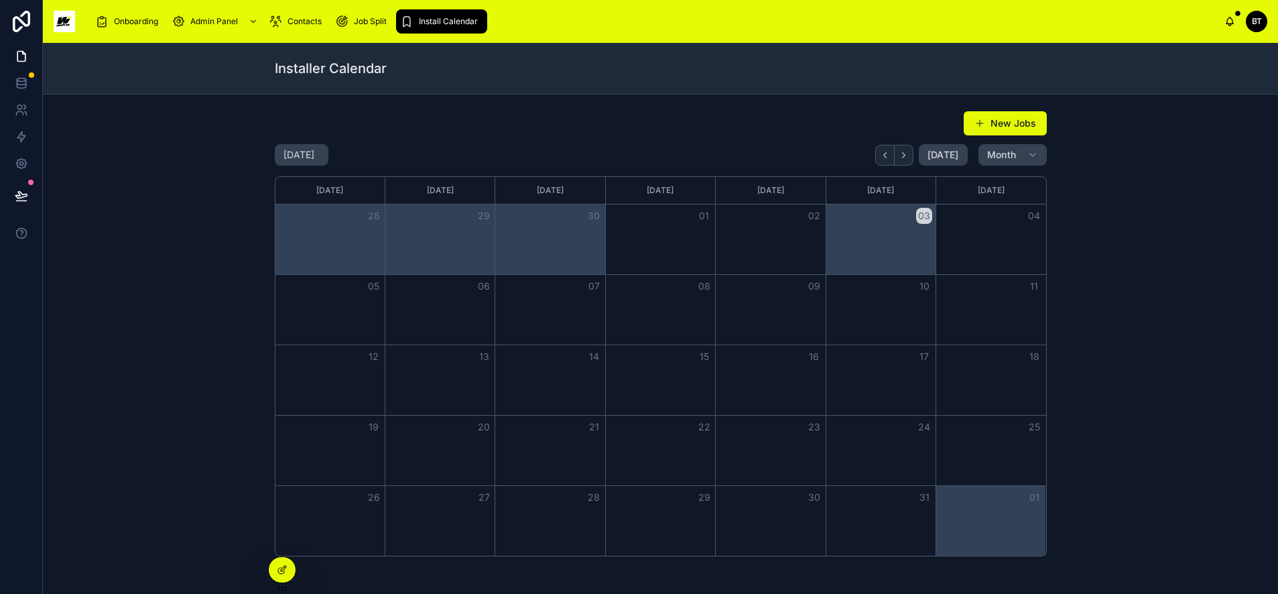
click at [284, 566] on icon at bounding box center [282, 569] width 11 height 11
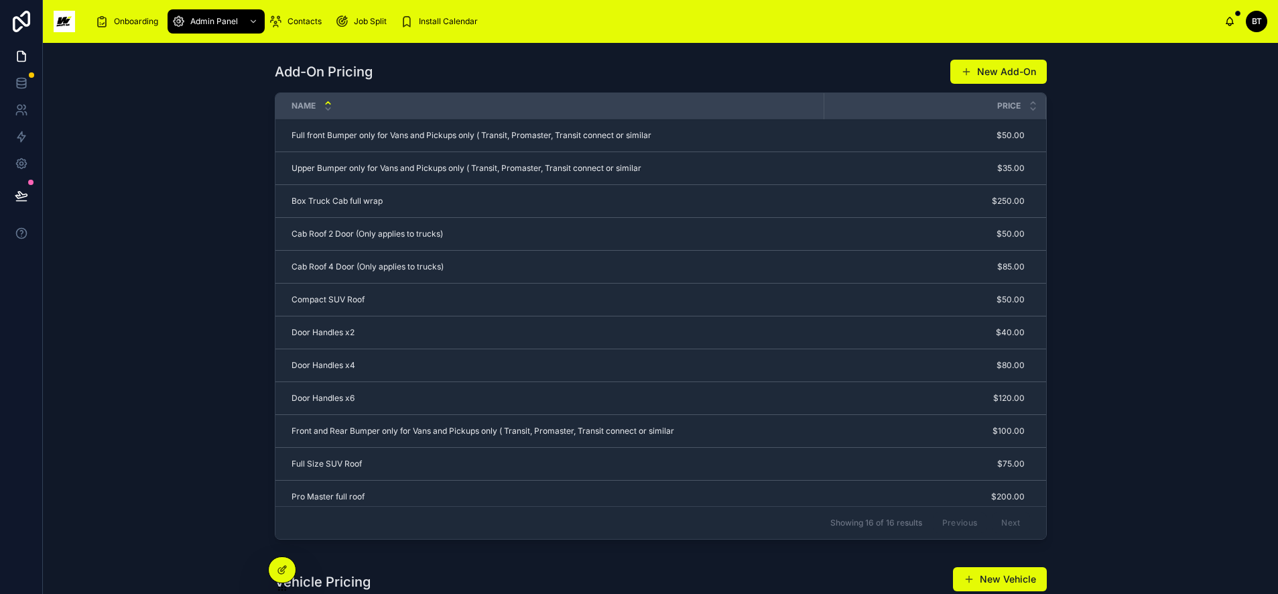
click at [464, 21] on span "Install Calendar" at bounding box center [448, 21] width 59 height 11
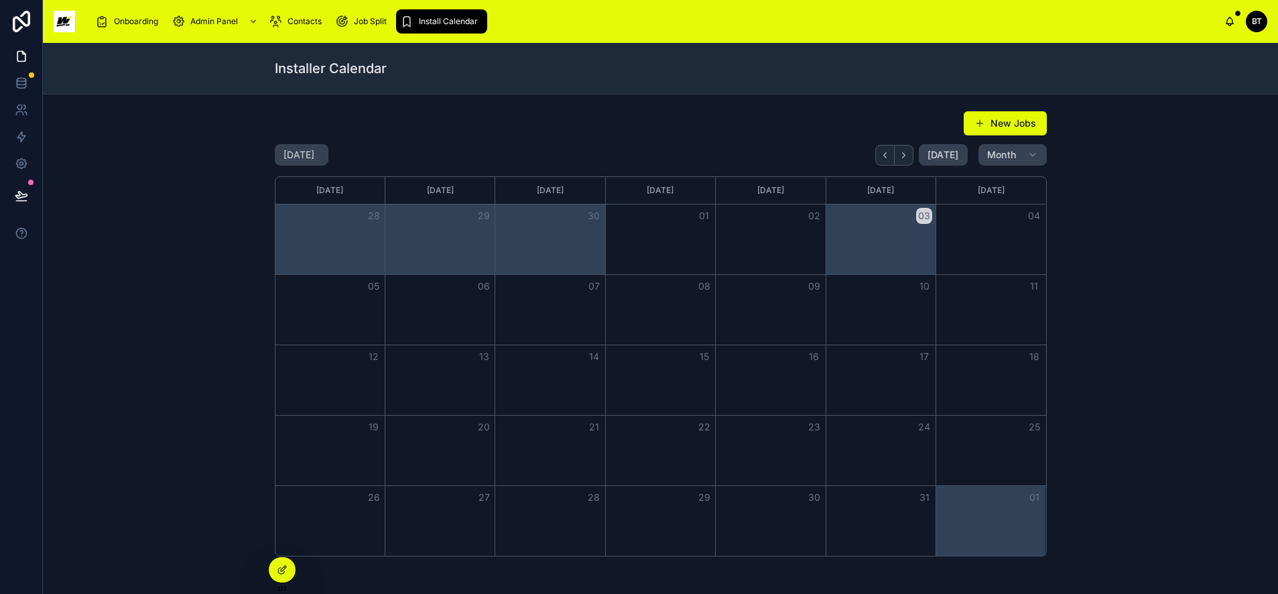
click at [280, 566] on icon at bounding box center [282, 569] width 11 height 11
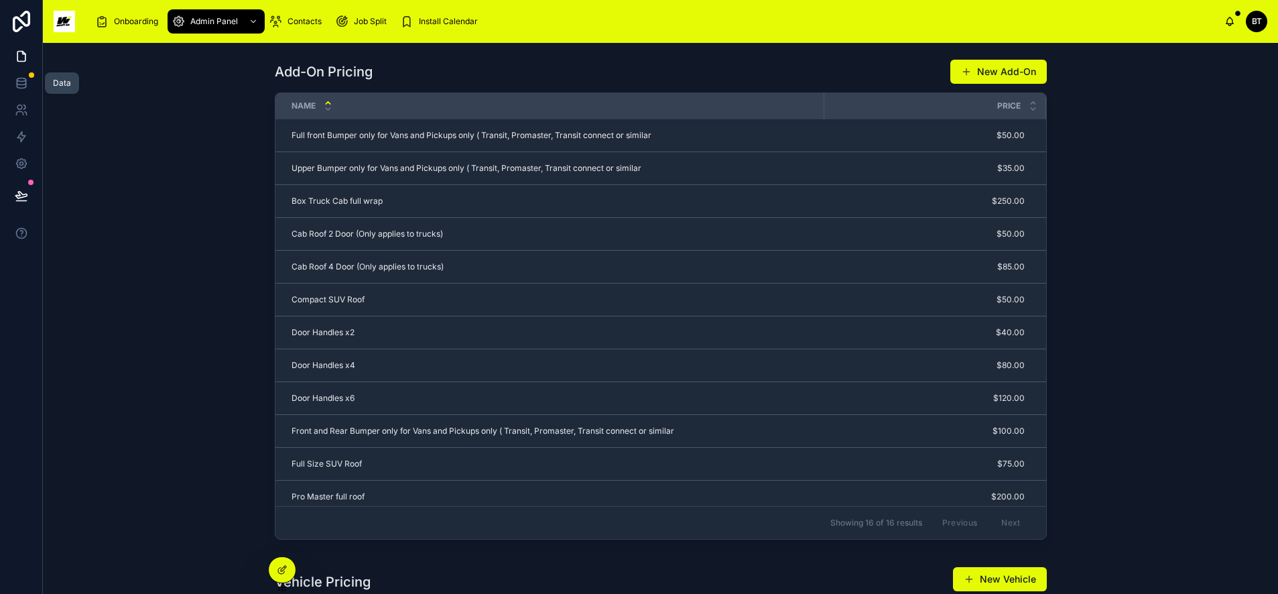
click at [22, 80] on icon at bounding box center [21, 82] width 13 height 13
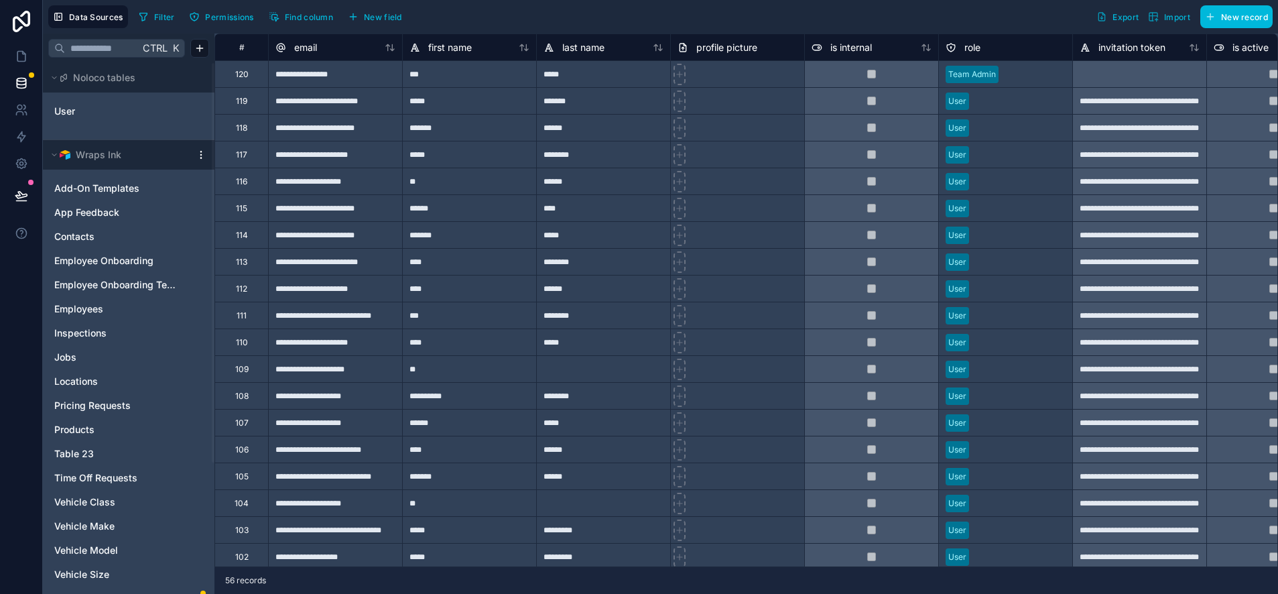
click at [198, 151] on html "**********" at bounding box center [639, 297] width 1278 height 594
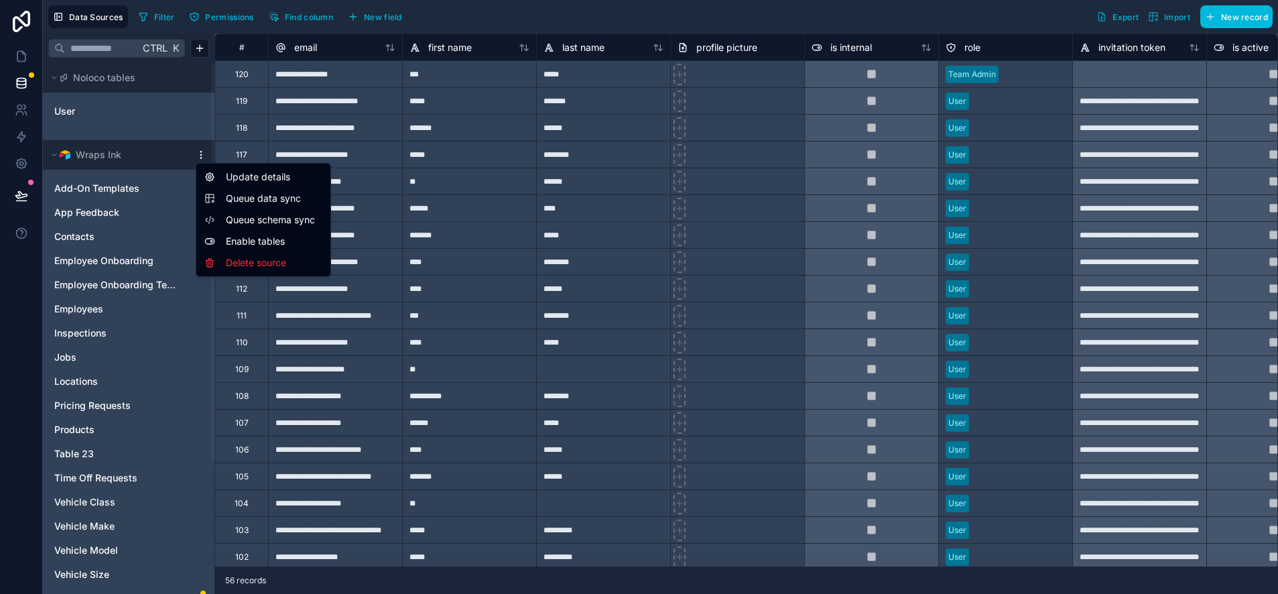
click at [234, 217] on span "Queue schema sync" at bounding box center [274, 219] width 96 height 13
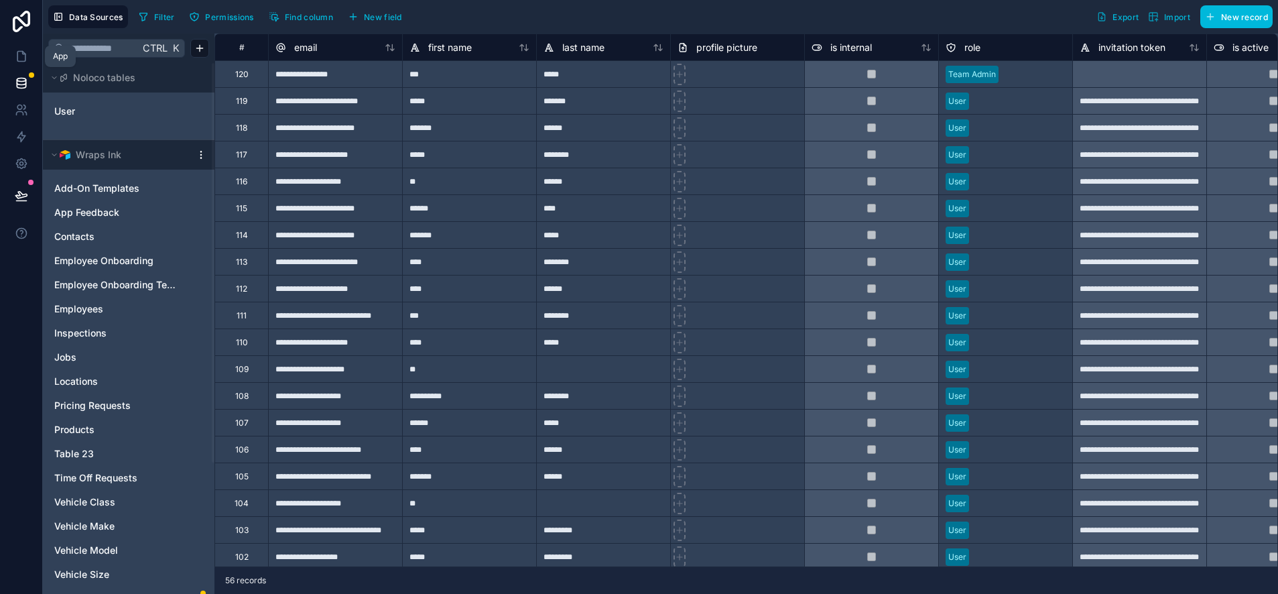
click at [24, 50] on icon at bounding box center [21, 56] width 13 height 13
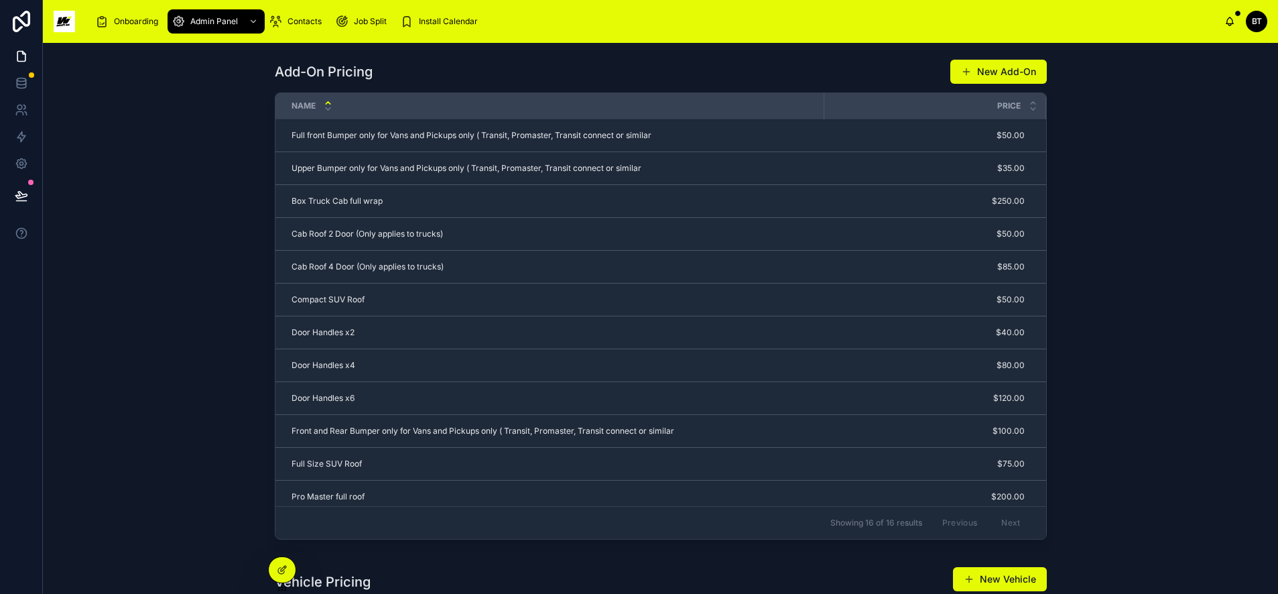
click at [419, 21] on span "Install Calendar" at bounding box center [448, 21] width 59 height 11
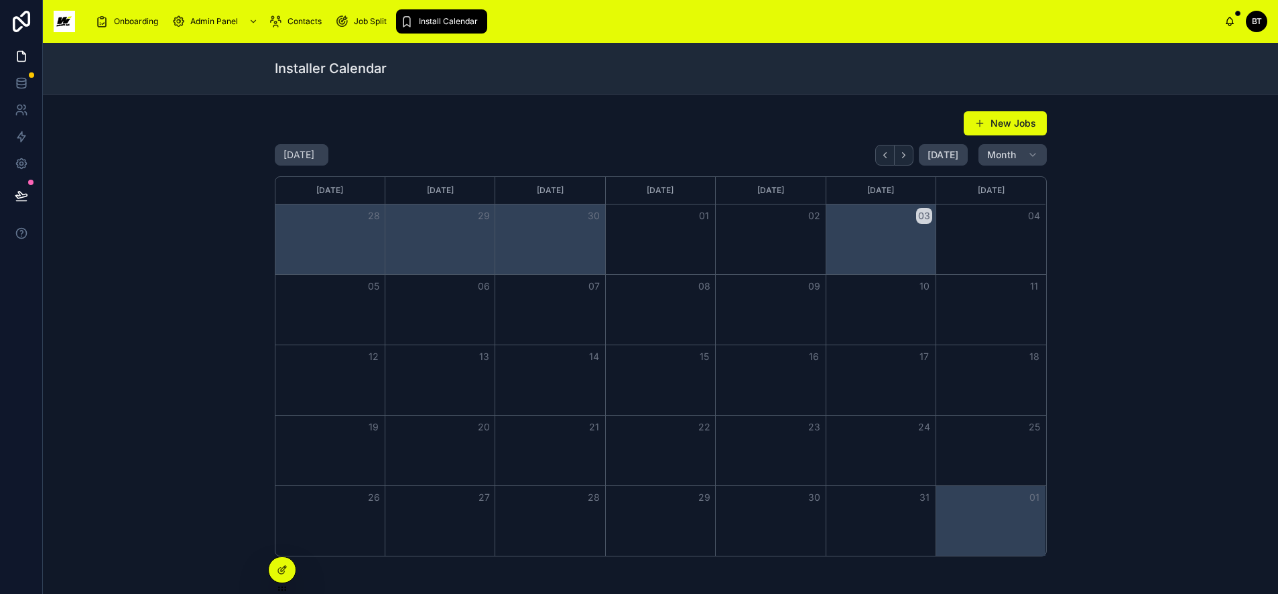
click at [281, 560] on div at bounding box center [282, 569] width 27 height 25
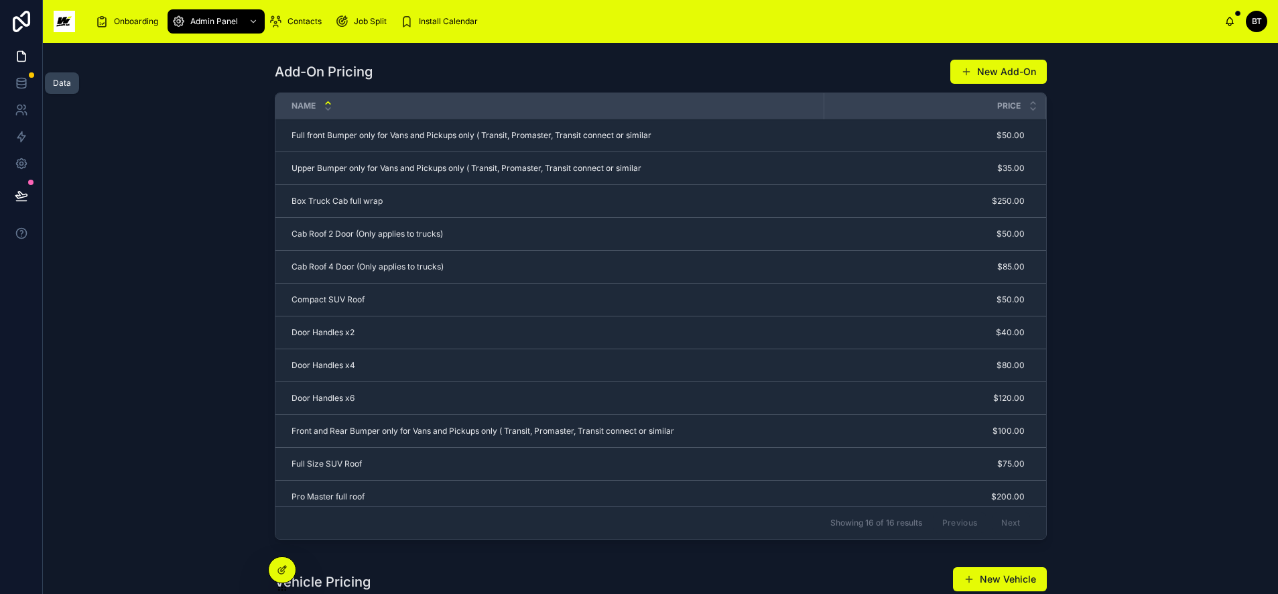
click at [23, 85] on icon at bounding box center [21, 82] width 9 height 5
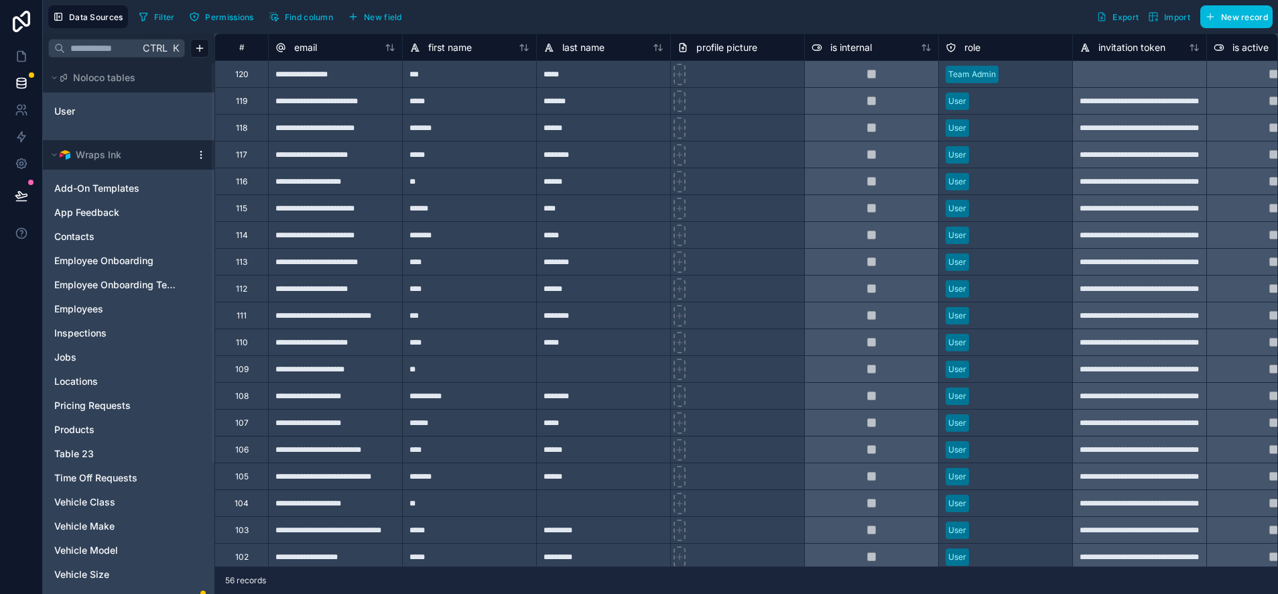
click at [81, 447] on span "Table 23" at bounding box center [74, 453] width 40 height 13
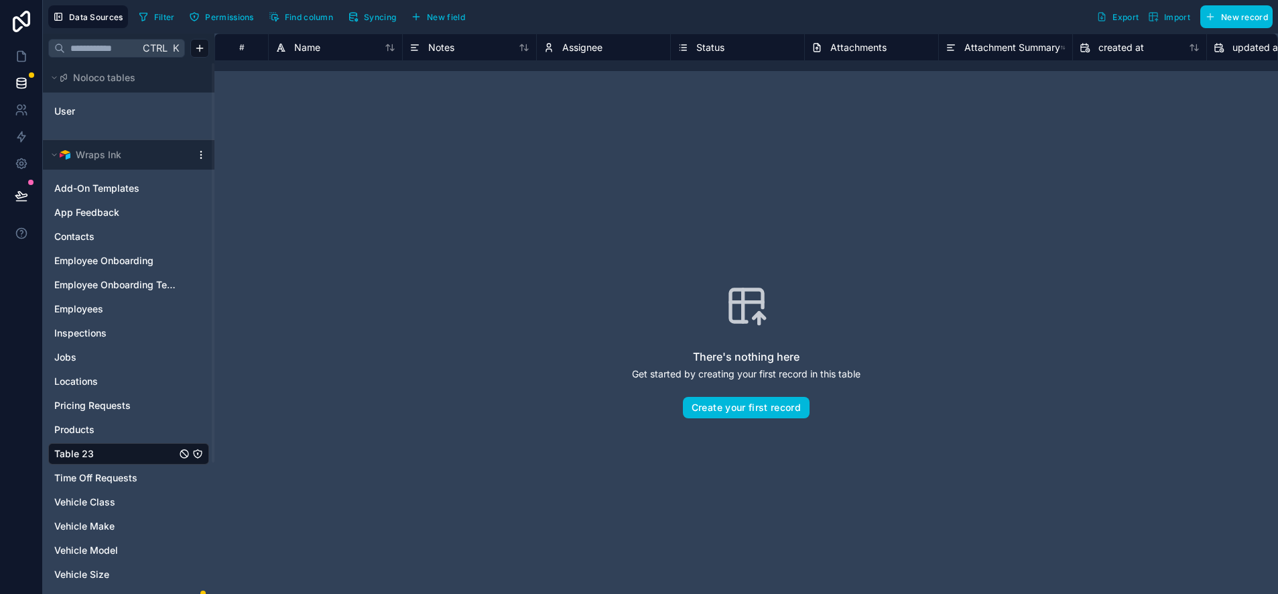
click at [196, 157] on html "Data Sources Filter Permissions Find column Syncing New field Export Import New…" at bounding box center [639, 297] width 1278 height 594
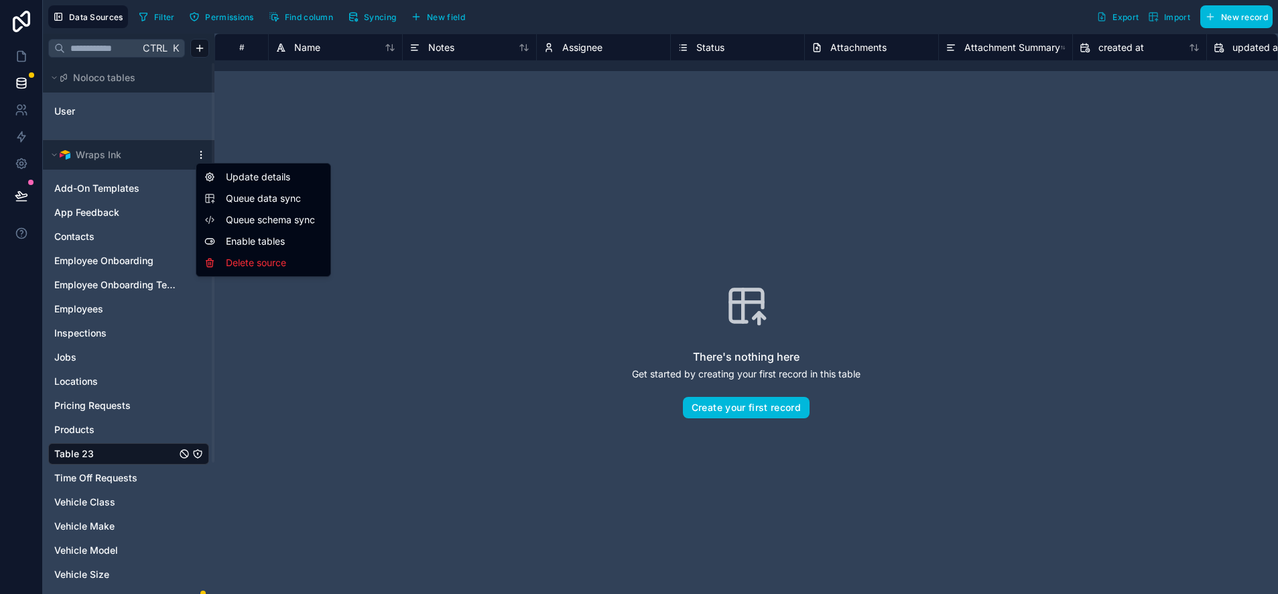
click at [148, 181] on html "Data Sources Filter Permissions Find column Syncing New field Export Import New…" at bounding box center [639, 297] width 1278 height 594
click at [251, 365] on html "Data Sources Filter Permissions Find column Syncing New field Export Import New…" at bounding box center [639, 297] width 1278 height 594
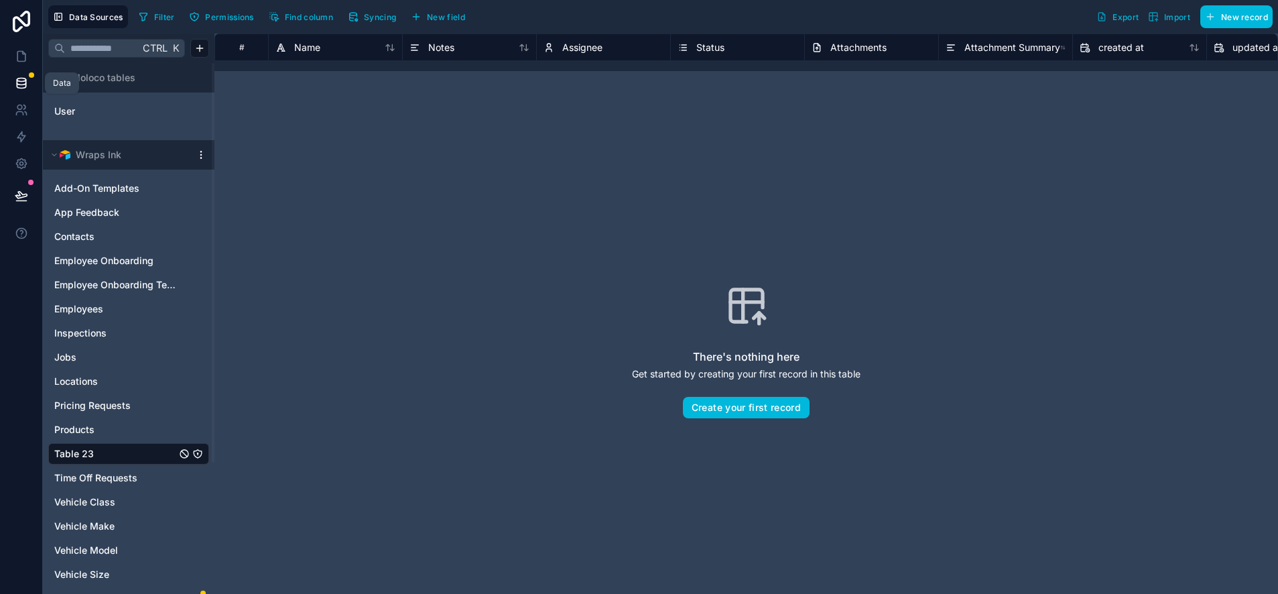
click at [27, 79] on icon at bounding box center [21, 82] width 13 height 13
click at [270, 311] on div "There's nothing here Get started by creating your first record in this table Cr…" at bounding box center [746, 351] width 978 height 474
click at [108, 72] on span "Noloco tables" at bounding box center [104, 77] width 62 height 13
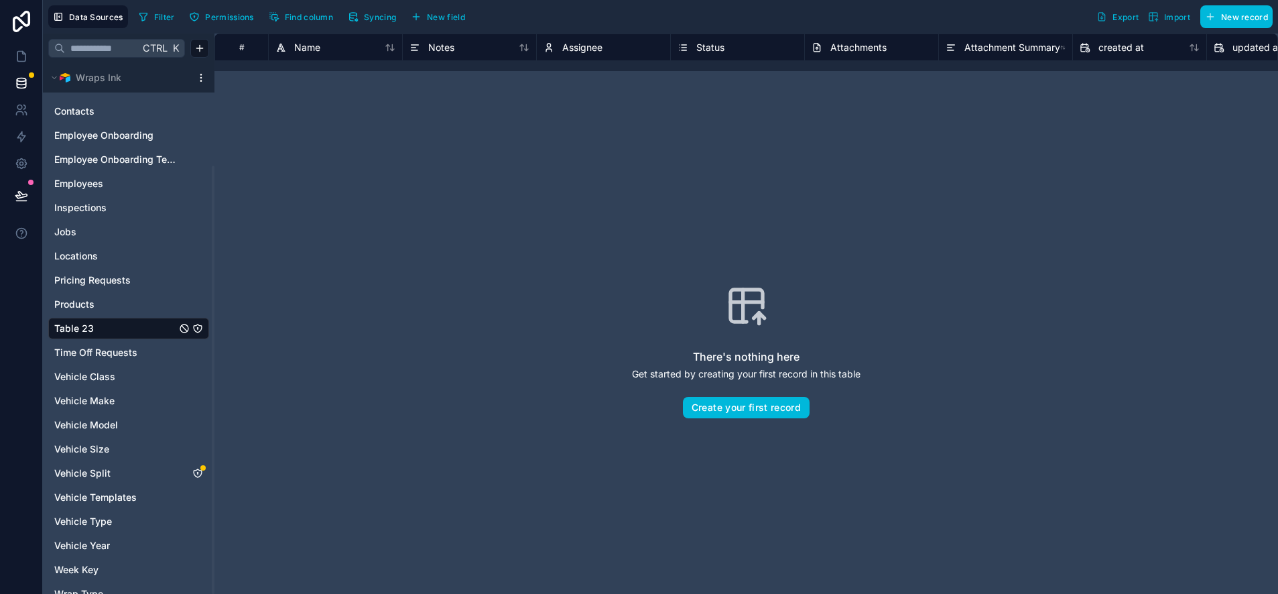
scroll to position [127, 0]
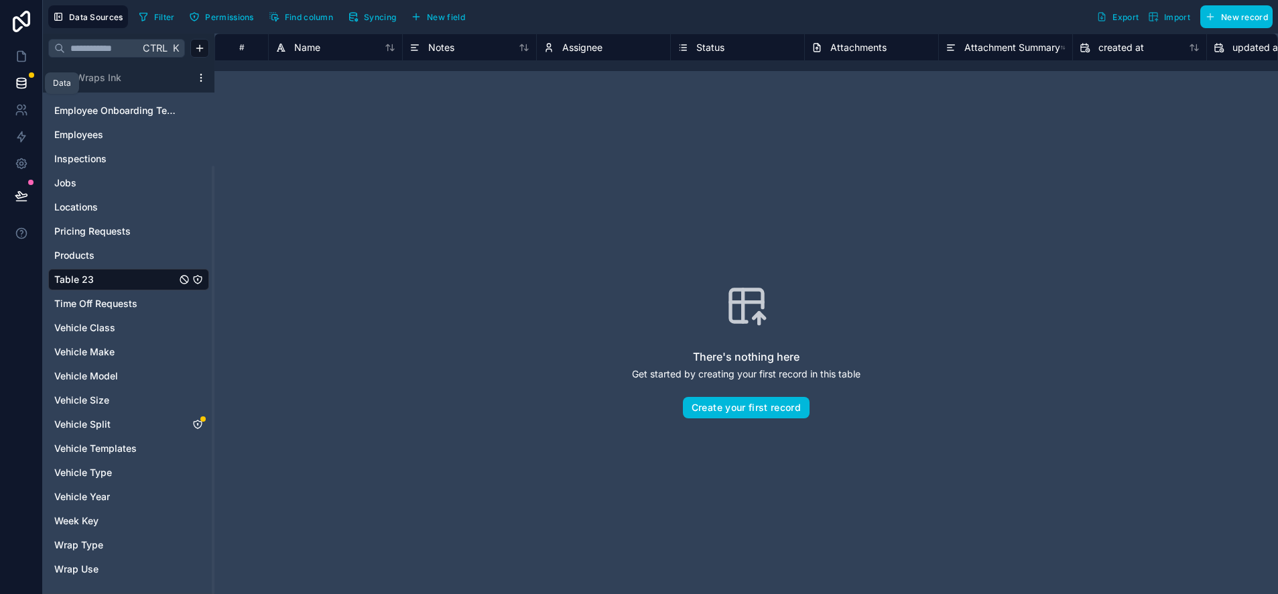
click at [19, 80] on icon at bounding box center [21, 82] width 13 height 13
click at [109, 76] on span "Wraps Ink" at bounding box center [99, 77] width 46 height 13
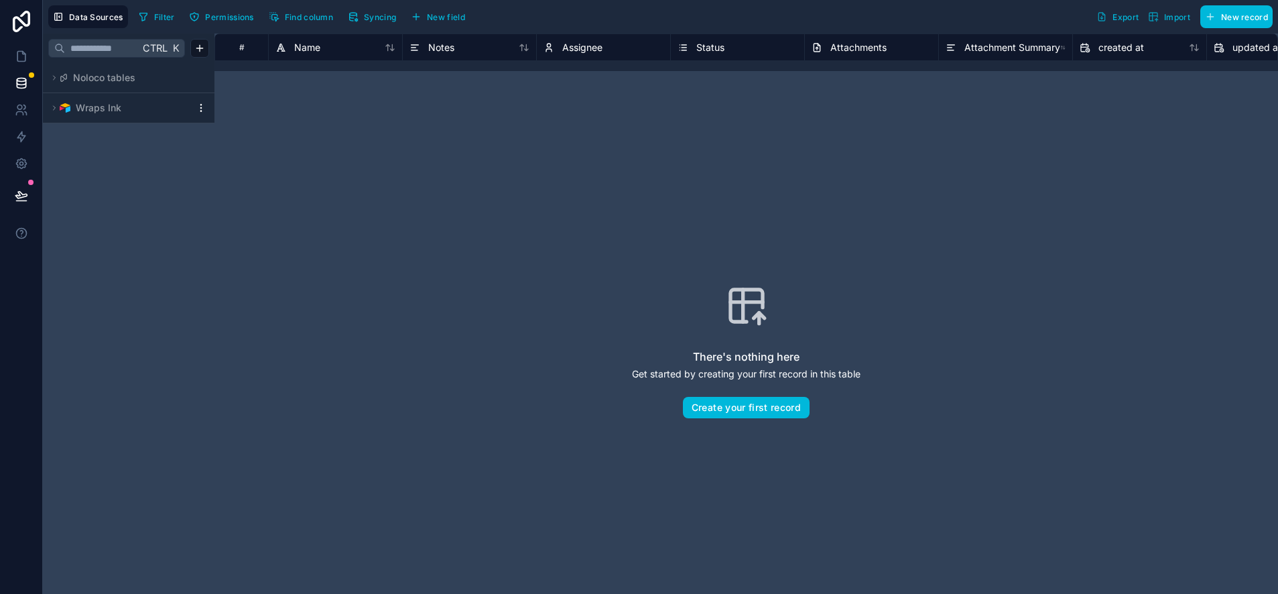
click at [109, 76] on span "Noloco tables" at bounding box center [104, 77] width 62 height 13
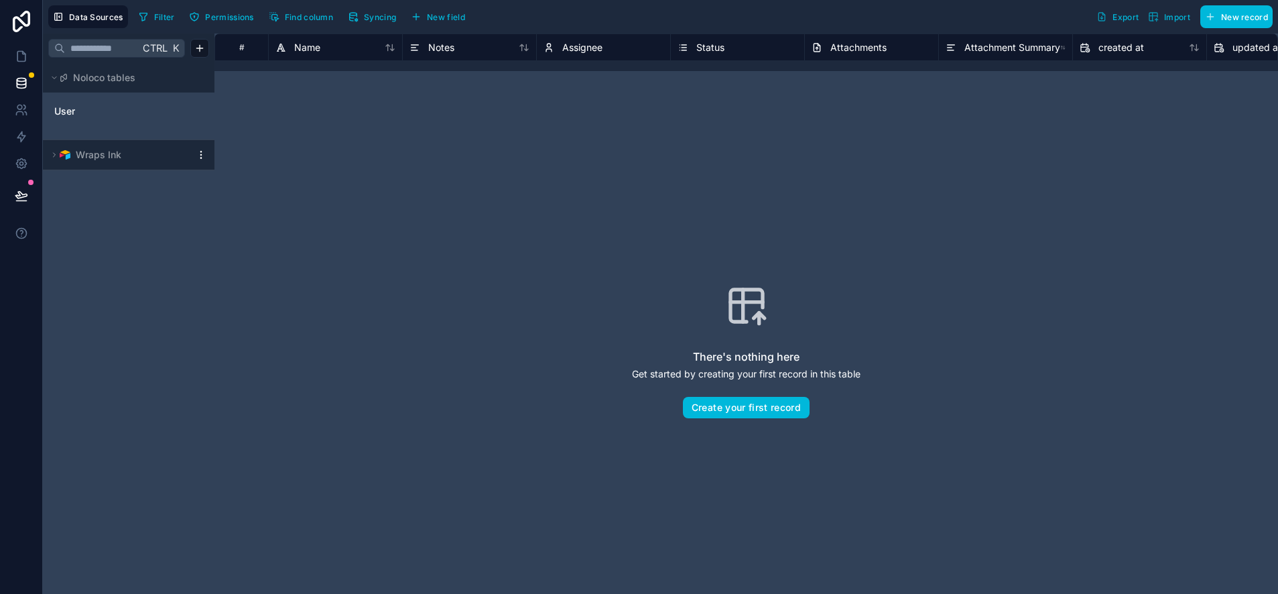
click at [88, 149] on span "Wraps Ink" at bounding box center [99, 154] width 46 height 13
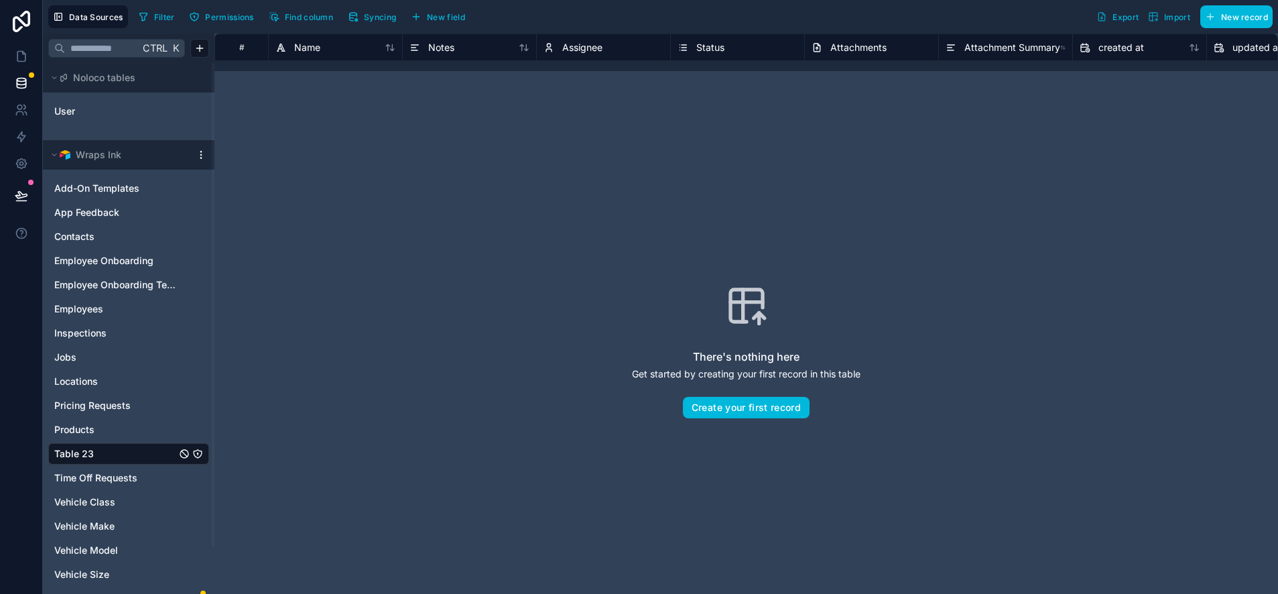
click at [82, 21] on span "Data Sources" at bounding box center [96, 17] width 54 height 10
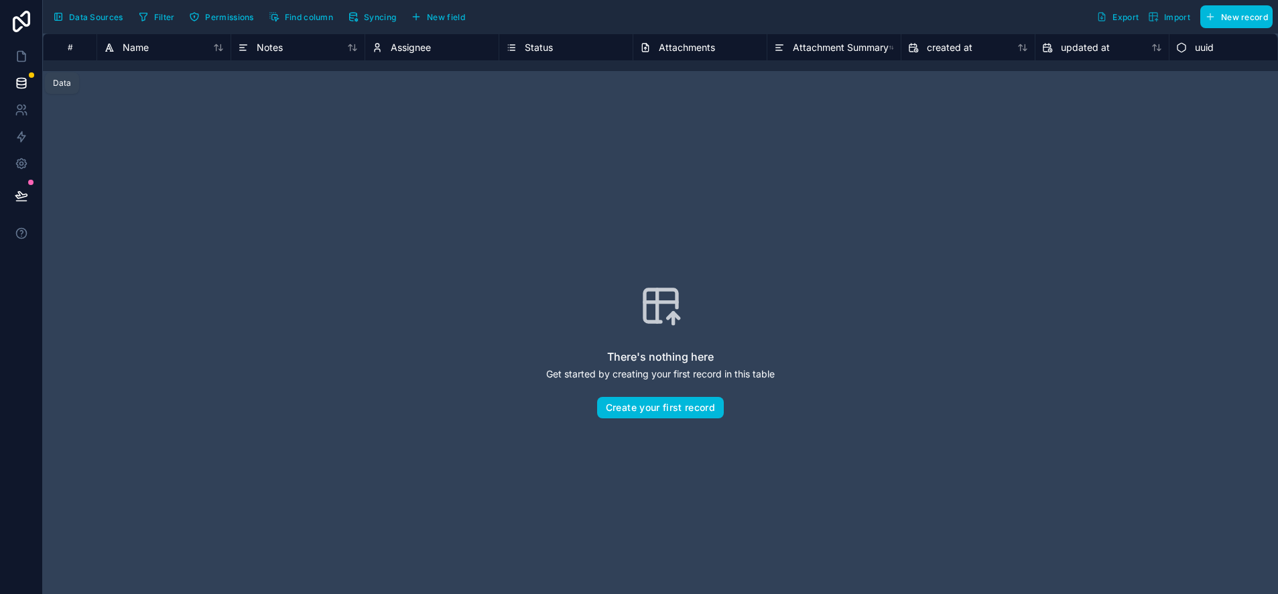
click at [22, 77] on icon at bounding box center [21, 82] width 13 height 13
click at [90, 16] on span "Data Sources" at bounding box center [96, 17] width 54 height 10
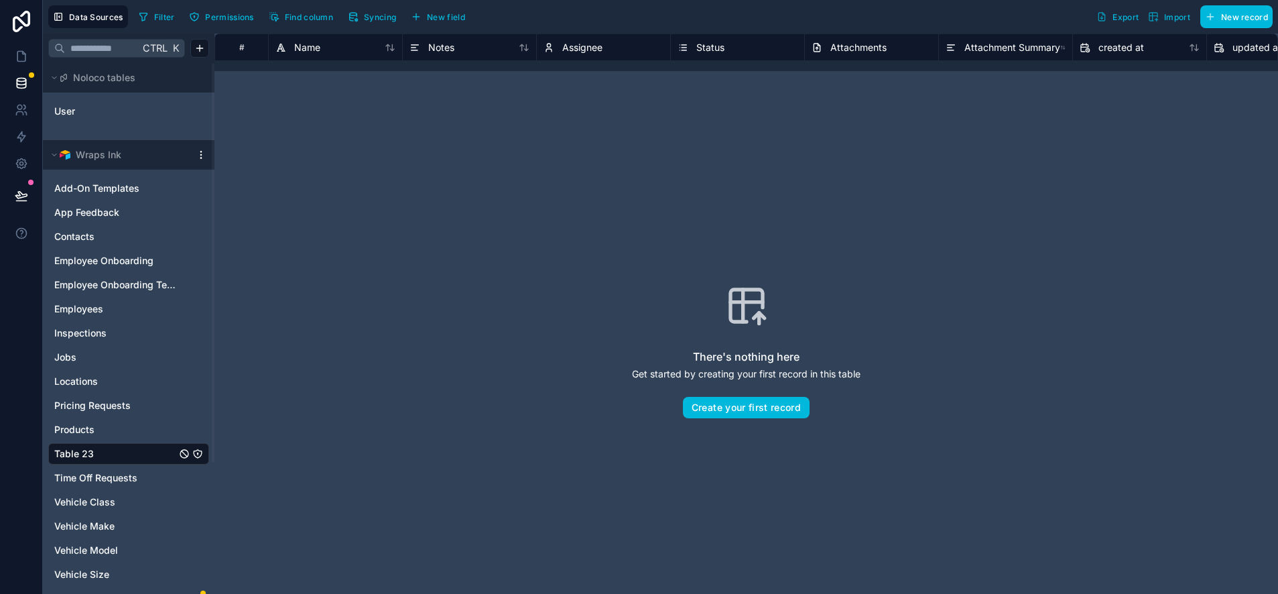
click at [88, 183] on span "Add-On Templates" at bounding box center [96, 188] width 85 height 13
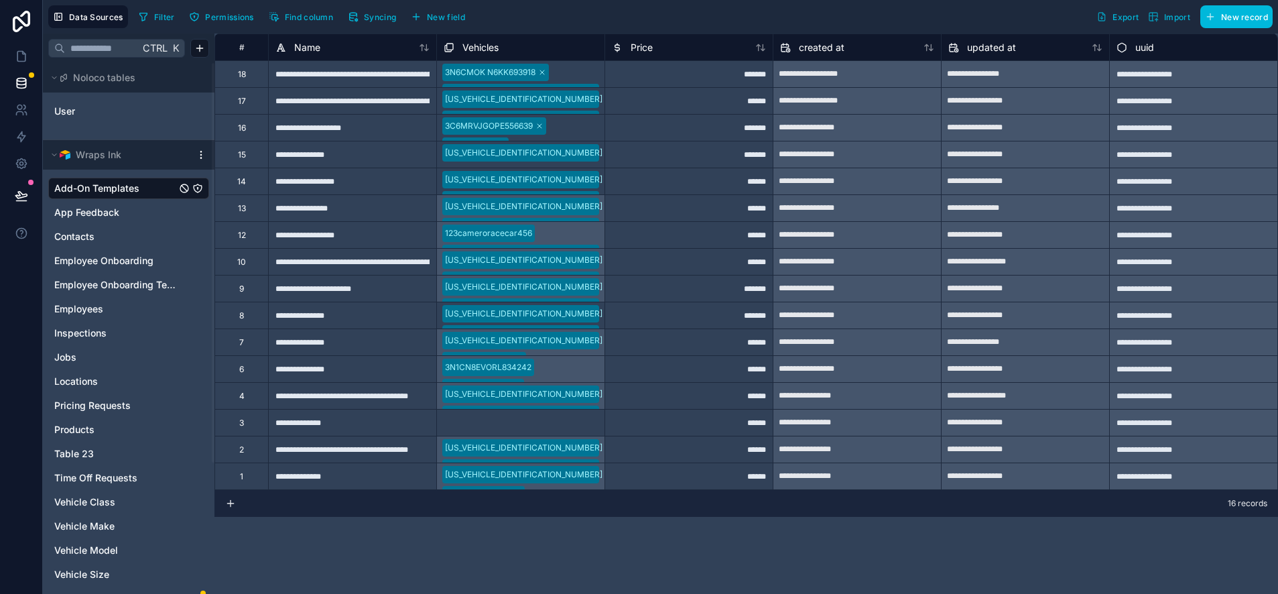
click at [96, 16] on span "Data Sources" at bounding box center [96, 17] width 54 height 10
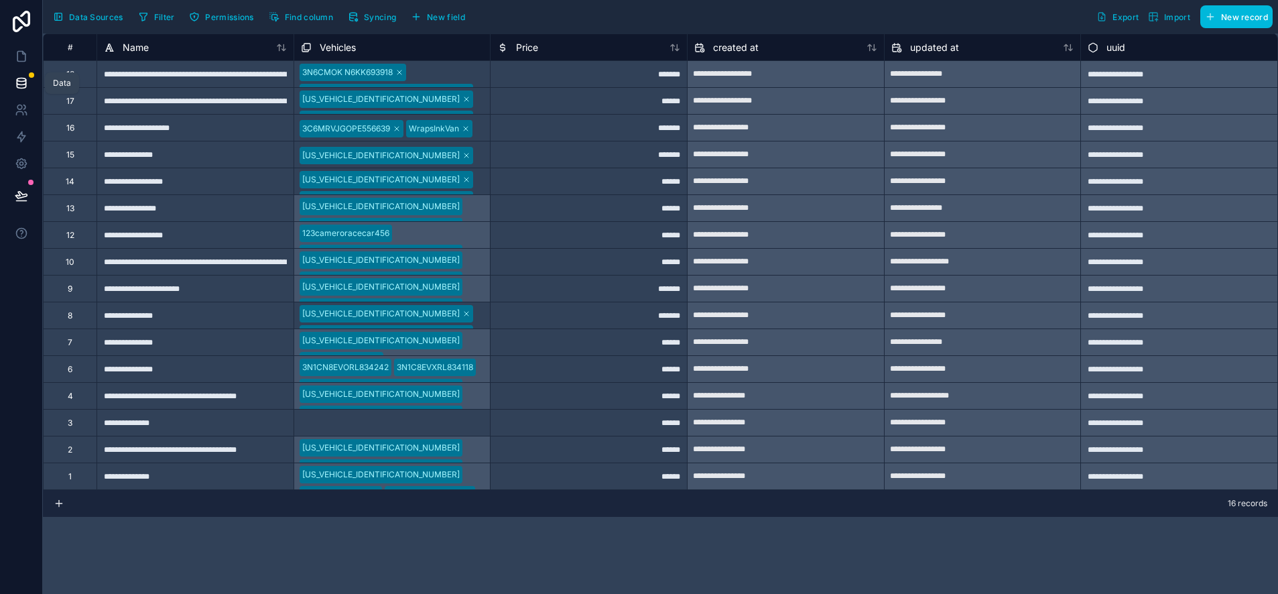
click at [25, 78] on icon at bounding box center [21, 82] width 13 height 13
click at [86, 17] on span "Data Sources" at bounding box center [96, 17] width 54 height 10
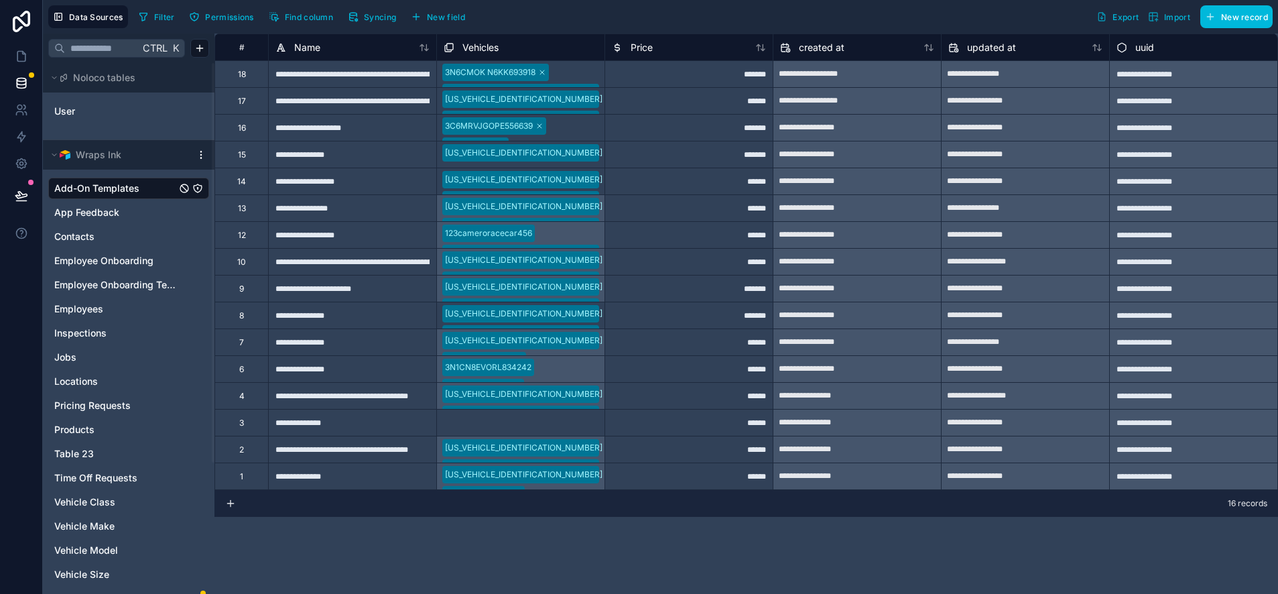
click at [74, 355] on span "Jobs" at bounding box center [65, 356] width 22 height 13
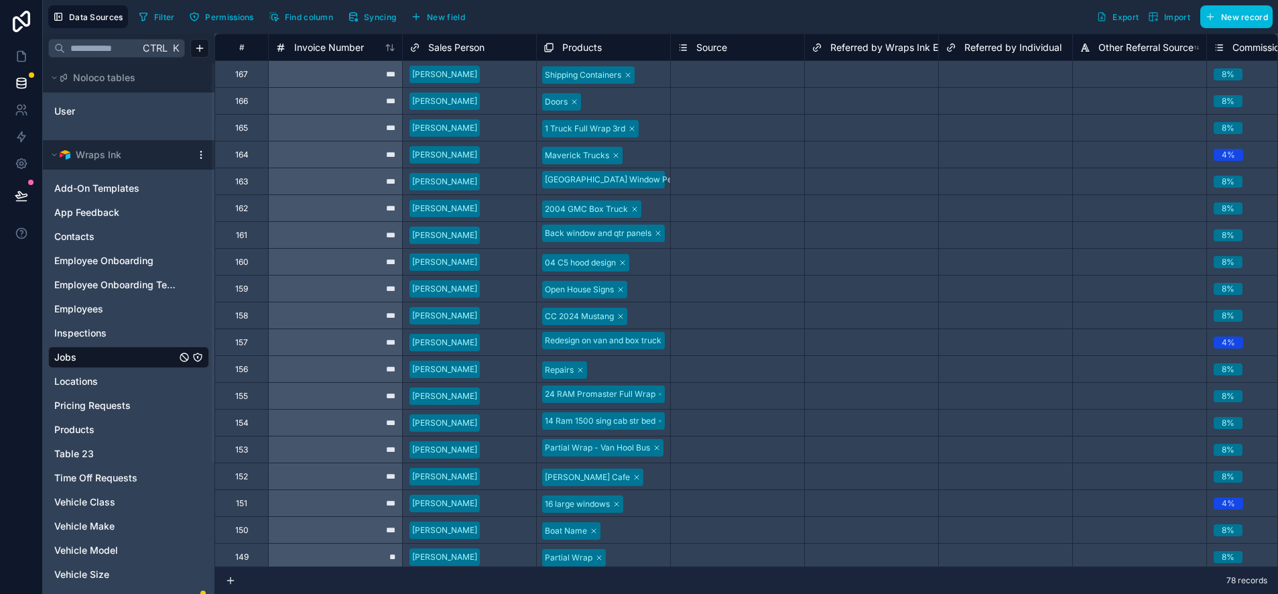
click at [86, 14] on span "Data Sources" at bounding box center [96, 17] width 54 height 10
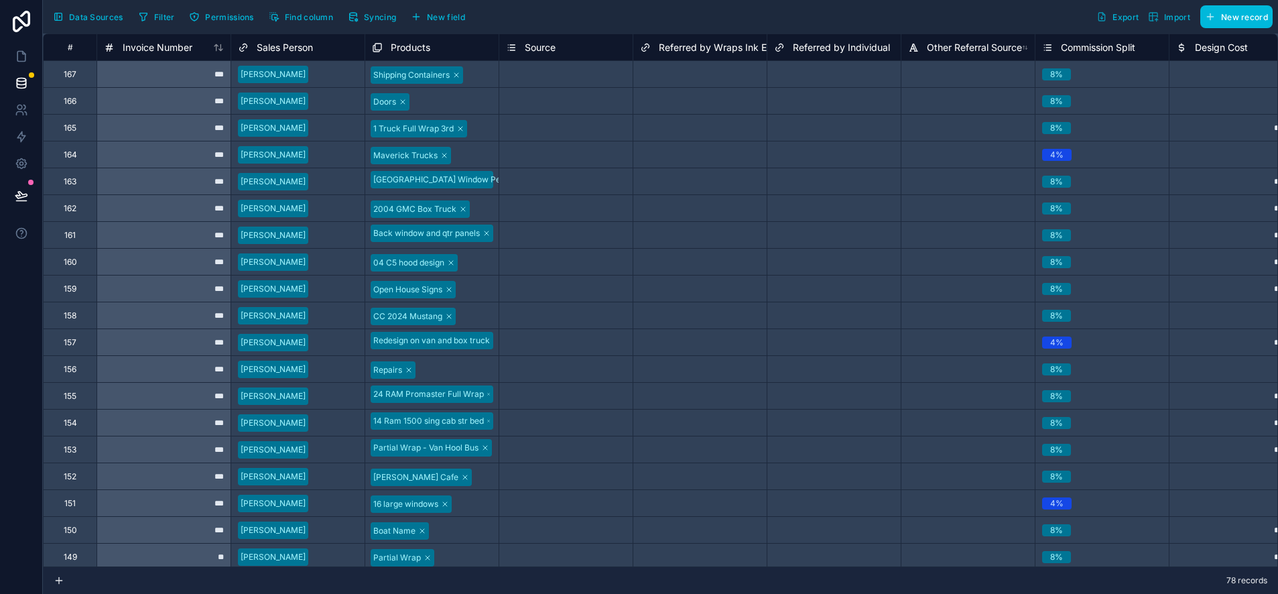
click at [86, 13] on span "Data Sources" at bounding box center [96, 17] width 54 height 10
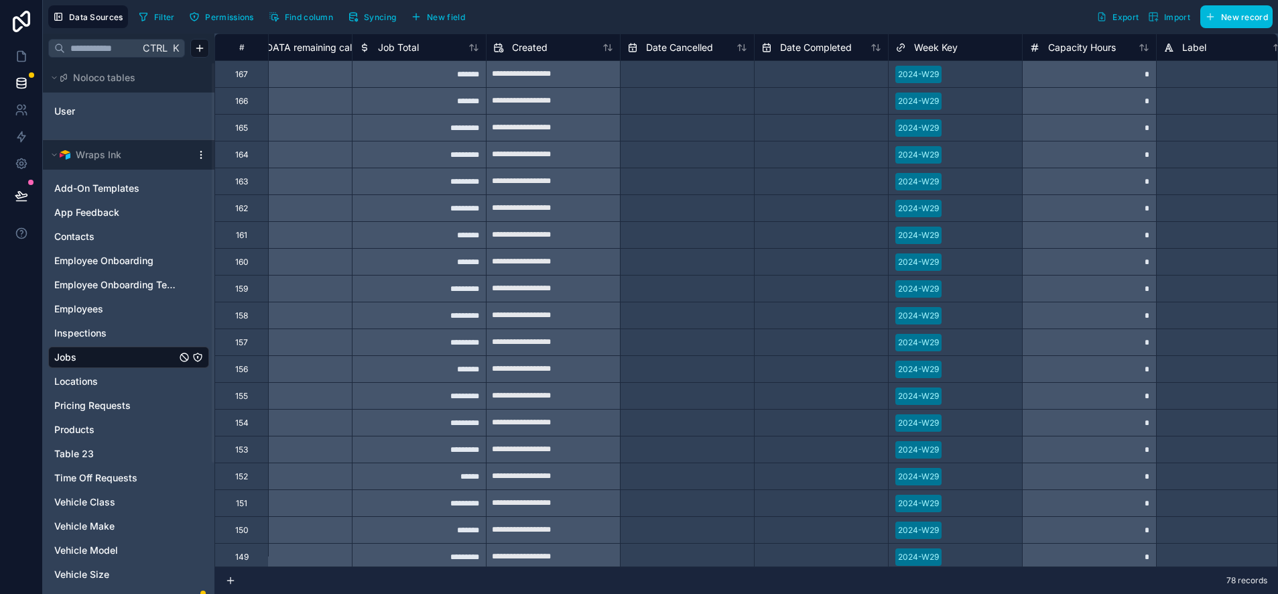
scroll to position [0, 3254]
